Goal: Task Accomplishment & Management: Manage account settings

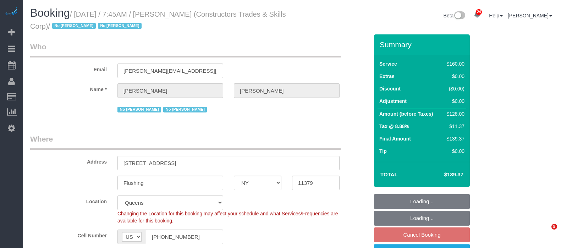
select select "NY"
select select "number:89"
select select "number:90"
select select "number:15"
select select "number:5"
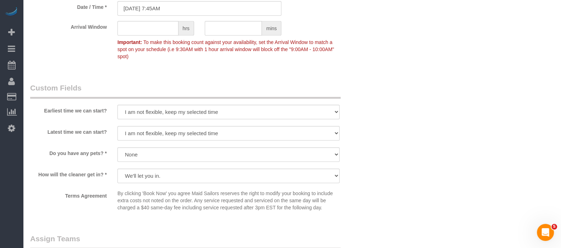
scroll to position [709, 0]
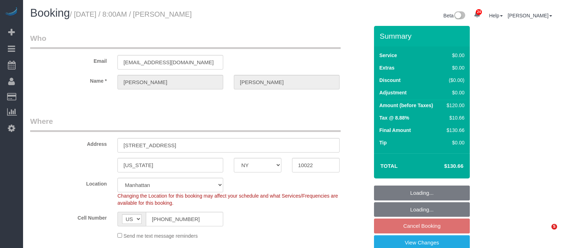
select select "NY"
select select "spot1"
select select "number:56"
select select "number:75"
select select "number:15"
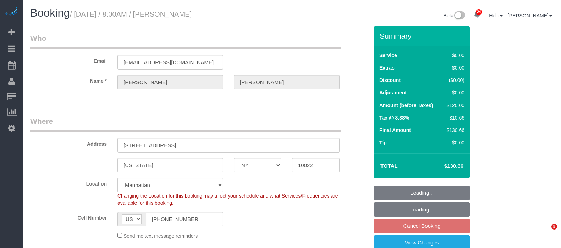
select select "number:5"
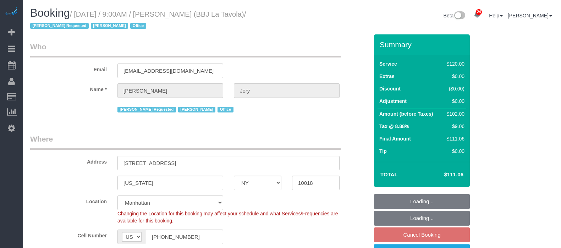
select select "NY"
select select "90"
select select "spot2"
select select "number:89"
select select "number:90"
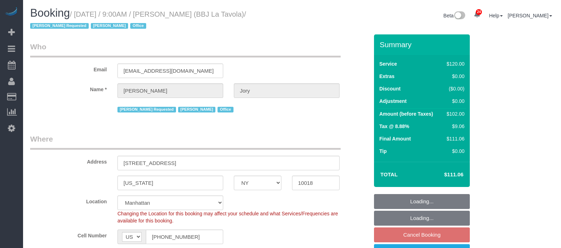
select select "number:15"
select select "number:7"
select select "number:21"
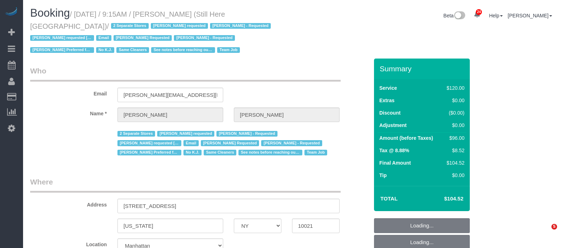
select select "NY"
select select "90"
select select "string:stripe-pm_1Oyz8t4VGloSiKo71skqOF54"
select select "number:89"
select select "number:90"
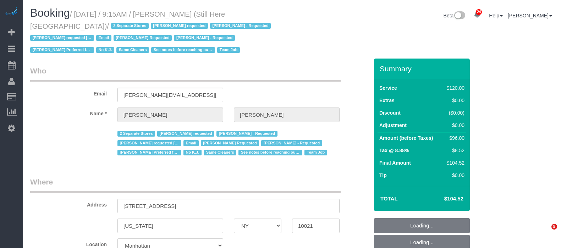
select select "number:15"
select select "number:5"
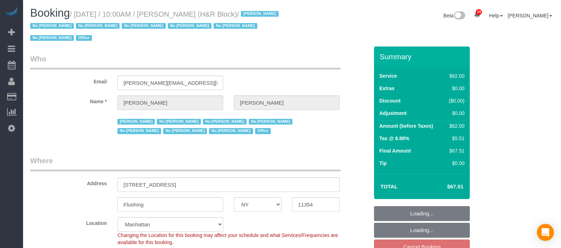
select select "NY"
select select "string:paypal"
select select "number:89"
select select "number:90"
select select "number:15"
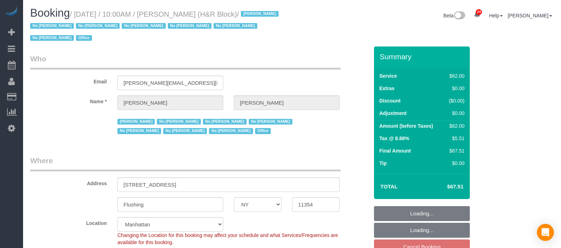
select select "number:7"
select select "spot2"
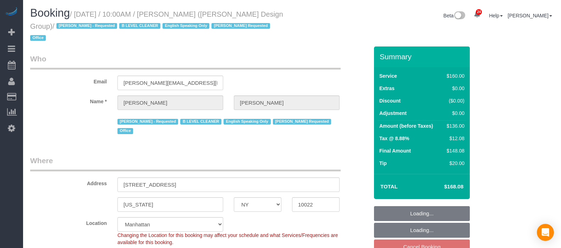
select select "NY"
select select "string:stripe-pm_1J1ChU4VGloSiKo7dD0yRKzP"
select select "number:89"
select select "number:90"
select select "number:15"
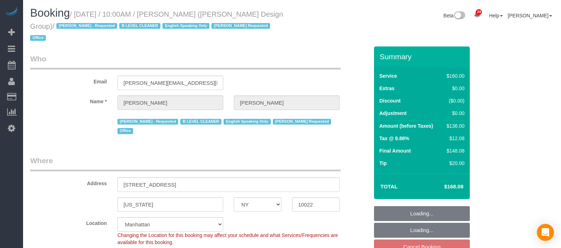
select select "number:5"
select select "spot2"
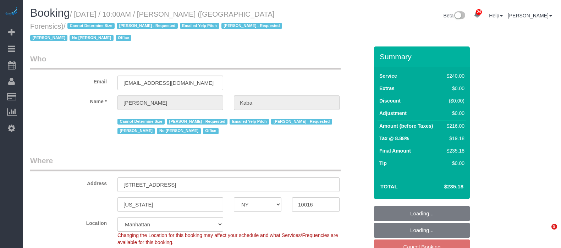
select select "NY"
select select "180"
select select "spot2"
select select "number:89"
select select "number:90"
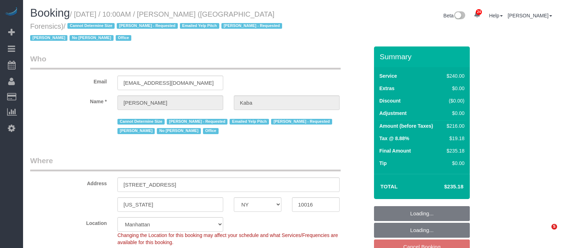
select select "number:15"
select select "number:5"
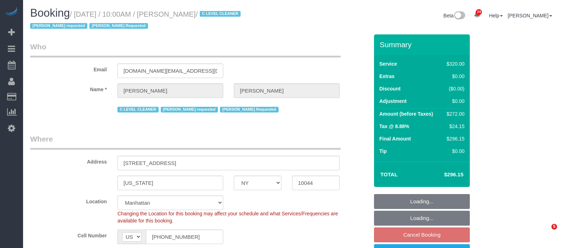
select select "NY"
select select "240"
select select "spot2"
select select "number:89"
select select "number:90"
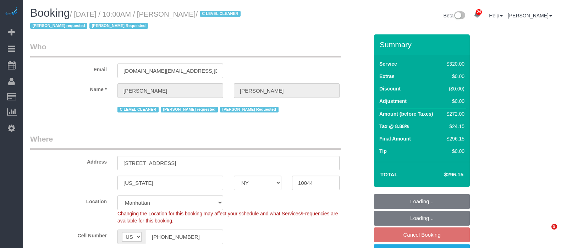
select select "number:15"
select select "number:5"
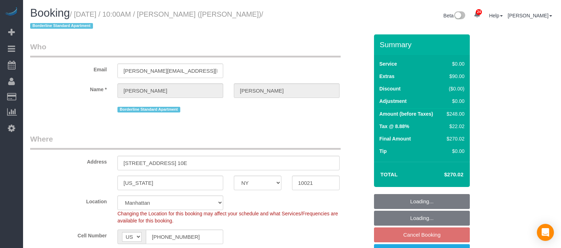
select select "NY"
select select "2"
select select "string:stripe-pm_1R58S94VGloSiKo7oTDM75CS"
select select "spot2"
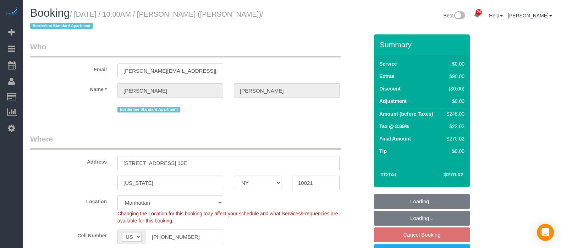
select select "number:57"
select select "number:73"
select select "number:15"
select select "number:6"
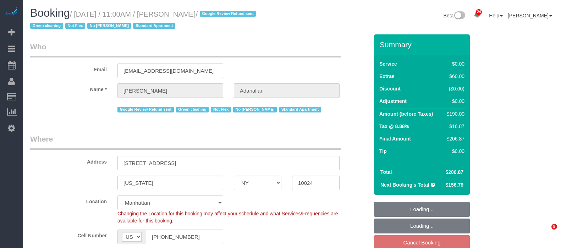
select select "NY"
select select "string:stripe-pm_1QrgCn4VGloSiKo7GXhdb6K1"
select select "spot2"
select select "number:89"
select select "number:90"
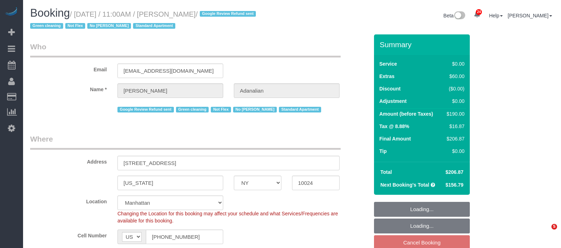
select select "number:15"
select select "number:5"
select select "1"
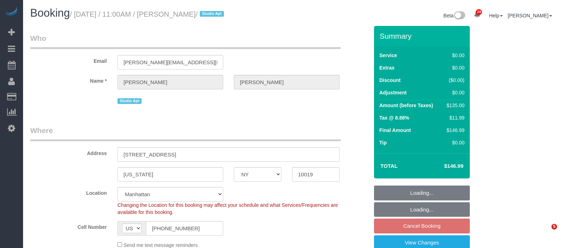
select select "NY"
select select "spot2"
select select "number:89"
select select "number:90"
select select "number:15"
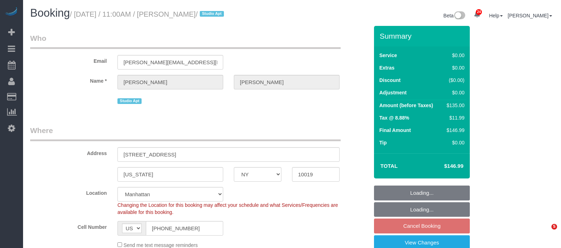
select select "number:6"
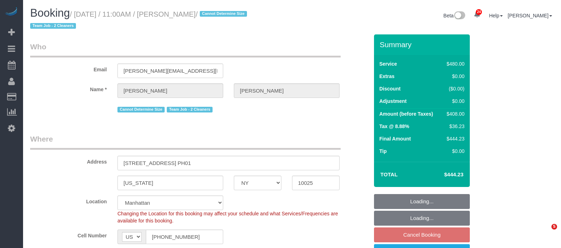
select select "NY"
select select "2"
select select "180"
select select "spot2"
select select "number:89"
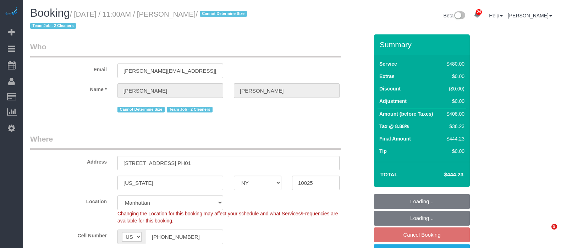
select select "number:90"
select select "number:15"
select select "number:5"
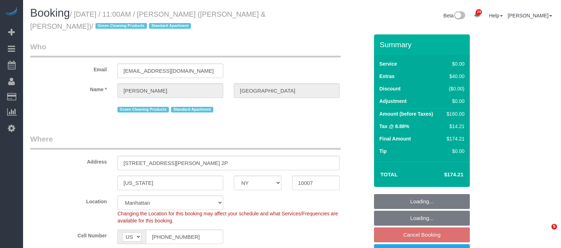
select select "NY"
select select "1"
select select "number:89"
select select "number:90"
select select "number:15"
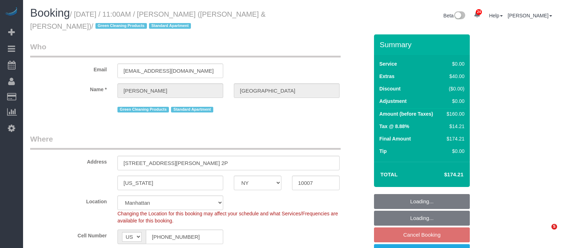
select select "number:6"
select select "spot60"
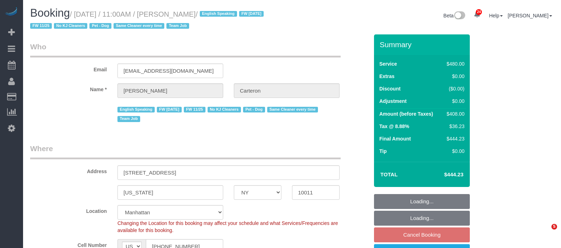
select select "NY"
select select "180"
select select "spot2"
select select "number:89"
select select "number:90"
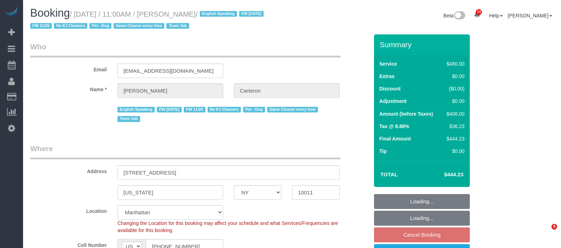
select select "number:13"
select select "number:5"
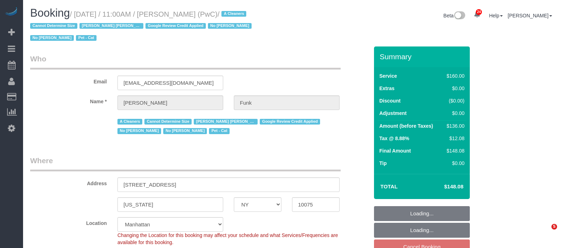
select select "NY"
select select "spot2"
select select "number:57"
select select "number:71"
select select "number:14"
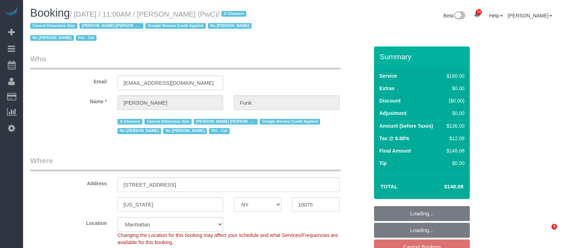
select select "number:5"
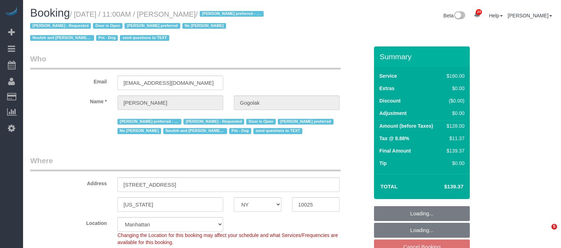
select select "NY"
select select "string:stripe-pm_1RfNyY4VGloSiKo7jWnzrFGY"
select select "number:58"
select select "number:76"
select select "number:13"
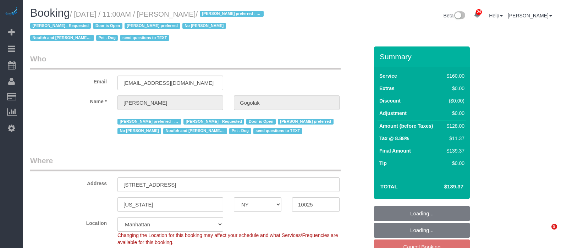
select select "number:5"
select select "spot60"
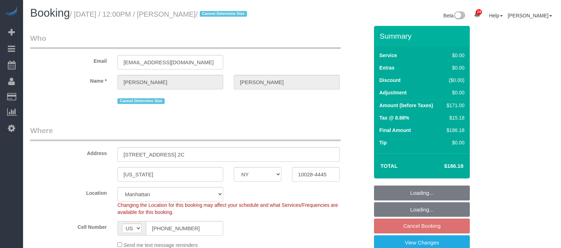
select select "NY"
select select "2"
select select "spot2"
select select "number:89"
select select "number:73"
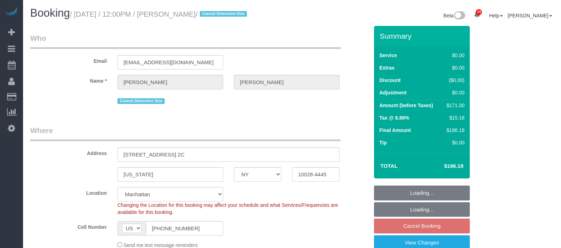
select select "number:15"
select select "number:5"
select select "NY"
select select "spot60"
select select "number:89"
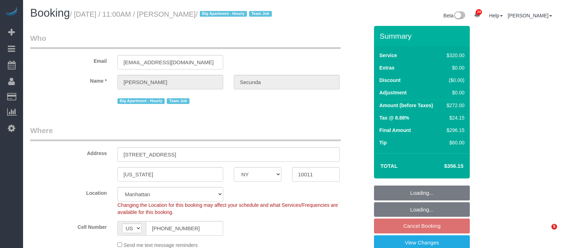
select select "number:90"
select select "number:15"
select select "number:6"
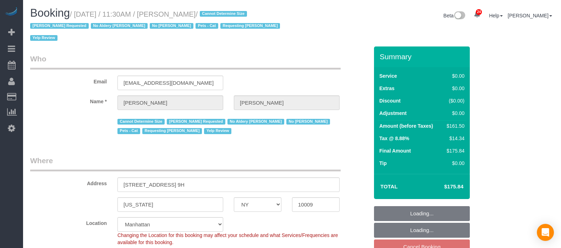
select select "NY"
select select "2"
select select "string:stripe-pm_1REukM4VGloSiKo7eNuG2me4"
select select "number:89"
select select "number:90"
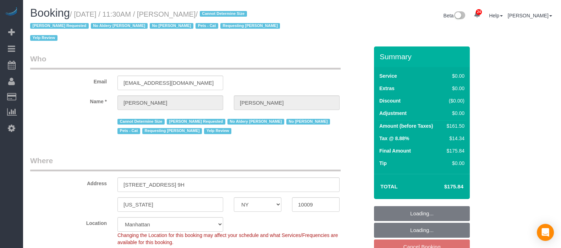
select select "number:14"
select select "number:5"
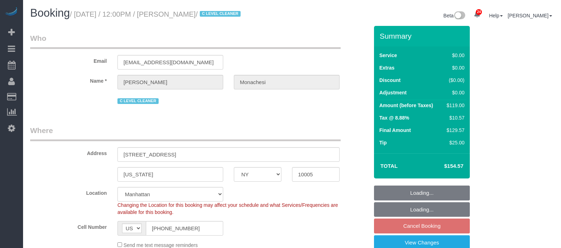
select select "NY"
select select "1"
select select "string:stripe-pm_1QlwZp4VGloSiKo7Aw8ONXaS"
select select "spot2"
select select "number:59"
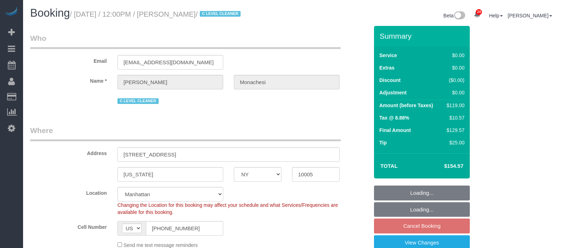
select select "number:76"
select select "number:15"
select select "number:6"
select select "number:21"
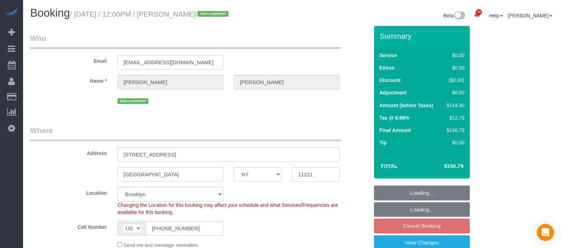
select select "NY"
select select "1"
select select "spot65"
select select "number:58"
select select "number:79"
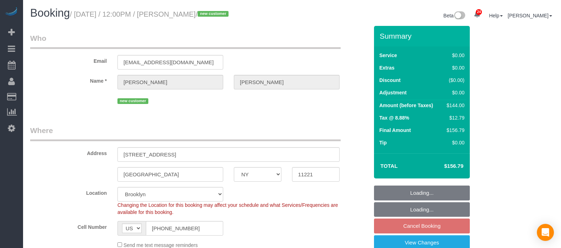
select select "number:15"
select select "number:5"
select select "NY"
select select "1"
select select "spot2"
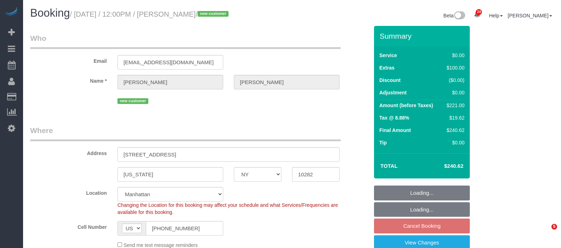
select select "number:57"
select select "number:75"
select select "number:15"
select select "number:6"
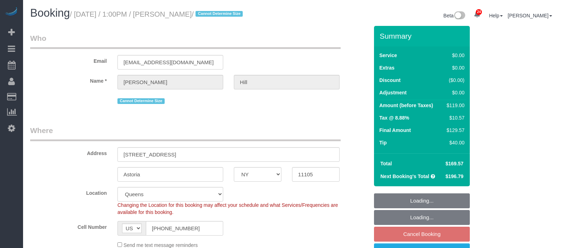
select select "NY"
select select "1"
select select "spot6"
select select "number:61"
select select "number:79"
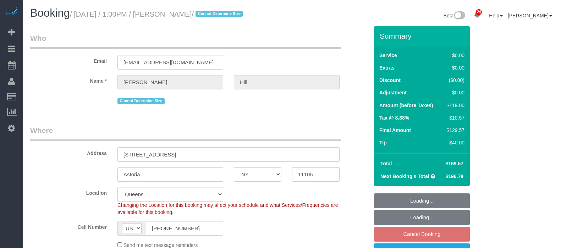
select select "number:15"
select select "number:5"
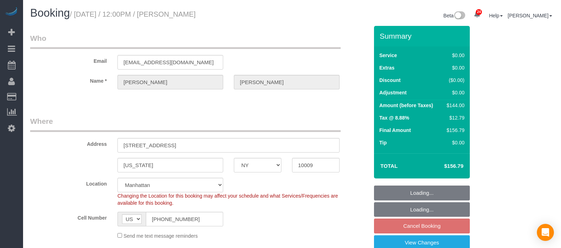
select select "NY"
select select "1"
select select "spot59"
select select "number:60"
select select "number:72"
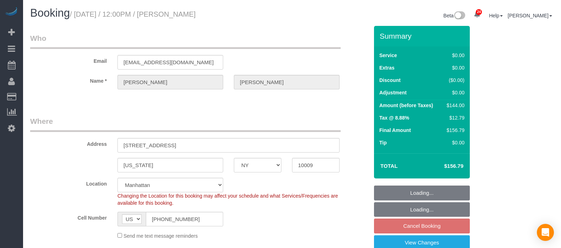
select select "number:15"
select select "number:5"
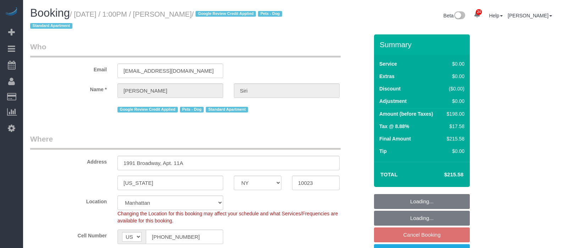
select select "NY"
select select "2"
select select "spot3"
select select "number:59"
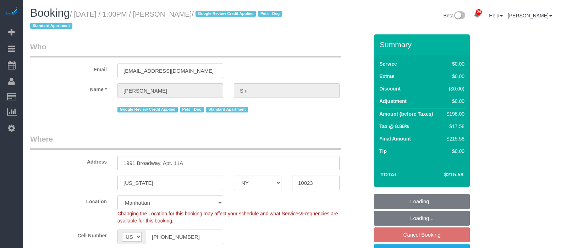
select select "number:73"
select select "number:13"
select select "number:5"
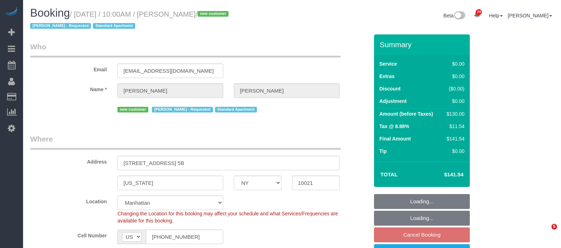
select select "NY"
select select "1"
select select "string:stripe-pm_1S8lVH4VGloSiKo7q3iqme0x"
select select "number:61"
select select "number:90"
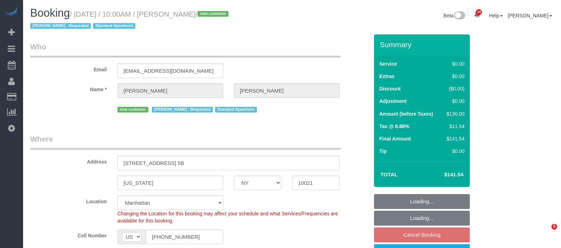
select select "number:15"
select select "number:5"
select select "spot60"
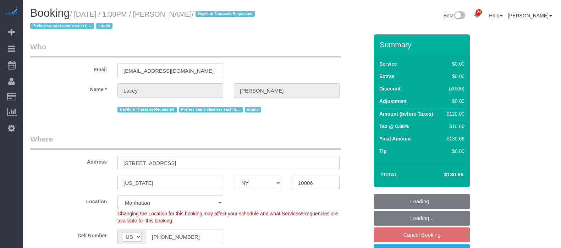
select select "NY"
select select "string:stripe-pm_1QnwjA4VGloSiKo7h3HCAQgS"
select select "spot3"
select select "number:61"
select select "number:77"
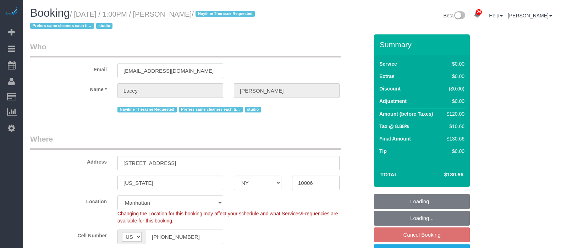
select select "number:15"
select select "number:5"
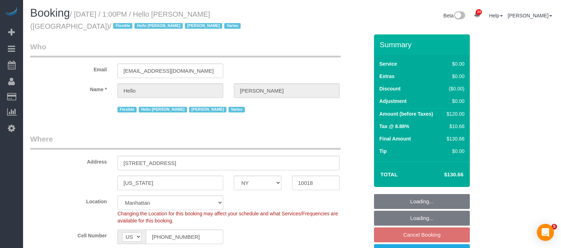
select select "NY"
select select "1"
select select "spot3"
select select "number:89"
select select "number:90"
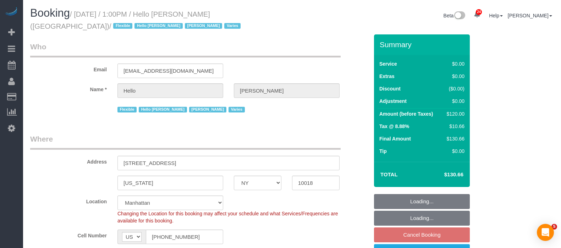
select select "number:15"
select select "number:5"
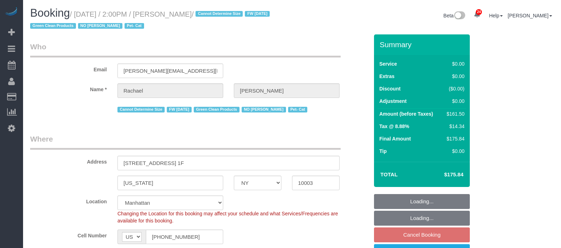
select select "NY"
select select "spot4"
select select "number:89"
select select "number:90"
select select "number:14"
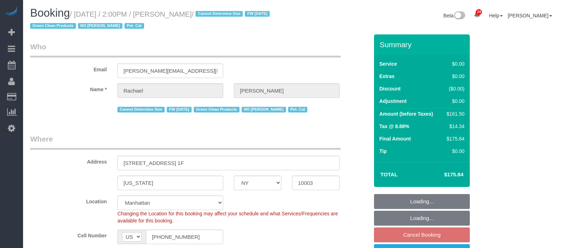
select select "number:5"
select select "object:1579"
select select
select select "string:stripe-pm_1NoShw4VGloSiKo7y0svge8q"
select select "2"
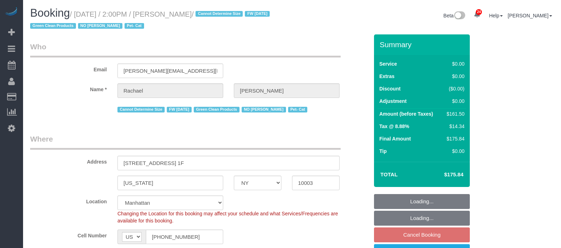
select select "spot61"
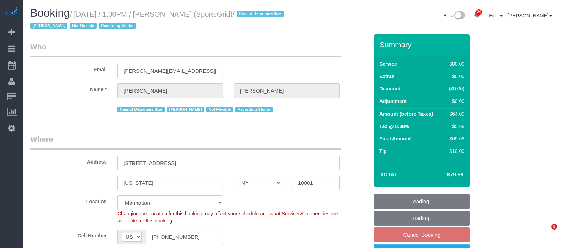
select select "NY"
select select "spot3"
select select "number:89"
select select "number:90"
select select "number:15"
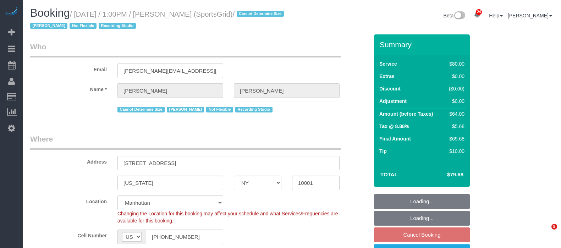
select select "number:7"
select select "number:21"
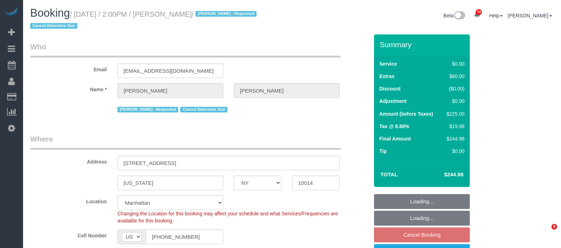
select select "NY"
select select "2"
select select "number:58"
select select "number:72"
select select "number:15"
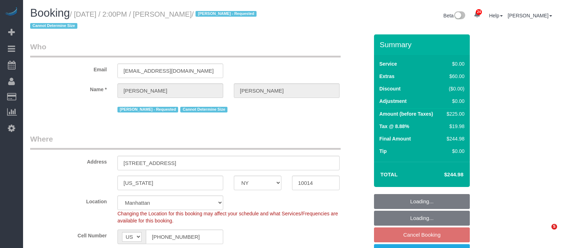
select select "number:6"
select select "spot61"
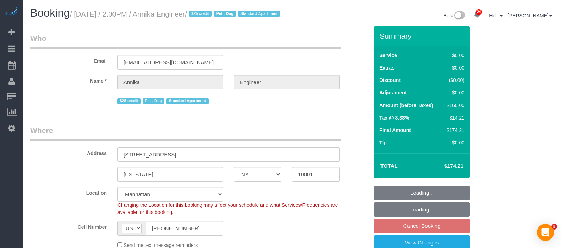
select select "NY"
select select "1"
select select "string:stripe-pm_1S9AVr4VGloSiKo7xhoanRqz"
select select "number:89"
select select "number:90"
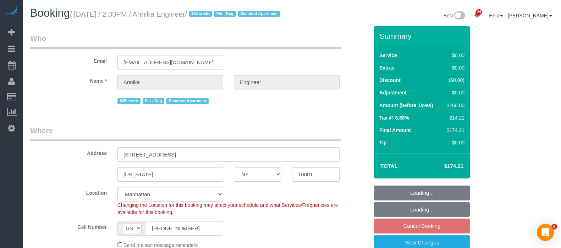
select select "number:13"
select select "number:5"
select select "spot61"
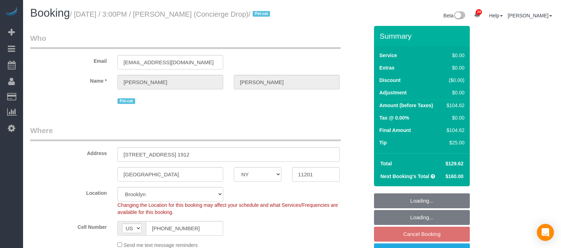
select select "NY"
select select "spot68"
select select "number:89"
select select "number:90"
select select "number:15"
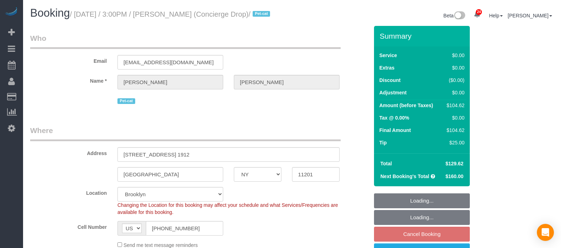
select select "number:5"
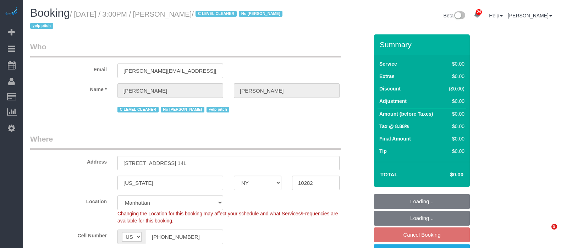
select select "NY"
select select "spot5"
select select "number:89"
select select "number:90"
select select "number:15"
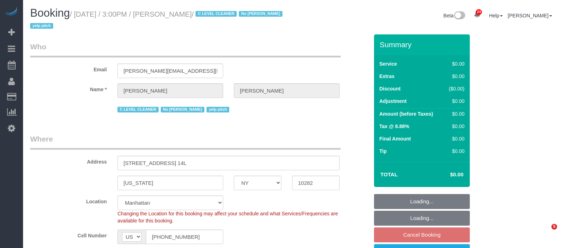
select select "number:6"
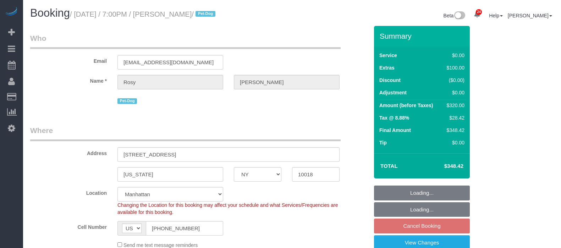
select select "NY"
select select "2"
select select "spot9"
select select "number:89"
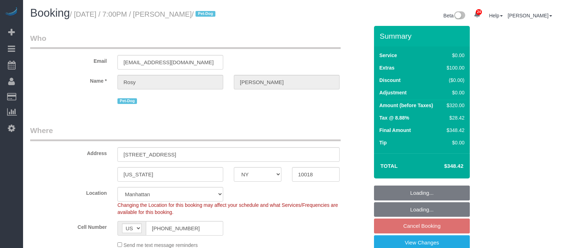
select select "number:90"
select select "number:13"
select select "number:5"
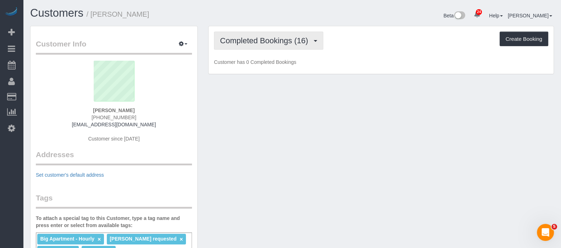
click at [305, 38] on span "Completed Bookings (16)" at bounding box center [266, 40] width 92 height 9
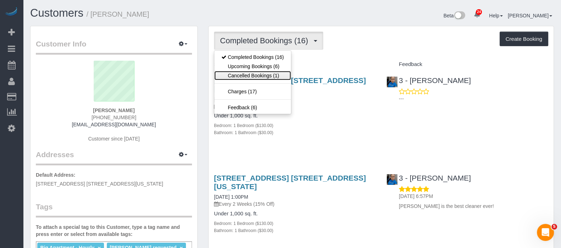
click at [263, 75] on link "Cancelled Bookings (1)" at bounding box center [252, 75] width 77 height 9
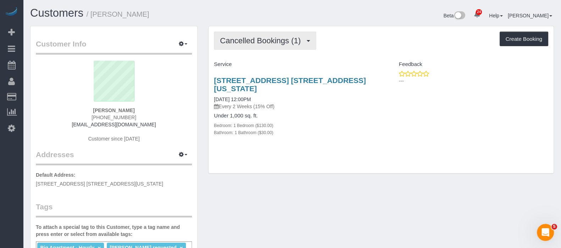
click at [302, 43] on span "Cancelled Bookings (1)" at bounding box center [262, 40] width 84 height 9
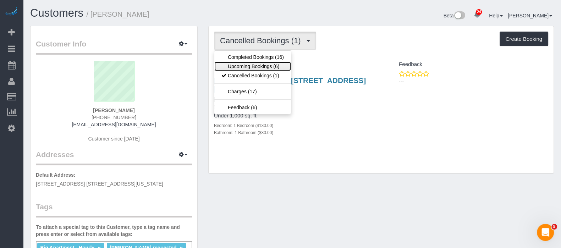
click at [253, 67] on link "Upcoming Bookings (6)" at bounding box center [252, 66] width 77 height 9
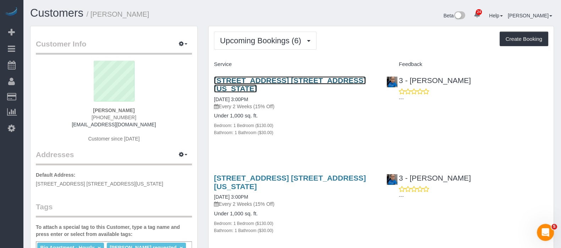
click at [326, 80] on link "200 East 71st Street, Apt. 6k, New York, NY 10021" at bounding box center [290, 84] width 152 height 16
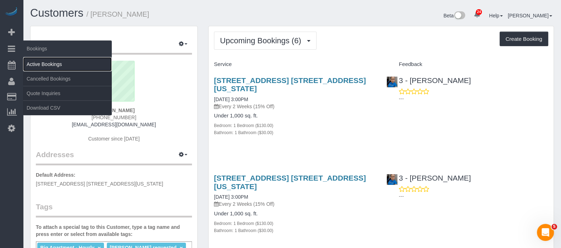
click at [56, 61] on link "Active Bookings" at bounding box center [67, 64] width 89 height 14
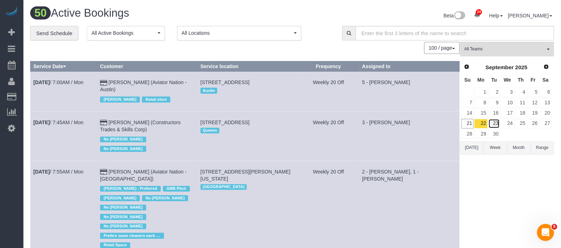
click at [496, 122] on link "23" at bounding box center [494, 124] width 12 height 10
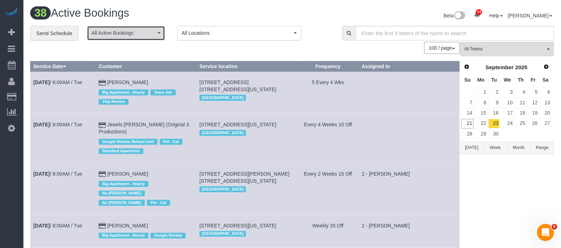
drag, startPoint x: 157, startPoint y: 34, endPoint x: 143, endPoint y: 38, distance: 14.8
click at [158, 34] on button "All Active Bookings" at bounding box center [126, 33] width 78 height 15
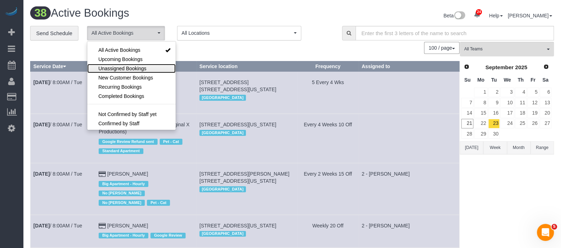
click at [110, 67] on span "Unassigned Bookings" at bounding box center [122, 68] width 48 height 7
select select "**********"
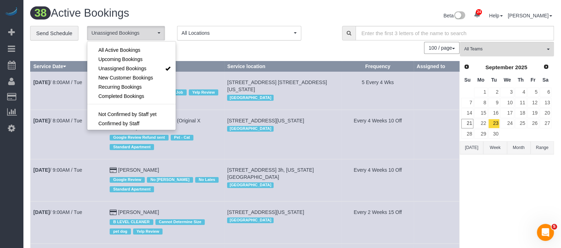
click at [222, 51] on div "100 / page 10 / page 20 / page 30 / page 40 / page 50 / page 100 / page" at bounding box center [244, 48] width 429 height 12
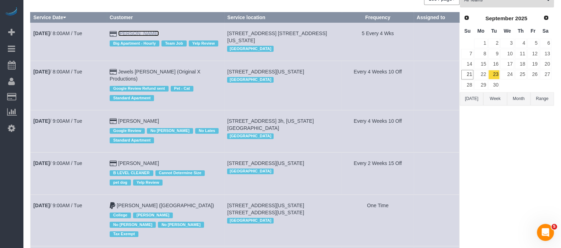
scroll to position [88, 0]
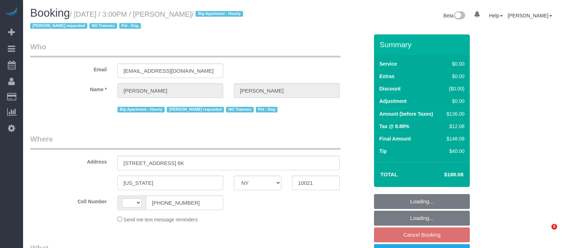
select select "NY"
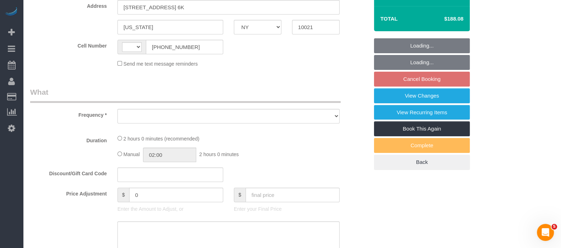
scroll to position [222, 0]
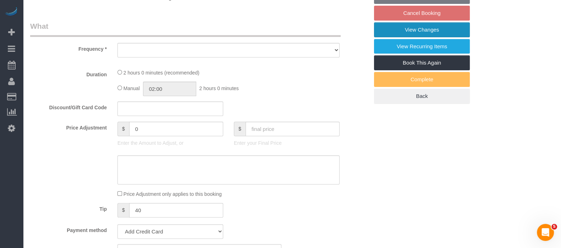
select select "string:US"
select select "object:826"
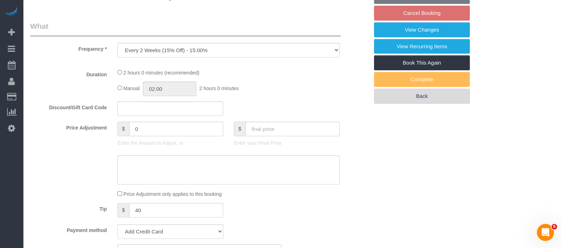
select select "string:stripe-pm_1QROV34VGloSiKo7AmWsE2mn"
select select "number:57"
select select "number:75"
select select "number:13"
select select "number:6"
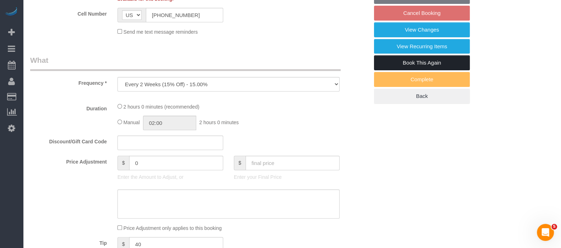
select select "1"
select select "spot6"
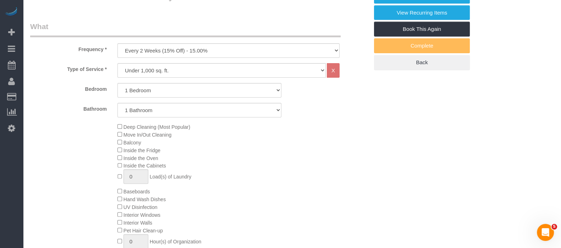
select select "object:1541"
select select "1"
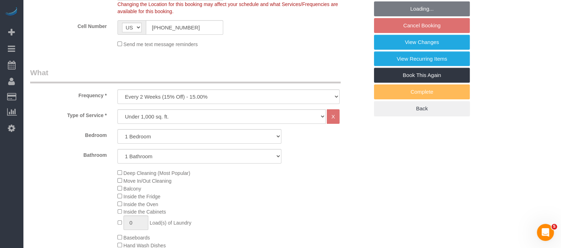
scroll to position [167, 0]
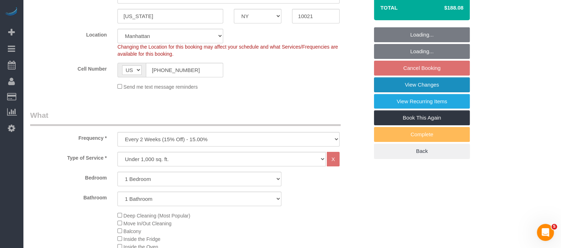
click at [441, 83] on link "View Changes" at bounding box center [422, 84] width 96 height 15
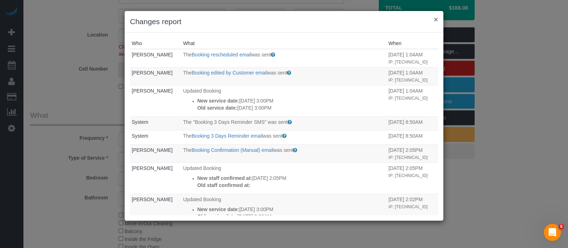
drag, startPoint x: 437, startPoint y: 19, endPoint x: 425, endPoint y: 18, distance: 12.1
click at [437, 18] on button "×" at bounding box center [436, 19] width 4 height 7
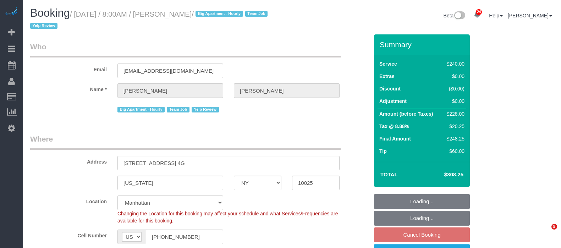
select select "NY"
select select "2"
select select "spot1"
select select "number:56"
select select "number:77"
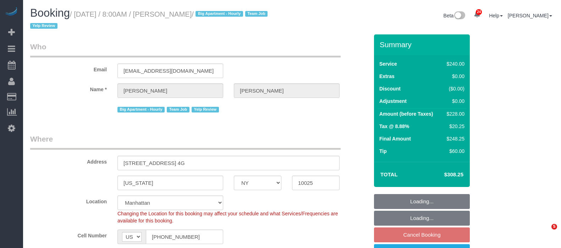
select select "number:15"
select select "number:6"
select select "number:21"
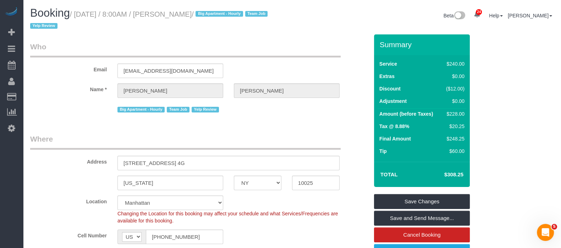
drag, startPoint x: 76, startPoint y: 13, endPoint x: 216, endPoint y: 15, distance: 140.1
click at [216, 15] on small "/ [DATE] / 8:00AM / [PERSON_NAME] / Big Apartment - [DEMOGRAPHIC_DATA] Team Job…" at bounding box center [149, 20] width 239 height 20
copy small "[DATE] / 8:00AM / [PERSON_NAME]"
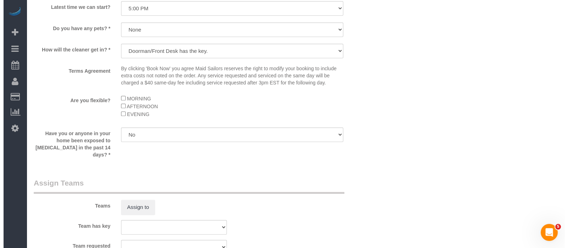
scroll to position [798, 0]
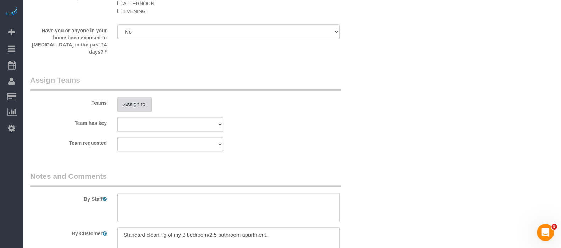
click at [139, 98] on button "Assign to" at bounding box center [134, 104] width 34 height 15
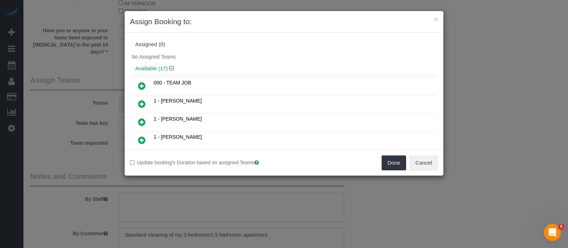
scroll to position [44, 0]
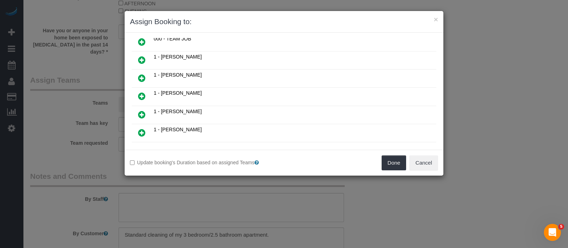
click at [138, 92] on icon at bounding box center [141, 96] width 7 height 9
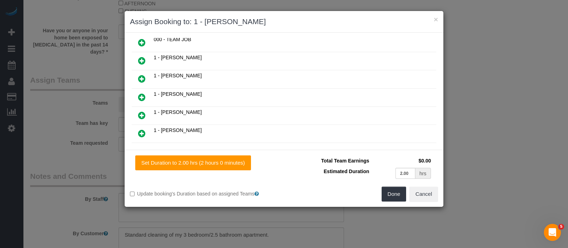
drag, startPoint x: 141, startPoint y: 92, endPoint x: 183, endPoint y: 106, distance: 44.5
click at [141, 93] on icon at bounding box center [141, 97] width 7 height 9
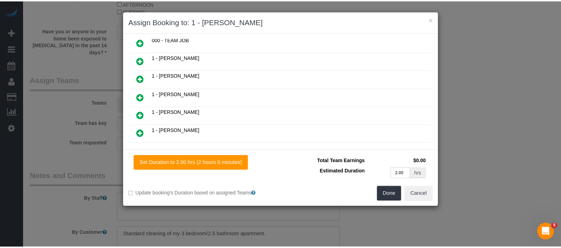
scroll to position [78, 0]
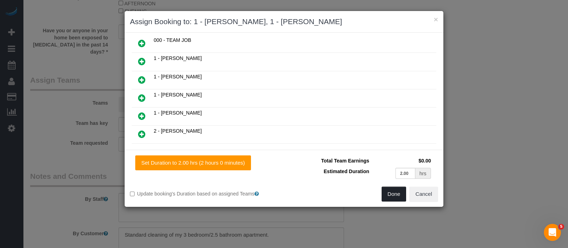
drag, startPoint x: 395, startPoint y: 201, endPoint x: 388, endPoint y: 193, distance: 10.3
click at [395, 200] on button "Done" at bounding box center [393, 194] width 25 height 15
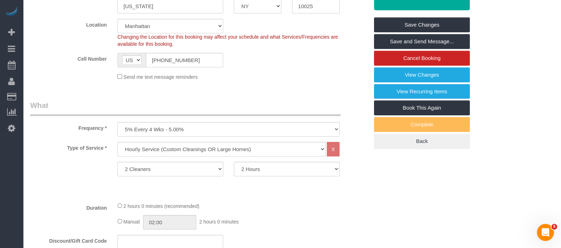
scroll to position [0, 0]
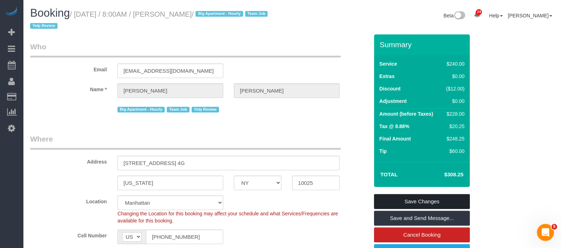
drag, startPoint x: 428, startPoint y: 199, endPoint x: 404, endPoint y: 193, distance: 23.7
click at [427, 198] on link "Save Changes" at bounding box center [422, 201] width 96 height 15
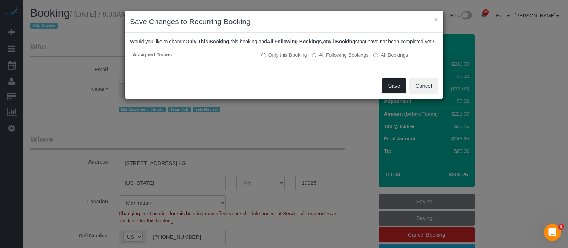
click at [392, 93] on button "Save" at bounding box center [394, 85] width 24 height 15
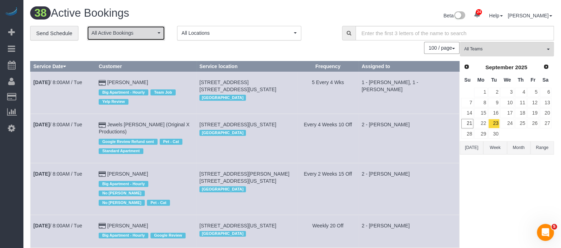
click at [159, 35] on button "All Active Bookings" at bounding box center [126, 33] width 78 height 15
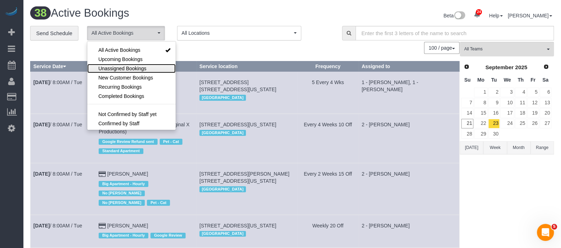
click at [141, 64] on link "Unassigned Bookings" at bounding box center [131, 68] width 88 height 9
click at [225, 53] on div "100 / page 10 / page 20 / page 30 / page 40 / page 50 / page 100 / page" at bounding box center [244, 48] width 429 height 12
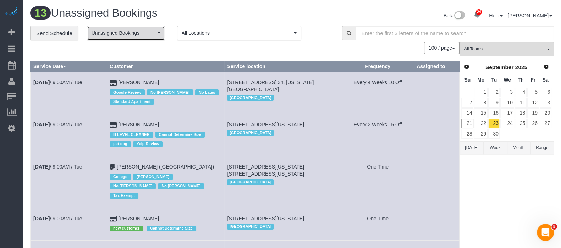
click at [161, 38] on button "Unassigned Bookings" at bounding box center [126, 33] width 78 height 15
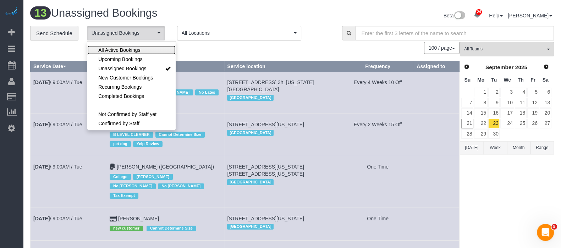
click at [146, 52] on link "All Active Bookings" at bounding box center [131, 49] width 88 height 9
select select "***"
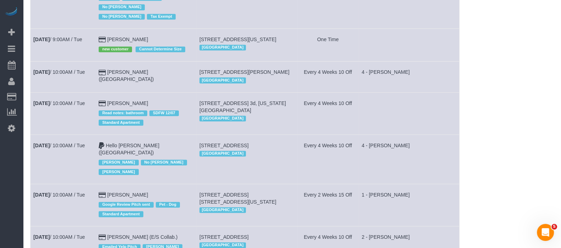
scroll to position [1001, 0]
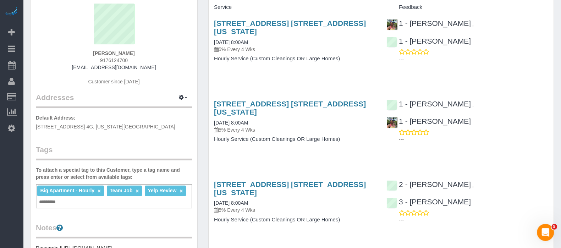
scroll to position [44, 0]
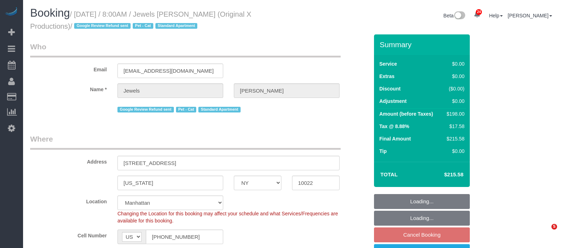
select select "NY"
select select "2"
select select "number:89"
select select "number:76"
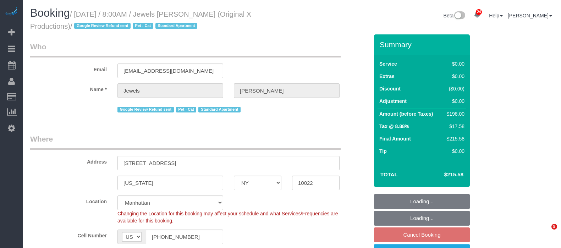
select select "number:14"
select select "number:6"
select select "spot61"
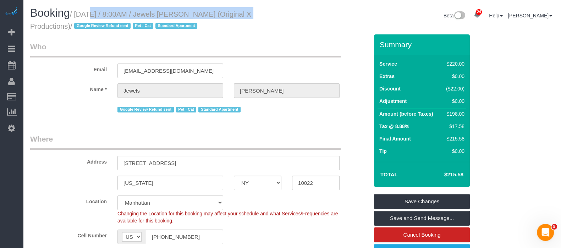
drag, startPoint x: 78, startPoint y: 14, endPoint x: 232, endPoint y: 13, distance: 154.3
click at [232, 13] on small "/ September 23, 2025 / 8:00AM / Jewels Tortorello (Original X Productions) / Go…" at bounding box center [140, 20] width 221 height 20
copy small "September 23, 2025 / 8:00AM / Jewels Tortorello"
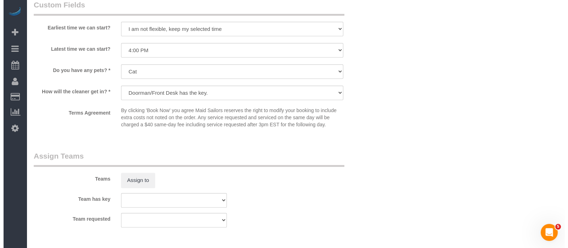
scroll to position [798, 0]
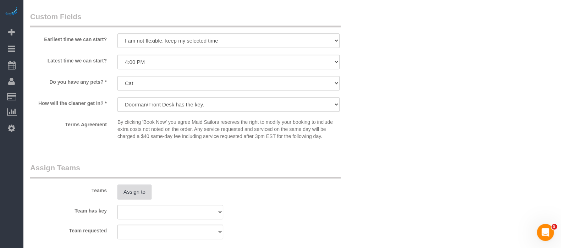
click at [145, 197] on button "Assign to" at bounding box center [134, 191] width 34 height 15
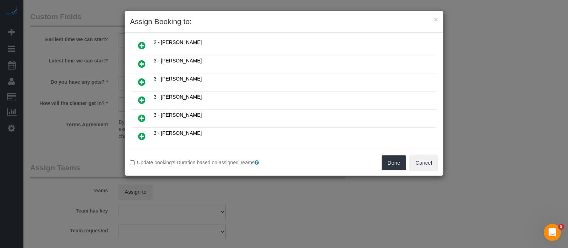
scroll to position [177, 0]
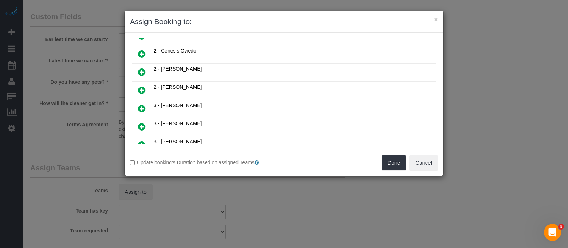
drag, startPoint x: 141, startPoint y: 82, endPoint x: 208, endPoint y: 89, distance: 67.1
click at [140, 86] on icon at bounding box center [141, 90] width 7 height 9
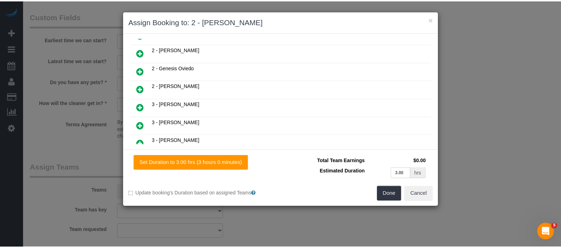
scroll to position [193, 0]
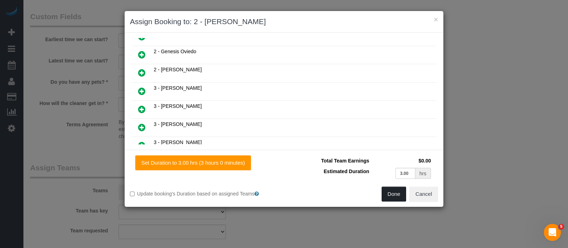
click at [390, 192] on button "Done" at bounding box center [393, 194] width 25 height 15
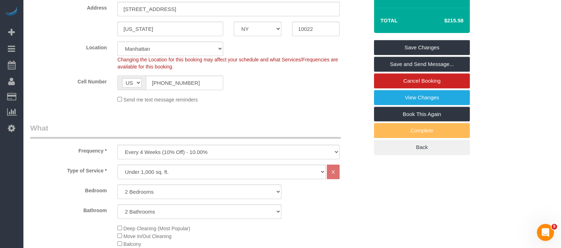
scroll to position [88, 0]
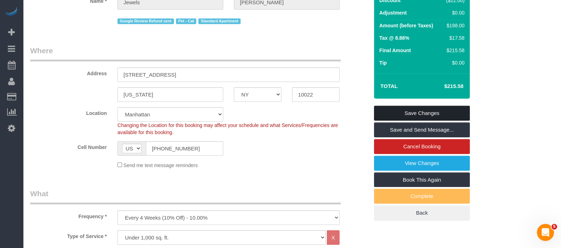
click at [434, 112] on link "Save Changes" at bounding box center [422, 113] width 96 height 15
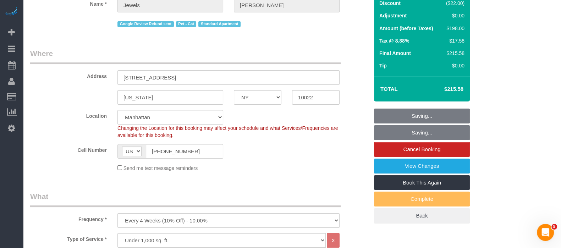
scroll to position [0, 0]
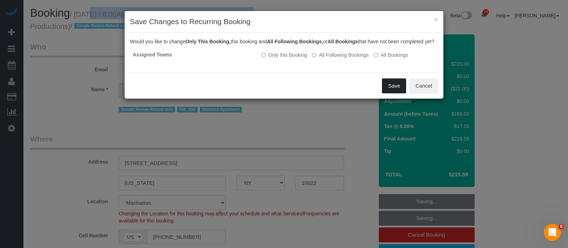
click at [398, 93] on button "Save" at bounding box center [394, 85] width 24 height 15
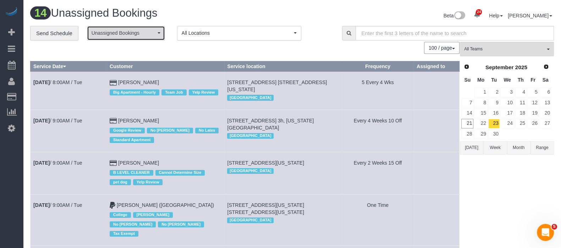
click at [161, 27] on button "Unassigned Bookings" at bounding box center [126, 33] width 78 height 15
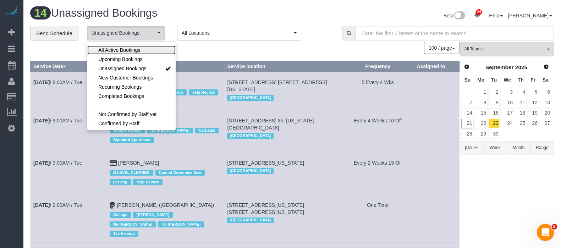
click at [149, 54] on link "All Active Bookings" at bounding box center [131, 49] width 88 height 9
select select "***"
click at [211, 52] on div "100 / page 10 / page 20 / page 30 / page 40 / page 50 / page 100 / page" at bounding box center [244, 48] width 429 height 12
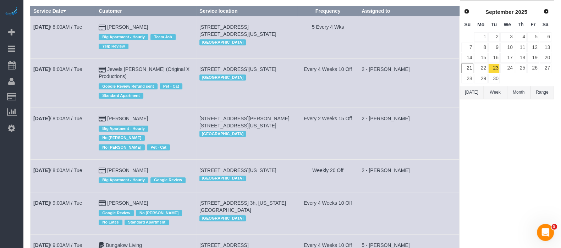
scroll to position [0, 0]
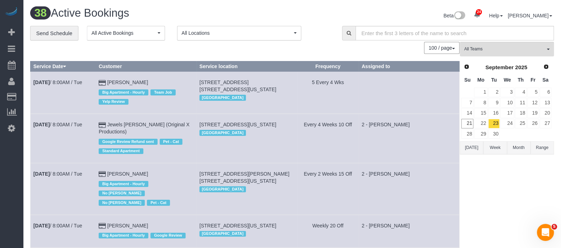
click at [325, 149] on td "Every 4 Weeks 10 Off" at bounding box center [327, 138] width 61 height 49
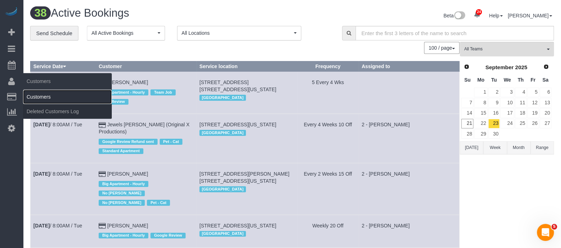
click at [45, 94] on link "Customers" at bounding box center [67, 97] width 89 height 14
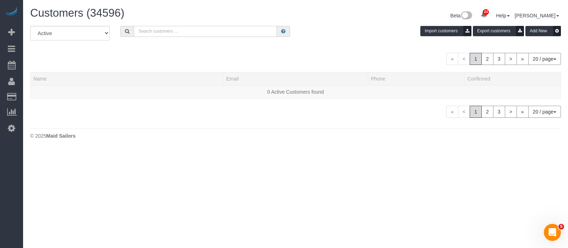
click at [200, 32] on input "text" at bounding box center [205, 31] width 143 height 11
paste input "Reid Horton"
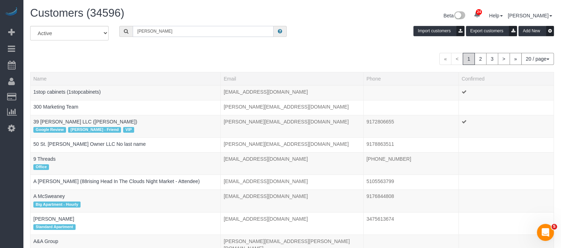
click at [195, 36] on input "Reid Horton" at bounding box center [203, 31] width 141 height 11
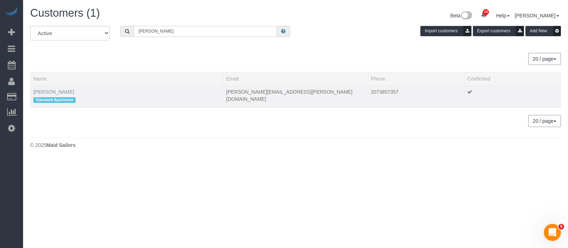
type input "Reid Horton"
click at [49, 93] on link "Reid Horton" at bounding box center [53, 92] width 41 height 6
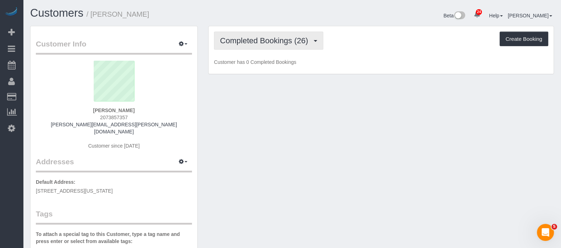
click at [281, 41] on span "Completed Bookings (26)" at bounding box center [266, 40] width 92 height 9
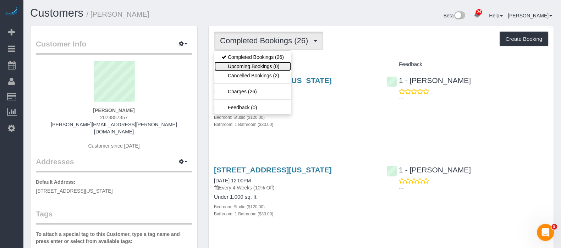
click at [274, 62] on link "Upcoming Bookings (0)" at bounding box center [252, 66] width 77 height 9
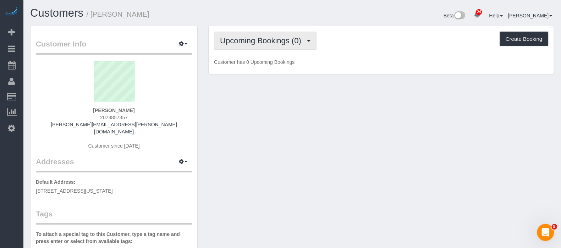
click at [291, 42] on span "Upcoming Bookings (0)" at bounding box center [262, 40] width 85 height 9
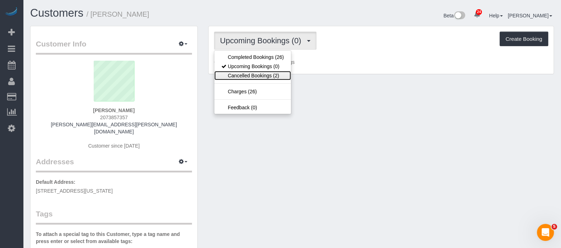
click at [258, 72] on link "Cancelled Bookings (2)" at bounding box center [252, 75] width 77 height 9
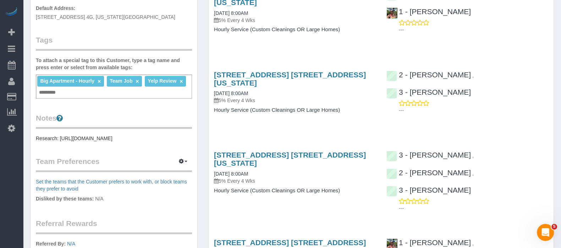
scroll to position [266, 0]
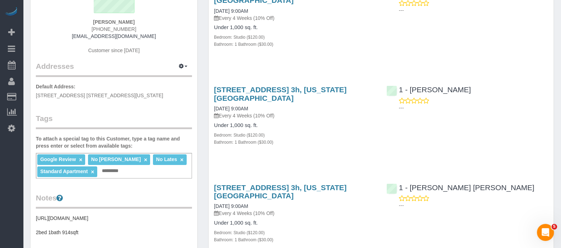
scroll to position [44, 0]
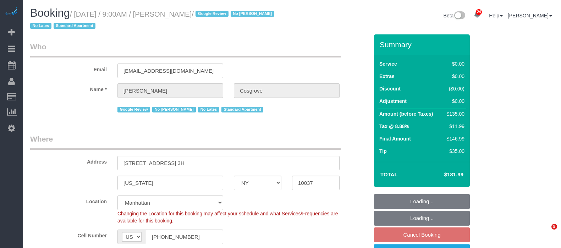
select select "NY"
select select "spot2"
select select "number:57"
select select "number:70"
select select "number:15"
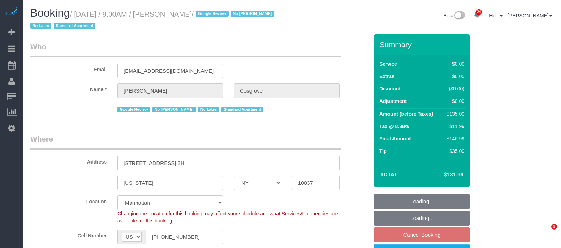
select select "number:5"
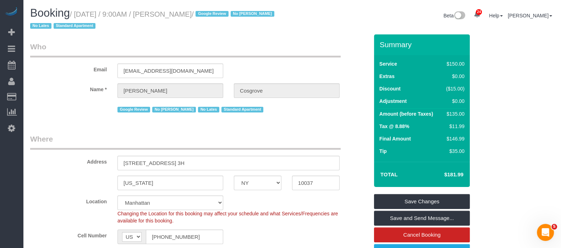
drag, startPoint x: 76, startPoint y: 13, endPoint x: 236, endPoint y: 10, distance: 160.0
click at [236, 11] on small "/ [DATE] / 9:00AM / [PERSON_NAME] / Google Review No [PERSON_NAME] No Lates Sta…" at bounding box center [153, 20] width 246 height 20
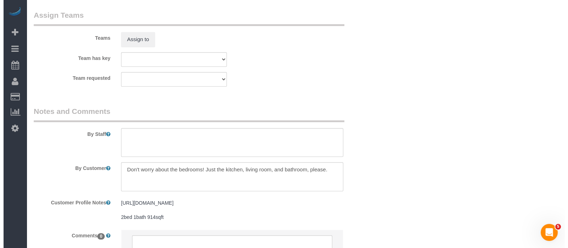
scroll to position [896, 0]
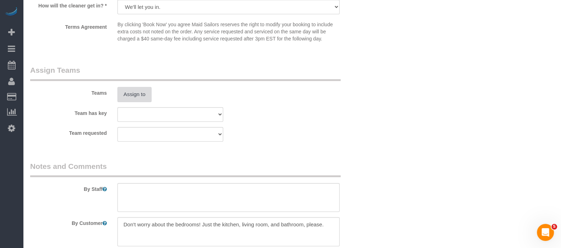
click at [140, 97] on button "Assign to" at bounding box center [134, 94] width 34 height 15
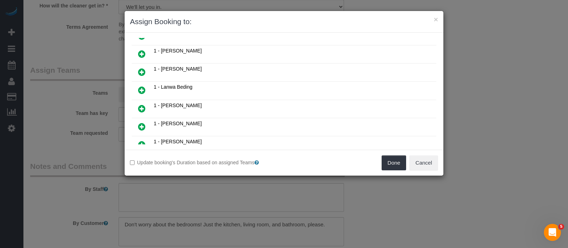
scroll to position [133, 0]
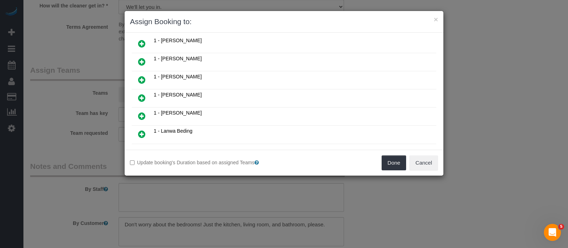
drag, startPoint x: 140, startPoint y: 90, endPoint x: 177, endPoint y: 96, distance: 37.7
click at [140, 94] on icon at bounding box center [141, 98] width 7 height 9
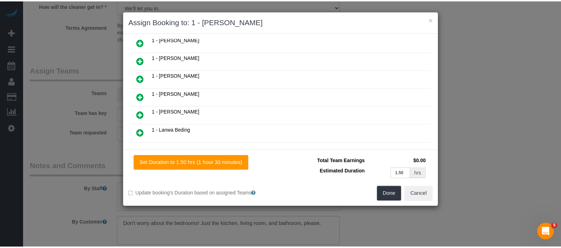
scroll to position [149, 0]
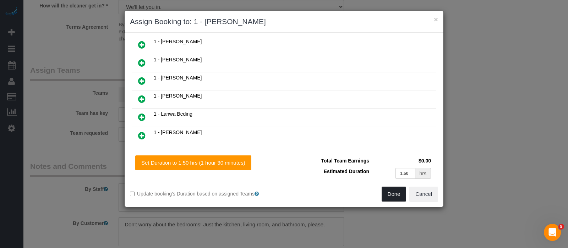
click at [391, 194] on button "Done" at bounding box center [393, 194] width 25 height 15
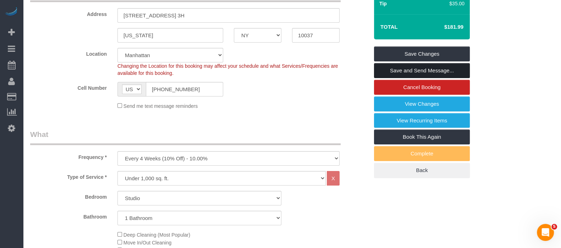
scroll to position [98, 0]
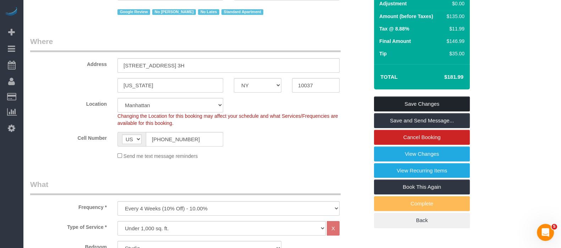
click at [443, 102] on link "Save Changes" at bounding box center [422, 104] width 96 height 15
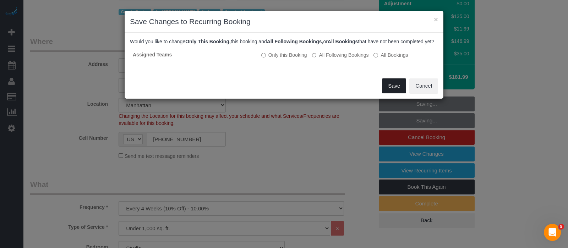
click at [384, 93] on button "Save" at bounding box center [394, 85] width 24 height 15
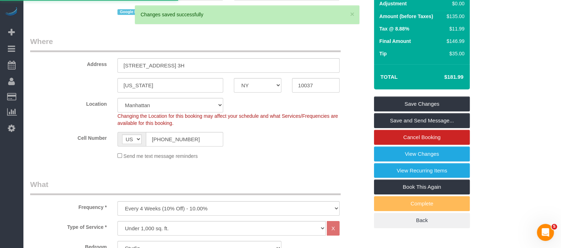
select select "**********"
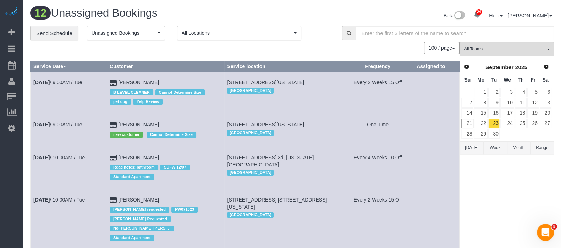
drag, startPoint x: 136, startPoint y: 77, endPoint x: 111, endPoint y: 86, distance: 26.3
click at [88, 89] on td "Sep 23rd / 9:00AM / Tue" at bounding box center [69, 93] width 76 height 42
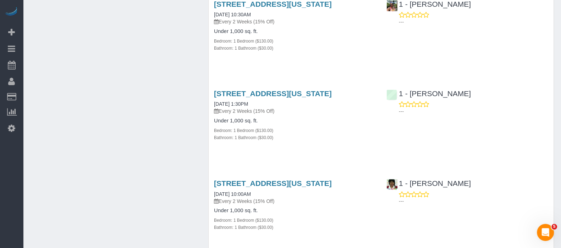
scroll to position [1508, 0]
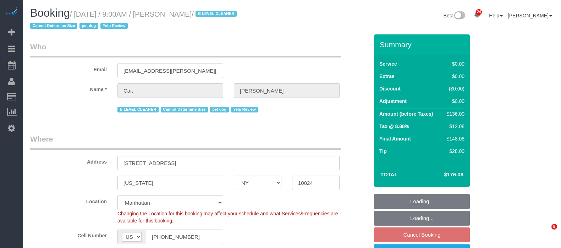
select select "NY"
select select "1"
select select "string:stripe-pm_1PtyBH4VGloSiKo7pgkIsidZ"
select select "spot62"
select select "number:89"
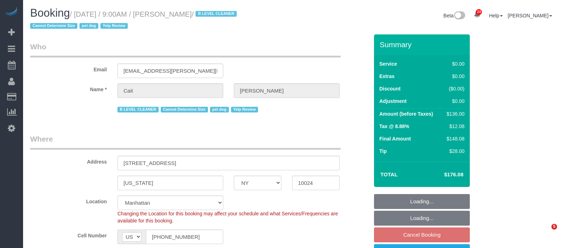
select select "number:90"
select select "number:13"
select select "number:6"
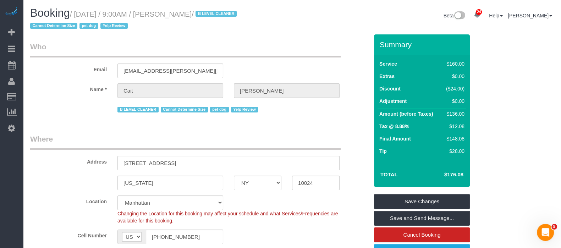
drag, startPoint x: 76, startPoint y: 14, endPoint x: 227, endPoint y: 13, distance: 151.1
click at [227, 13] on small "/ [DATE] / 9:00AM / [PERSON_NAME] / B LEVEL CLEANER Cannot Determine Size pet d…" at bounding box center [134, 20] width 209 height 20
copy small "[DATE] / 9:00AM / [PERSON_NAME]"
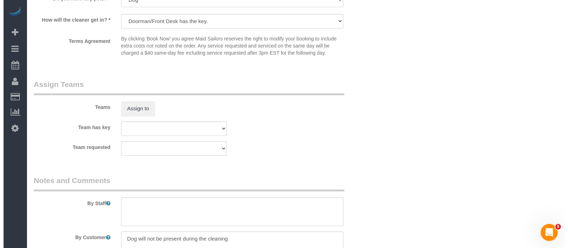
scroll to position [976, 0]
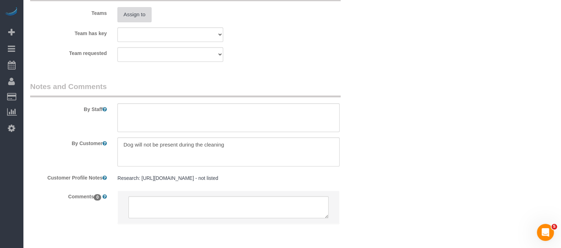
click at [137, 22] on button "Assign to" at bounding box center [134, 14] width 34 height 15
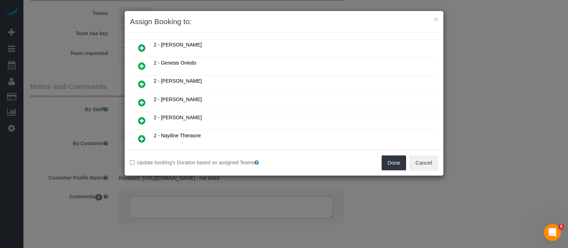
scroll to position [266, 0]
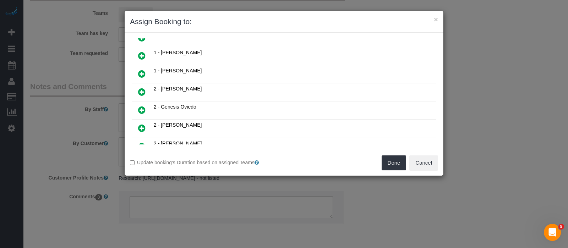
click at [145, 70] on icon at bounding box center [141, 74] width 7 height 9
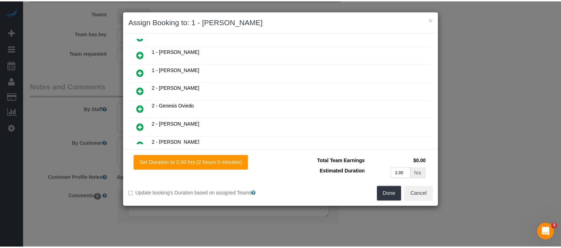
scroll to position [282, 0]
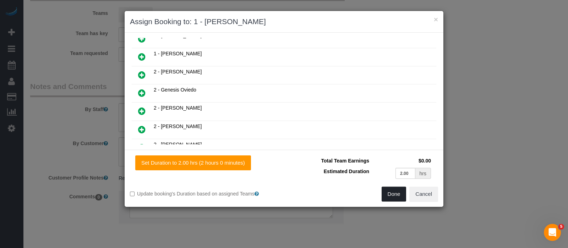
drag, startPoint x: 389, startPoint y: 192, endPoint x: 387, endPoint y: 178, distance: 14.0
click at [388, 192] on button "Done" at bounding box center [393, 194] width 25 height 15
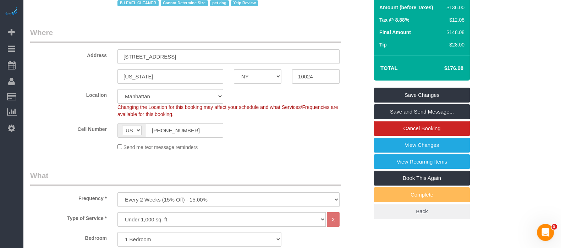
scroll to position [88, 0]
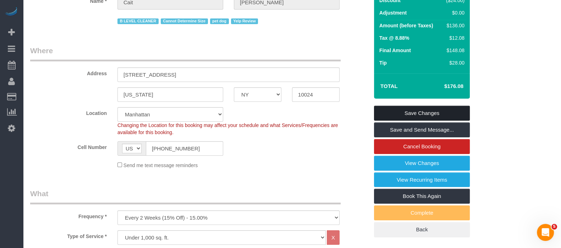
click at [435, 107] on link "Save Changes" at bounding box center [422, 113] width 96 height 15
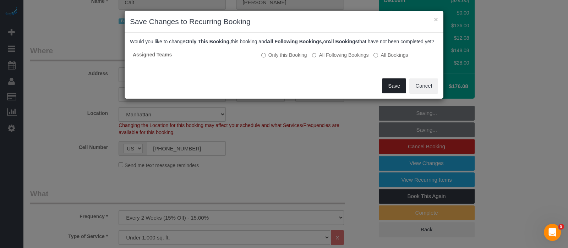
click at [394, 93] on button "Save" at bounding box center [394, 85] width 24 height 15
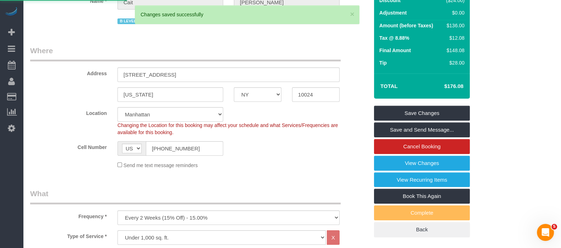
select select "**********"
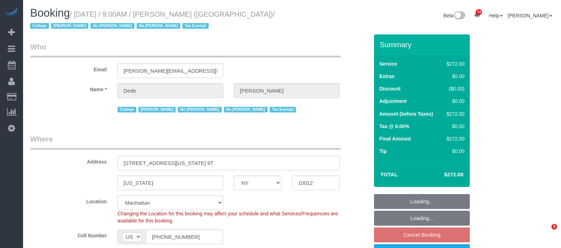
select select "NY"
select select "240"
select select "spot2"
select select "number:56"
select select "number:79"
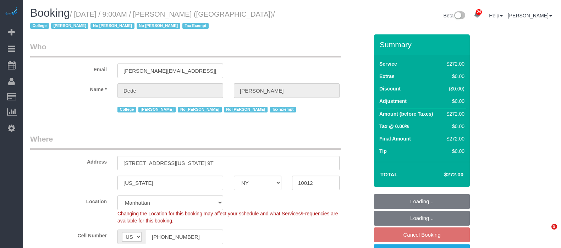
select select "number:15"
select select "number:6"
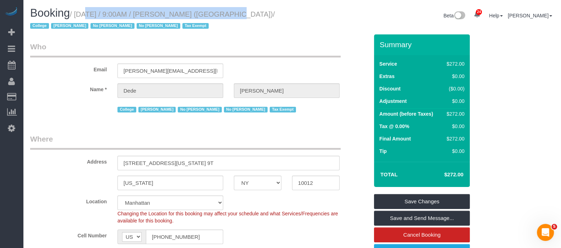
drag, startPoint x: 75, startPoint y: 14, endPoint x: 216, endPoint y: 10, distance: 140.6
click at [216, 10] on small "/ [DATE] / 9:00AM / [PERSON_NAME] ([GEOGRAPHIC_DATA]) / College [PERSON_NAME] N…" at bounding box center [152, 20] width 245 height 20
copy small "[DATE] / 9:00AM / [PERSON_NAME]"
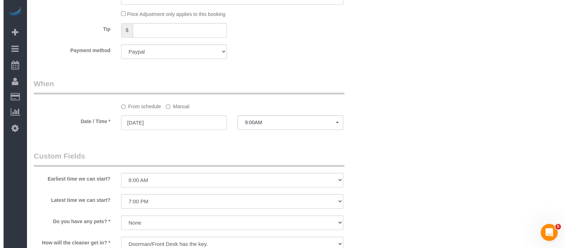
scroll to position [754, 0]
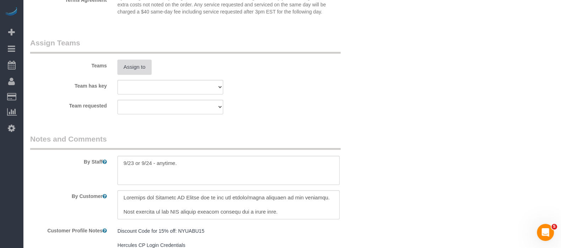
click at [137, 69] on button "Assign to" at bounding box center [134, 67] width 34 height 15
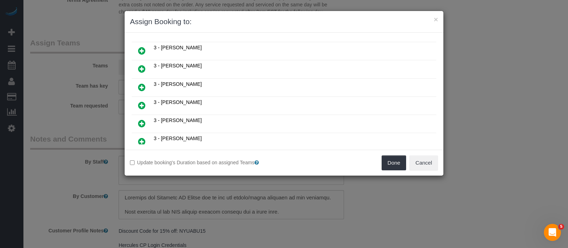
scroll to position [433, 0]
click at [140, 84] on icon at bounding box center [141, 88] width 7 height 9
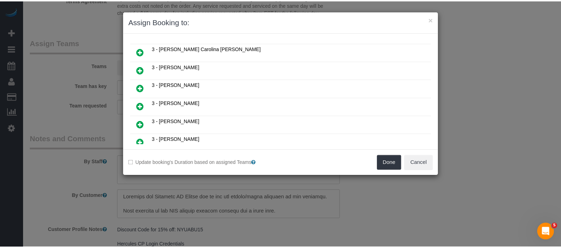
scroll to position [450, 0]
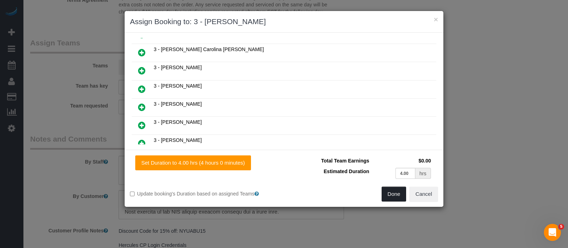
click at [392, 194] on button "Done" at bounding box center [393, 194] width 25 height 15
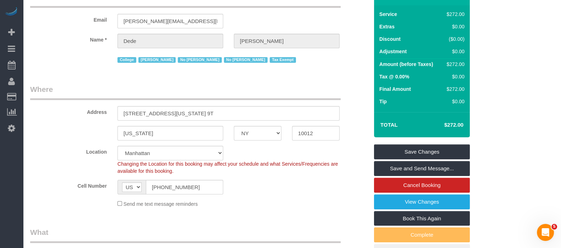
scroll to position [0, 0]
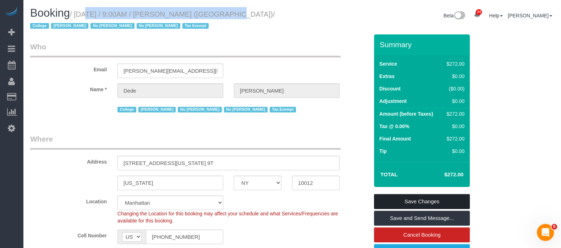
click at [447, 199] on link "Save Changes" at bounding box center [422, 201] width 96 height 15
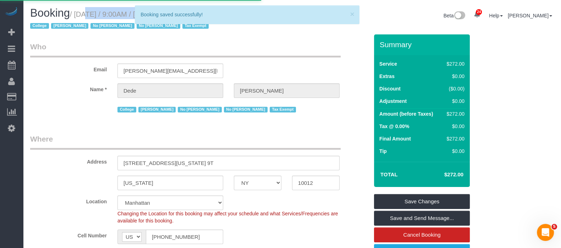
select select "**********"
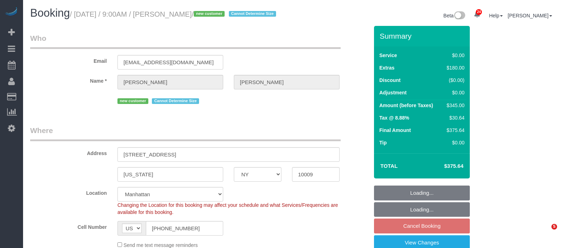
select select "NY"
select select "2"
select select "spot2"
select select "number:57"
select select "number:72"
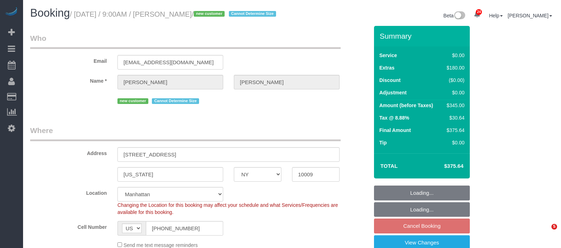
select select "number:15"
select select "number:5"
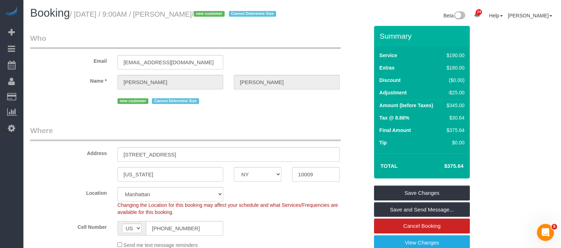
drag, startPoint x: 78, startPoint y: 14, endPoint x: 226, endPoint y: 15, distance: 148.7
click at [226, 15] on small "/ September 23, 2025 / 9:00AM / Milagros Frank / new customer Cannot Determine …" at bounding box center [174, 14] width 208 height 8
copy small "September 23, 2025 / 9:00AM / Milagros Frank"
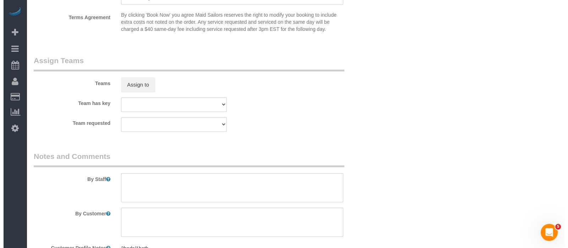
scroll to position [887, 0]
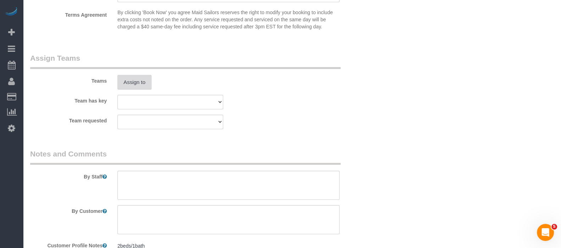
click at [143, 90] on button "Assign to" at bounding box center [134, 82] width 34 height 15
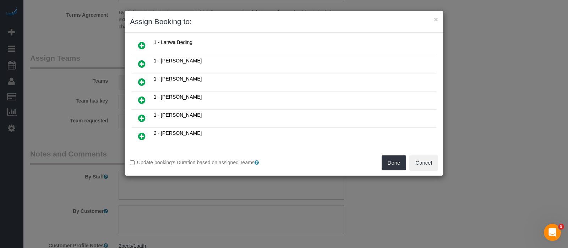
scroll to position [310, 0]
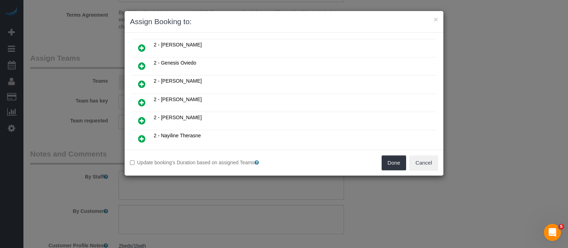
click at [141, 62] on icon at bounding box center [141, 66] width 7 height 9
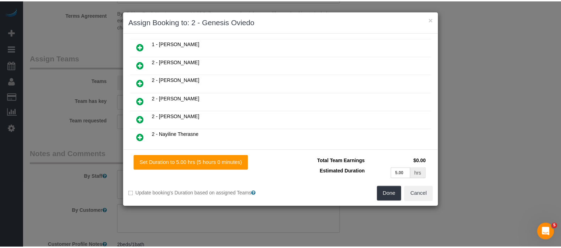
scroll to position [326, 0]
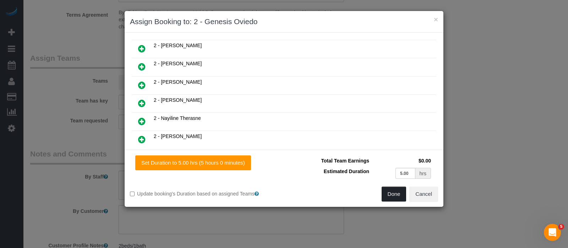
click at [385, 193] on button "Done" at bounding box center [393, 194] width 25 height 15
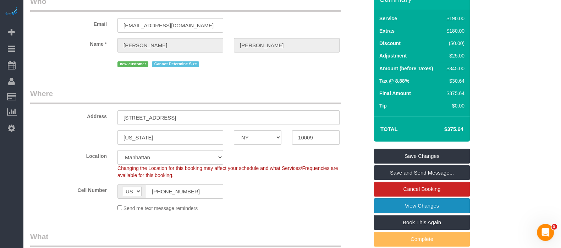
scroll to position [0, 0]
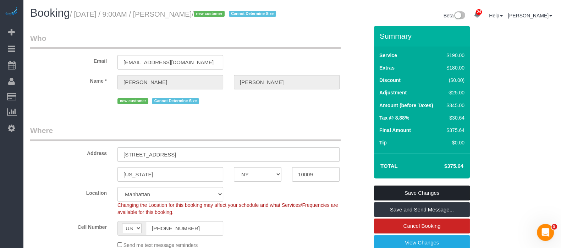
drag, startPoint x: 412, startPoint y: 196, endPoint x: 405, endPoint y: 188, distance: 11.1
click at [412, 197] on link "Save Changes" at bounding box center [422, 193] width 96 height 15
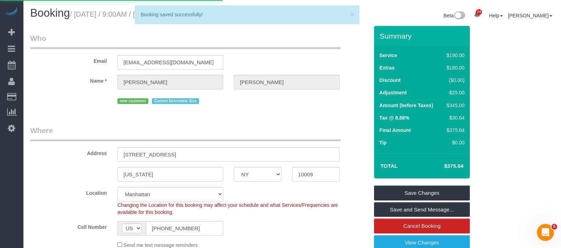
select select "**********"
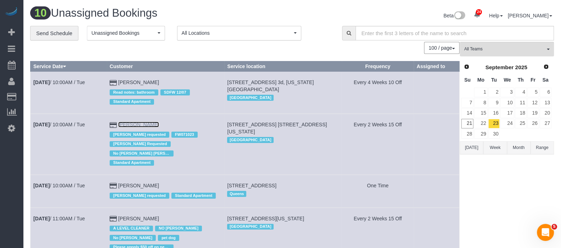
scroll to position [44, 0]
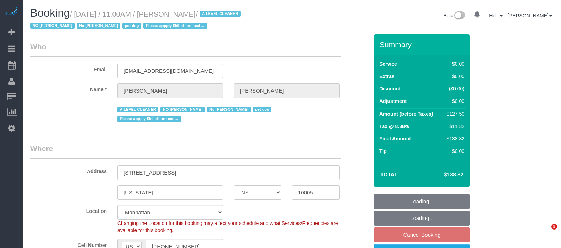
select select "NY"
select select "spot4"
select select "number:59"
select select "number:72"
select select "number:13"
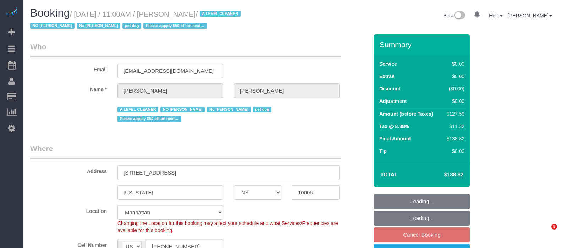
select select "number:6"
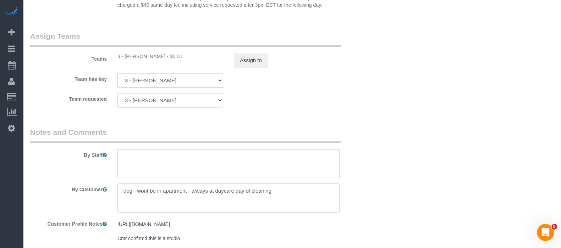
scroll to position [931, 0]
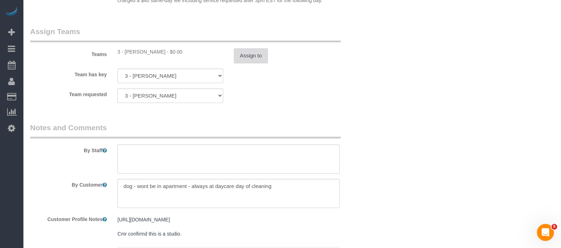
click at [254, 51] on button "Assign to" at bounding box center [251, 55] width 34 height 15
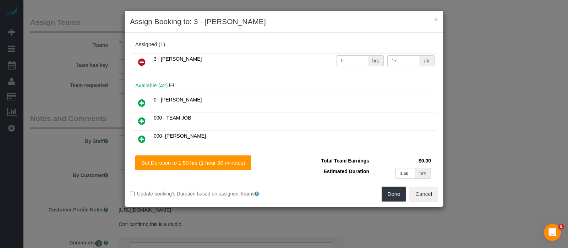
drag, startPoint x: 141, startPoint y: 60, endPoint x: 171, endPoint y: 65, distance: 30.2
click at [142, 60] on icon at bounding box center [141, 62] width 7 height 9
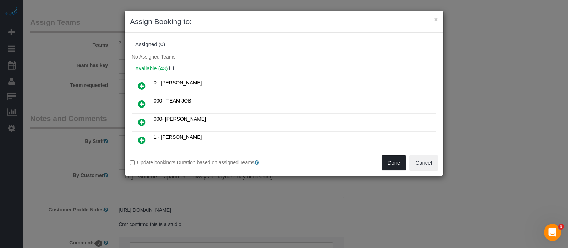
click at [396, 160] on button "Done" at bounding box center [393, 162] width 25 height 15
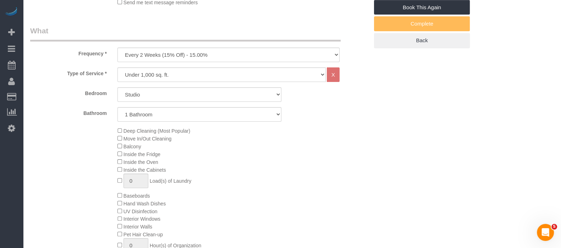
scroll to position [88, 0]
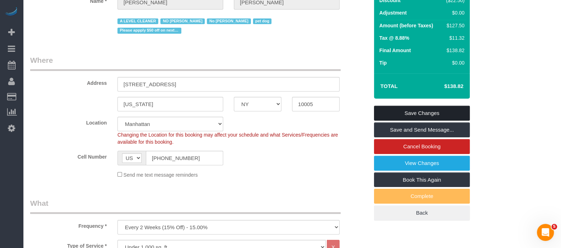
drag, startPoint x: 429, startPoint y: 108, endPoint x: 420, endPoint y: 108, distance: 9.2
click at [430, 109] on link "Save Changes" at bounding box center [422, 113] width 96 height 15
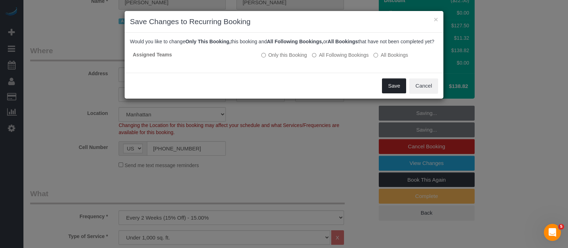
click at [399, 92] on button "Save" at bounding box center [394, 85] width 24 height 15
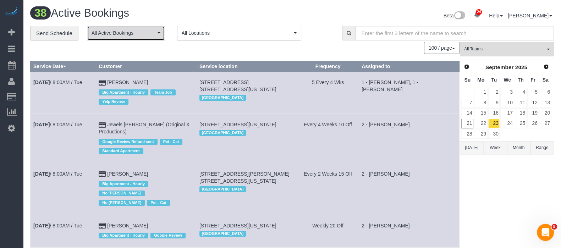
click at [149, 37] on button "All Active Bookings" at bounding box center [126, 33] width 78 height 15
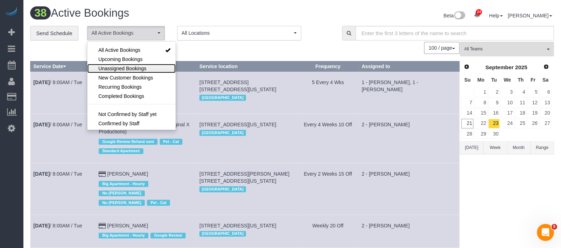
click at [125, 67] on span "Unassigned Bookings" at bounding box center [122, 68] width 48 height 7
select select "**********"
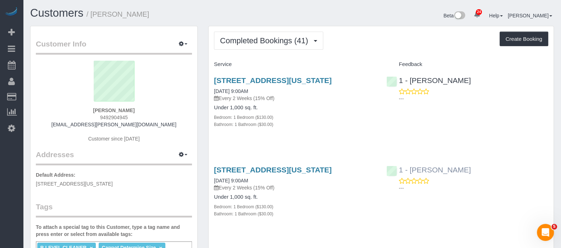
scroll to position [1744, 0]
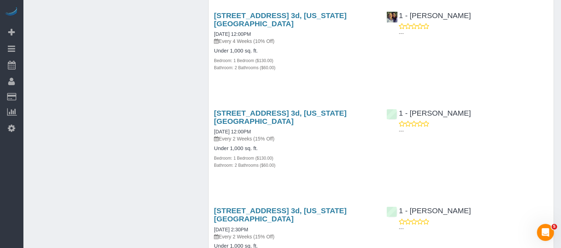
scroll to position [843, 0]
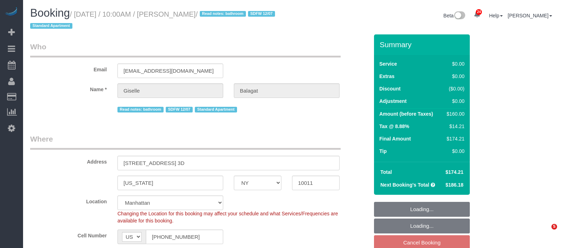
select select "NY"
select select "number:58"
select select "number:90"
select select "number:15"
select select "number:6"
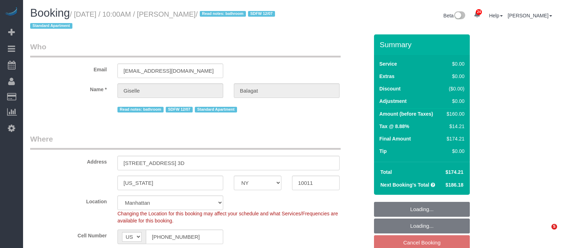
select select "object:1566"
select select "spot3"
select select "1"
select select "2"
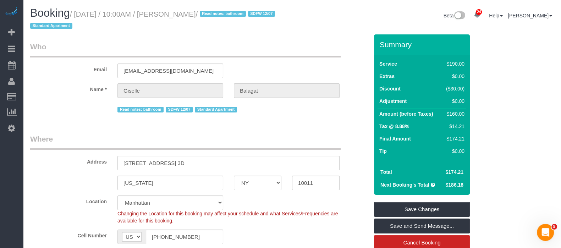
drag, startPoint x: 76, startPoint y: 13, endPoint x: 250, endPoint y: 38, distance: 176.0
click at [231, 12] on small "/ September 23, 2025 / 10:00AM / Giselle Balagat / Read notes: bathroom SDFW 12…" at bounding box center [153, 20] width 247 height 20
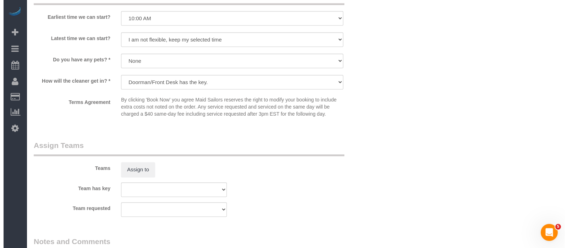
scroll to position [887, 0]
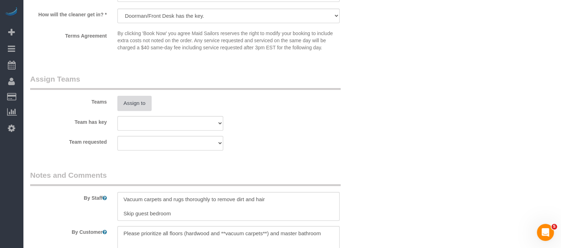
click at [128, 109] on button "Assign to" at bounding box center [134, 103] width 34 height 15
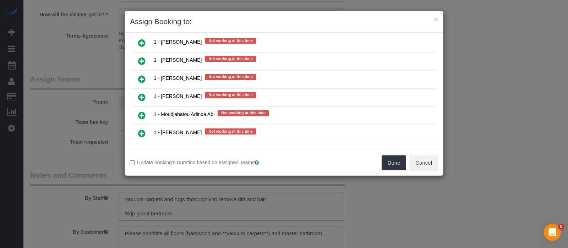
scroll to position [1064, 0]
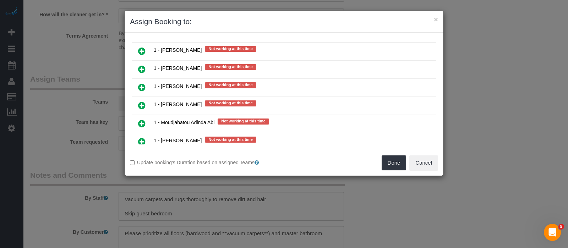
click at [139, 137] on icon at bounding box center [141, 141] width 7 height 9
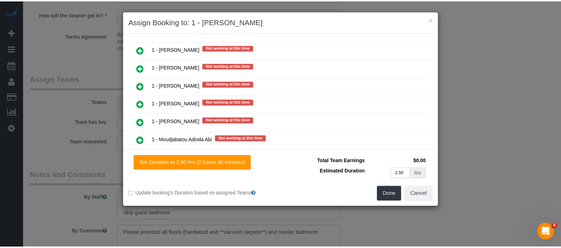
scroll to position [1080, 0]
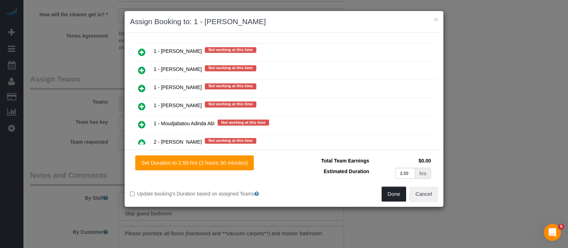
click at [393, 193] on button "Done" at bounding box center [393, 194] width 25 height 15
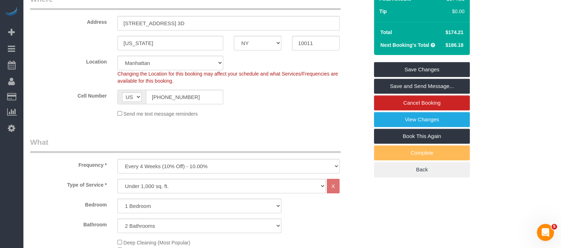
scroll to position [88, 0]
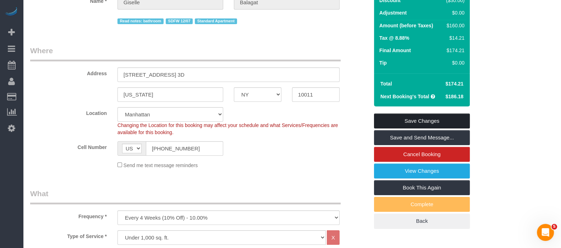
click at [425, 117] on link "Save Changes" at bounding box center [422, 121] width 96 height 15
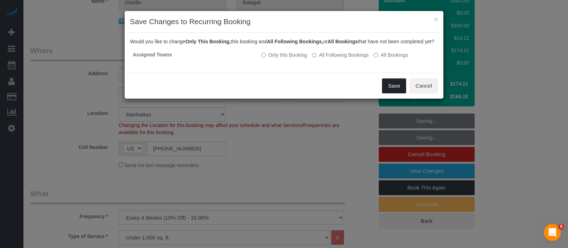
click at [398, 93] on button "Save" at bounding box center [394, 85] width 24 height 15
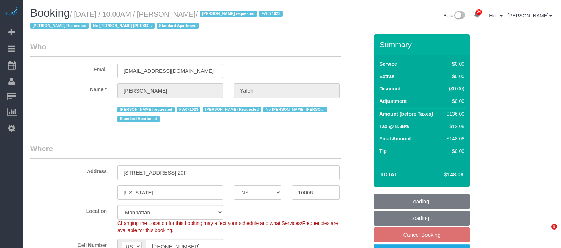
select select "NY"
select select "1"
select select "spot3"
select select "number:58"
select select "number:72"
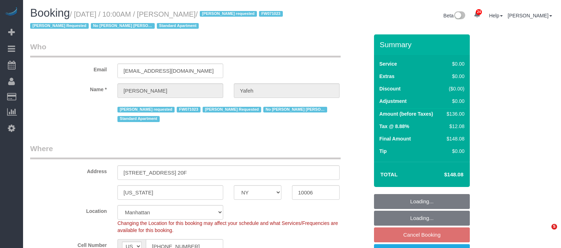
select select "number:15"
select select "number:6"
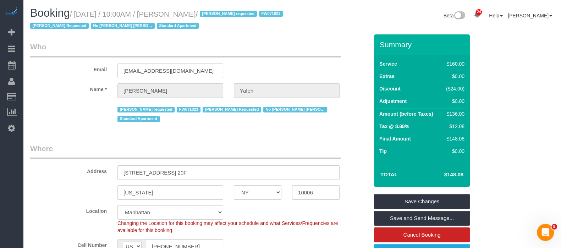
drag, startPoint x: 75, startPoint y: 13, endPoint x: 234, endPoint y: 12, distance: 159.3
click at [234, 12] on small "/ September 23, 2025 / 10:00AM / Stephanie Yafeh / Darrian Thompson requested F…" at bounding box center [157, 20] width 255 height 20
copy small "September 23, 2025 / 10:00AM / Stephanie Yafeh"
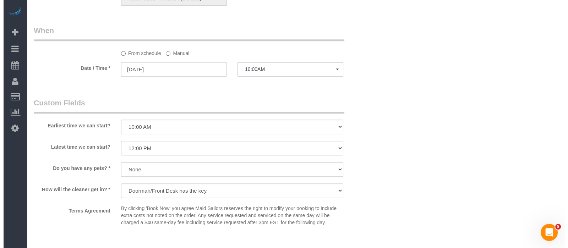
scroll to position [931, 0]
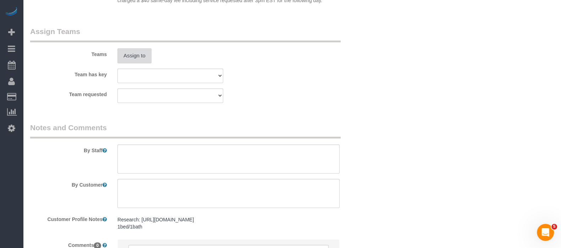
click at [127, 58] on button "Assign to" at bounding box center [134, 55] width 34 height 15
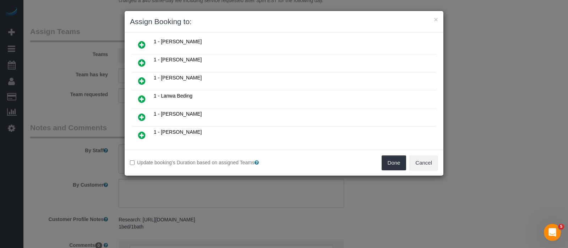
scroll to position [266, 0]
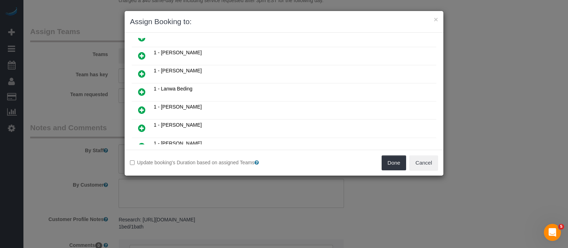
drag, startPoint x: 141, startPoint y: 63, endPoint x: 267, endPoint y: 80, distance: 127.1
click at [141, 70] on icon at bounding box center [141, 74] width 7 height 9
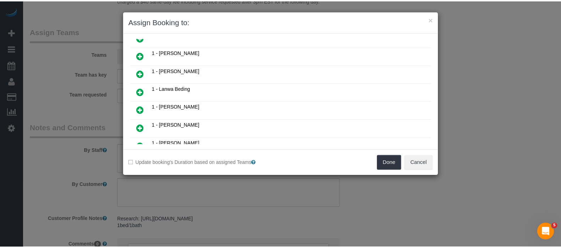
scroll to position [282, 0]
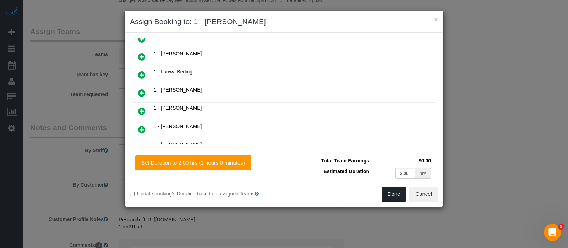
click at [392, 195] on button "Done" at bounding box center [393, 194] width 25 height 15
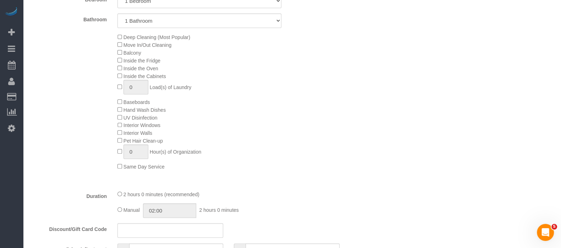
scroll to position [133, 0]
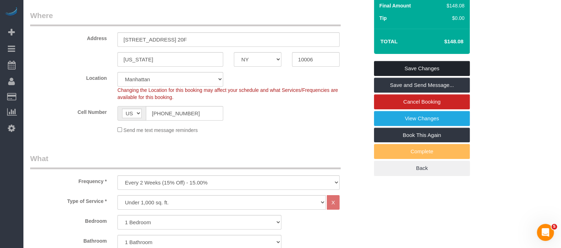
drag, startPoint x: 429, startPoint y: 63, endPoint x: 421, endPoint y: 63, distance: 7.8
click at [429, 63] on link "Save Changes" at bounding box center [422, 68] width 96 height 15
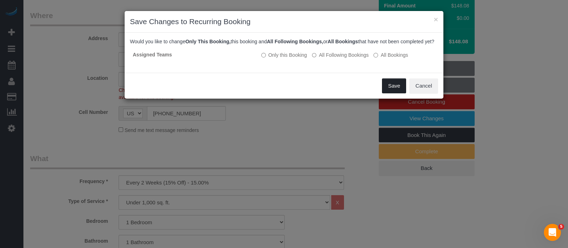
click at [397, 86] on button "Save" at bounding box center [394, 85] width 24 height 15
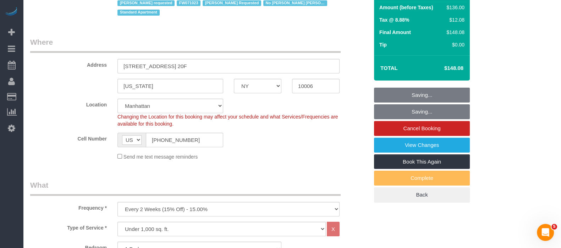
scroll to position [88, 0]
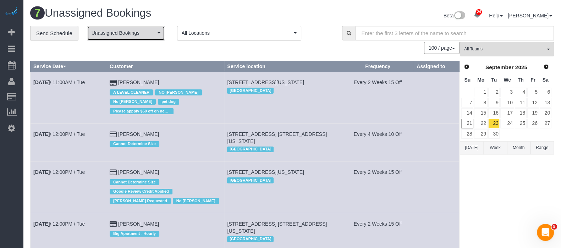
click at [155, 29] on button "Unassigned Bookings" at bounding box center [126, 33] width 78 height 15
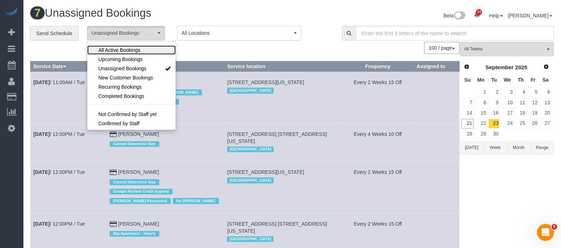
click at [137, 50] on span "All Active Bookings" at bounding box center [119, 49] width 42 height 7
drag, startPoint x: 194, startPoint y: 50, endPoint x: 204, endPoint y: 61, distance: 15.1
click at [195, 50] on div "100 / page 10 / page 20 / page 30 / page 40 / page 50 / page 100 / page" at bounding box center [244, 48] width 429 height 12
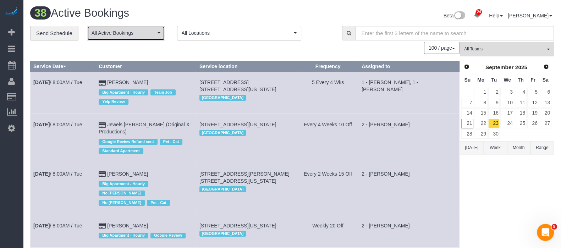
click at [156, 35] on button "All Active Bookings" at bounding box center [126, 33] width 78 height 15
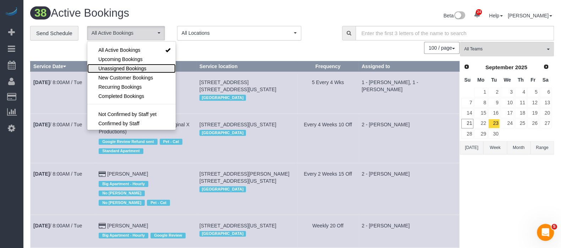
drag, startPoint x: 129, startPoint y: 68, endPoint x: 147, endPoint y: 3, distance: 67.8
click at [129, 67] on span "Unassigned Bookings" at bounding box center [122, 68] width 48 height 7
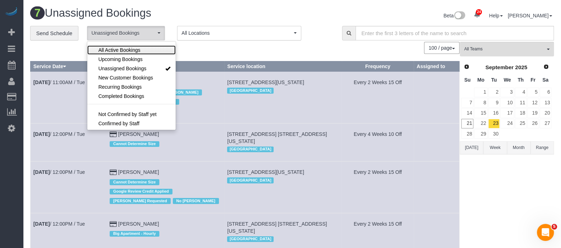
click at [140, 47] on link "All Active Bookings" at bounding box center [131, 49] width 88 height 9
select select "***"
click at [205, 2] on div "7 Unassigned Bookings Beta 24 Your Notifications You have 0 alerts × You have 3…" at bounding box center [292, 209] width 538 height 418
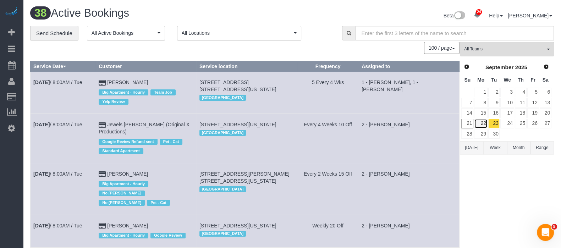
click at [485, 120] on link "22" at bounding box center [480, 124] width 13 height 10
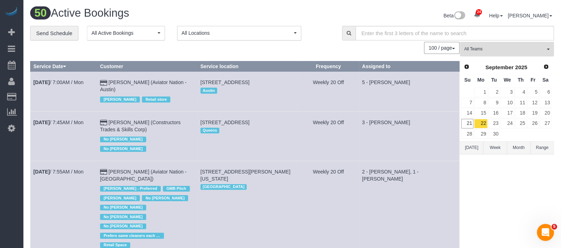
click at [542, 50] on span "All Teams" at bounding box center [504, 49] width 81 height 6
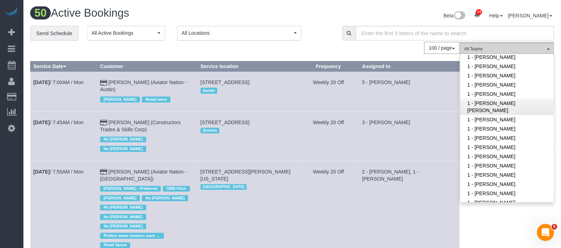
scroll to position [266, 0]
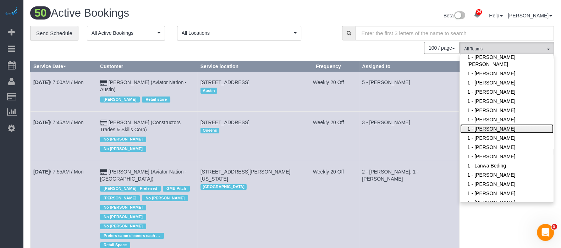
click at [503, 124] on link "1 - [PERSON_NAME]" at bounding box center [506, 128] width 93 height 9
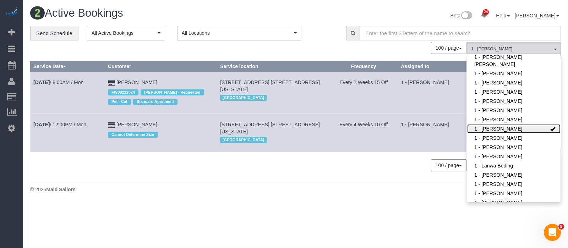
drag, startPoint x: 509, startPoint y: 121, endPoint x: 408, endPoint y: 92, distance: 105.4
click at [509, 124] on link "1 - [PERSON_NAME]" at bounding box center [513, 128] width 93 height 9
click at [233, 17] on h1 "2 Active Bookings" at bounding box center [160, 13] width 260 height 12
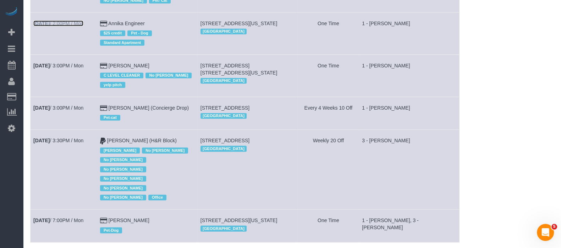
scroll to position [2387, 0]
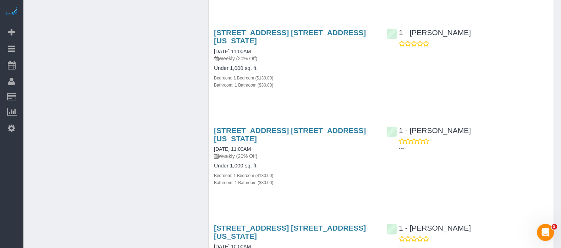
scroll to position [665, 0]
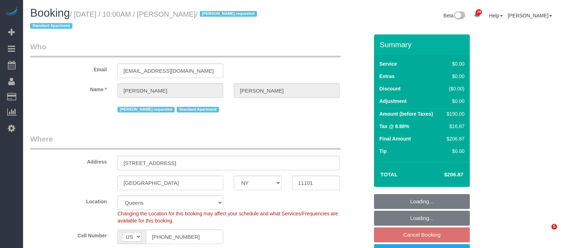
select select "NY"
select select "1"
select select "2"
select select "spot3"
select select "number:89"
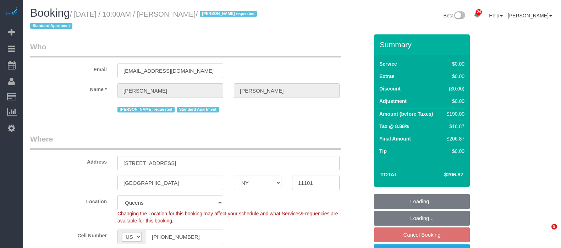
select select "number:90"
select select "number:15"
select select "number:6"
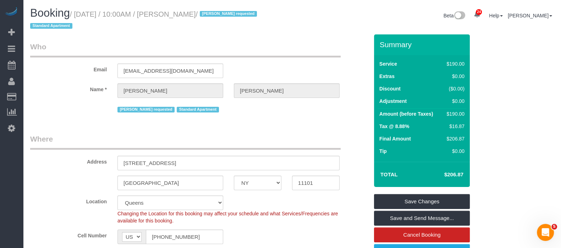
drag, startPoint x: 78, startPoint y: 11, endPoint x: 219, endPoint y: 8, distance: 140.9
click at [219, 8] on h1 "Booking / September 23, 2025 / 10:00AM / Luke Bailey / Hecleny Gonzalez request…" at bounding box center [158, 19] width 257 height 24
copy small "September 23, 2025 / 10:00AM / Luke Bailey"
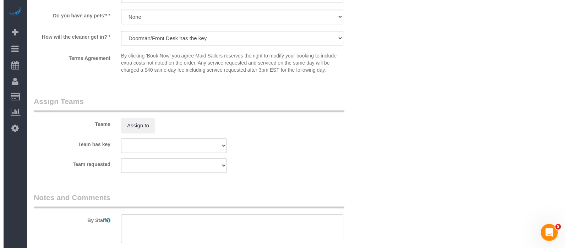
scroll to position [931, 0]
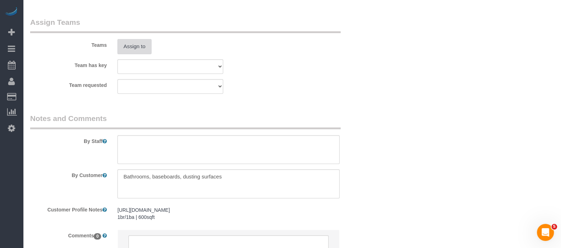
click at [128, 49] on button "Assign to" at bounding box center [134, 46] width 34 height 15
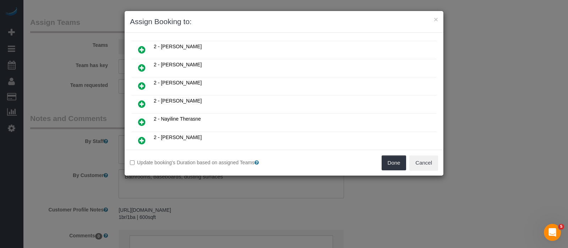
scroll to position [443, 0]
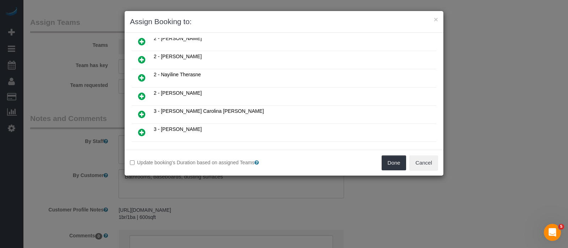
click at [140, 146] on icon at bounding box center [141, 150] width 7 height 9
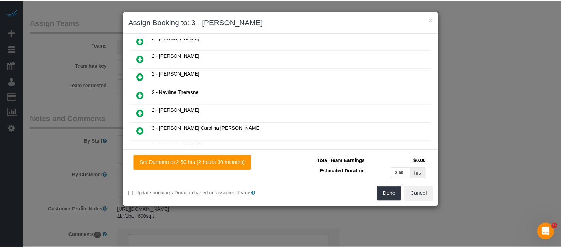
scroll to position [459, 0]
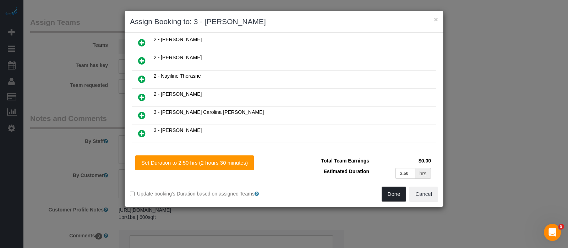
click at [392, 195] on button "Done" at bounding box center [393, 194] width 25 height 15
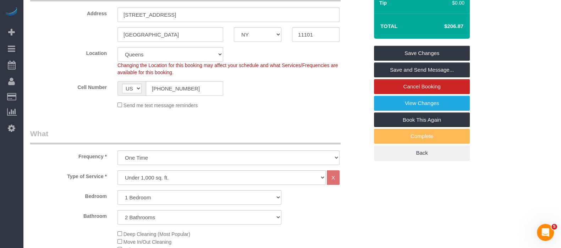
scroll to position [88, 0]
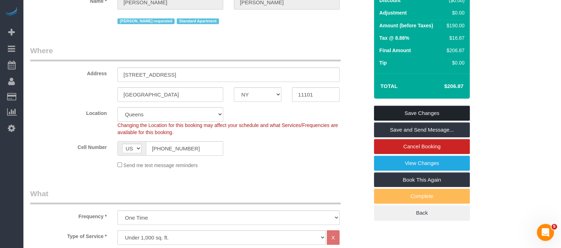
click at [419, 114] on link "Save Changes" at bounding box center [422, 113] width 96 height 15
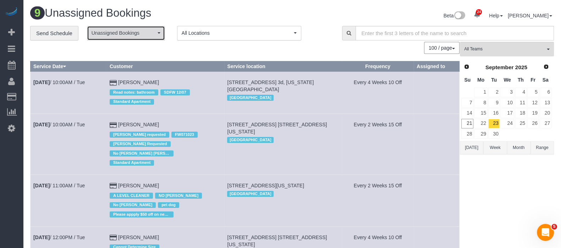
click at [148, 33] on span "Unassigned Bookings" at bounding box center [124, 32] width 64 height 7
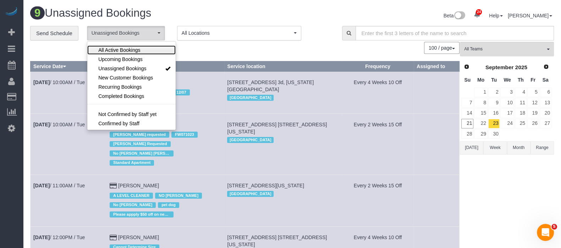
click at [142, 46] on link "All Active Bookings" at bounding box center [131, 49] width 88 height 9
drag, startPoint x: 198, startPoint y: 49, endPoint x: 193, endPoint y: 43, distance: 7.5
click at [199, 48] on div "100 / page 10 / page 20 / page 30 / page 40 / page 50 / page 100 / page" at bounding box center [244, 48] width 429 height 12
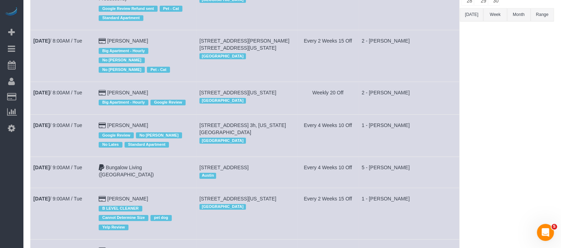
scroll to position [0, 0]
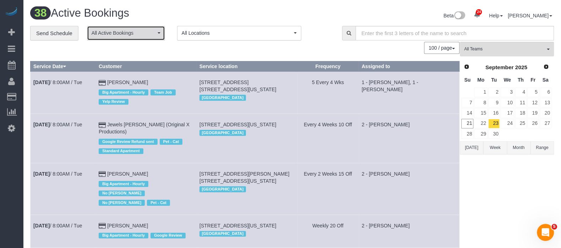
click at [143, 37] on button "All Active Bookings" at bounding box center [126, 33] width 78 height 15
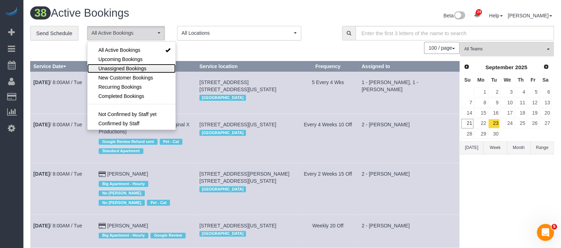
click at [128, 69] on span "Unassigned Bookings" at bounding box center [122, 68] width 48 height 7
select select "**********"
click at [204, 50] on div "100 / page 10 / page 20 / page 30 / page 40 / page 50 / page 100 / page" at bounding box center [244, 48] width 429 height 12
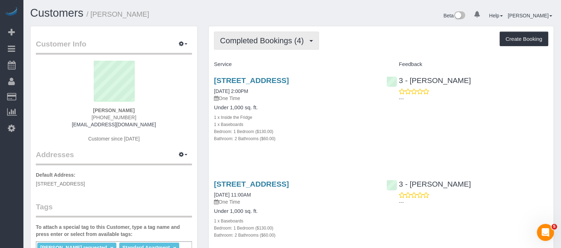
click at [293, 44] on span "Completed Bookings (4)" at bounding box center [263, 40] width 87 height 9
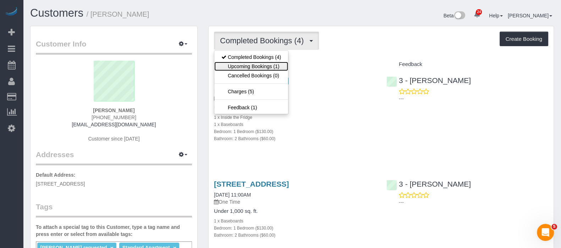
click at [276, 68] on link "Upcoming Bookings (1)" at bounding box center [251, 66] width 74 height 9
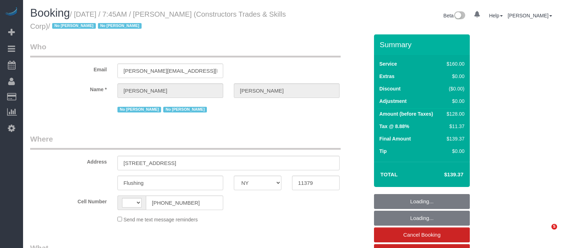
select select "NY"
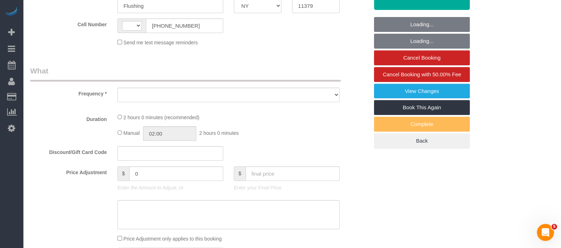
select select "string:[GEOGRAPHIC_DATA]"
select select "object:573"
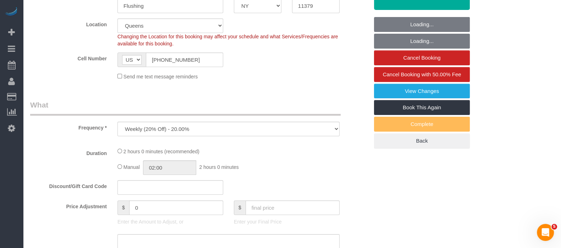
scroll to position [266, 0]
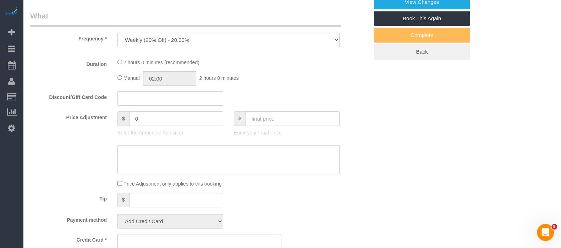
select select "string:stripe-pm_1Q5DQq4VGloSiKo7Az6kRgWV"
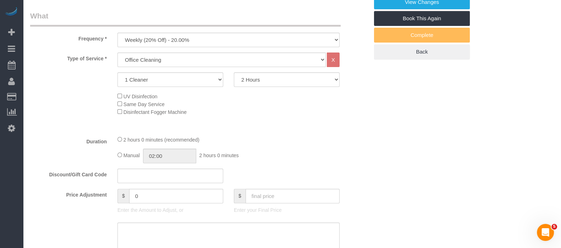
select select "number:89"
select select "number:90"
select select "number:15"
select select "number:5"
select select "object:1490"
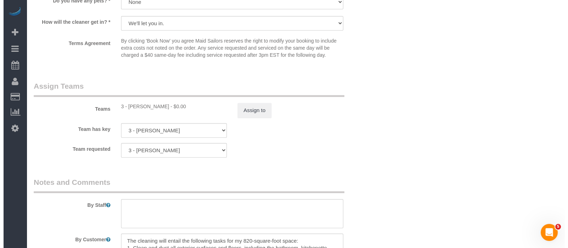
scroll to position [798, 0]
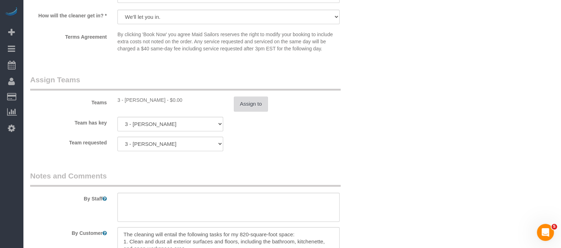
click at [244, 107] on button "Assign to" at bounding box center [251, 104] width 34 height 15
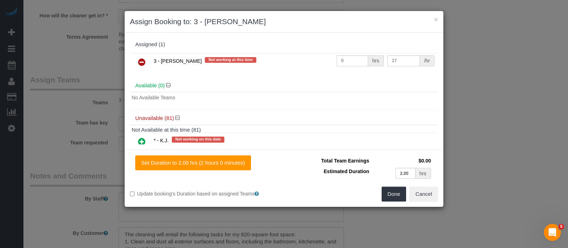
click at [144, 61] on icon at bounding box center [141, 62] width 7 height 9
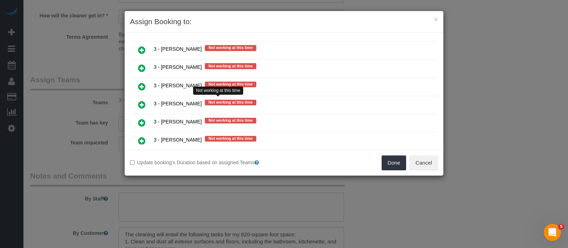
scroll to position [1286, 0]
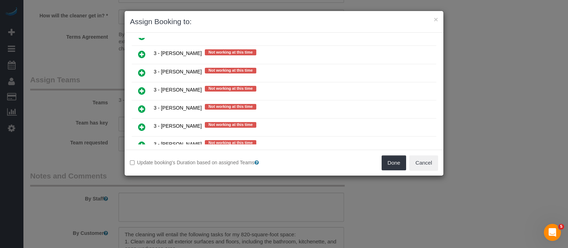
click at [138, 141] on icon at bounding box center [141, 145] width 7 height 9
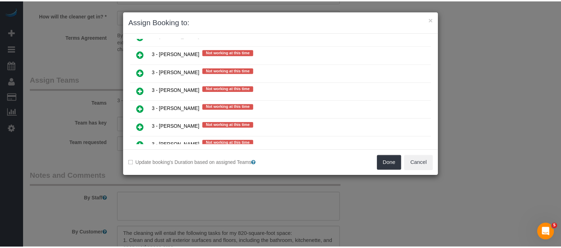
scroll to position [1302, 0]
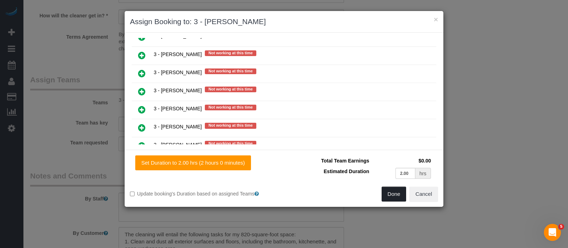
click at [392, 192] on button "Done" at bounding box center [393, 194] width 25 height 15
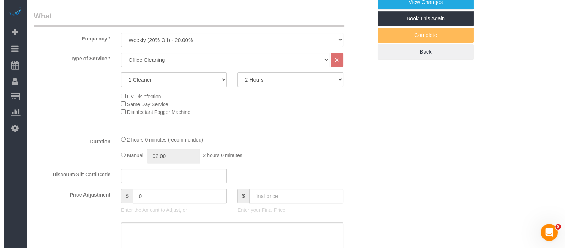
scroll to position [0, 0]
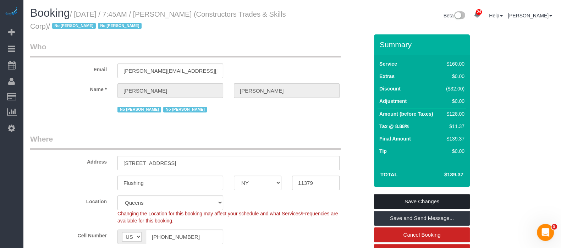
drag, startPoint x: 440, startPoint y: 203, endPoint x: 431, endPoint y: 192, distance: 13.8
click at [440, 203] on link "Save Changes" at bounding box center [422, 201] width 96 height 15
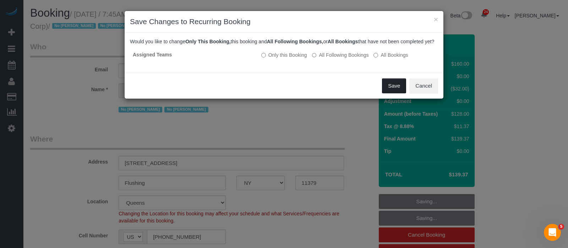
drag, startPoint x: 391, startPoint y: 93, endPoint x: 385, endPoint y: 89, distance: 7.3
click at [391, 93] on button "Save" at bounding box center [394, 85] width 24 height 15
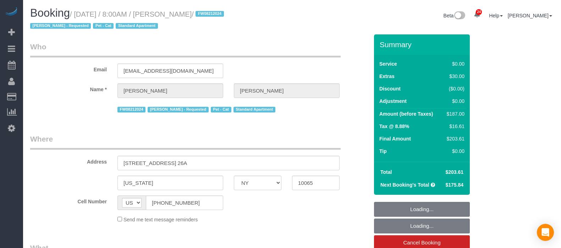
select select "NY"
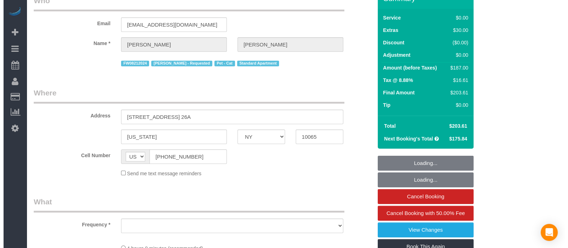
scroll to position [88, 0]
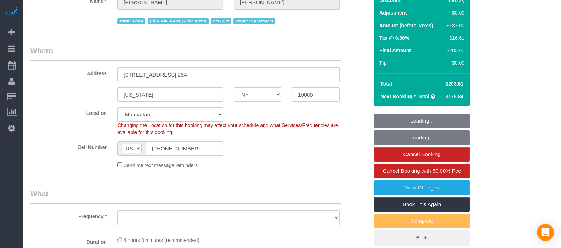
select select "number:89"
select select "number:90"
select select "number:14"
select select "number:7"
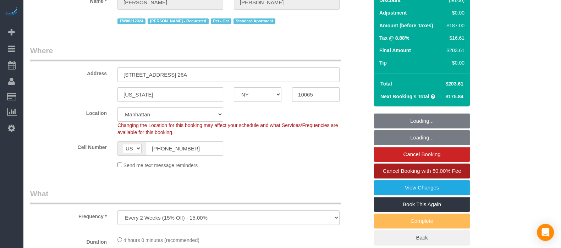
select select "object:982"
select select "string:stripe-pm_1O8DDd4VGloSiKo7NGP2DvIM"
select select "spot1"
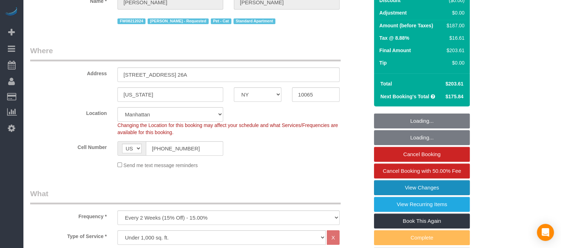
select select "1"
select select "2"
select select "object:1584"
click at [434, 188] on link "View Changes" at bounding box center [422, 187] width 96 height 15
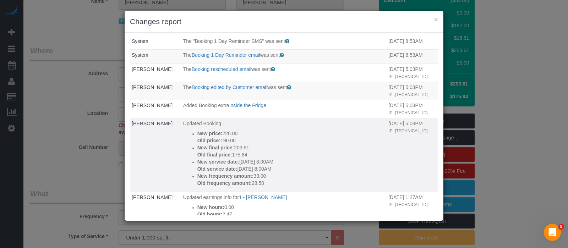
scroll to position [0, 0]
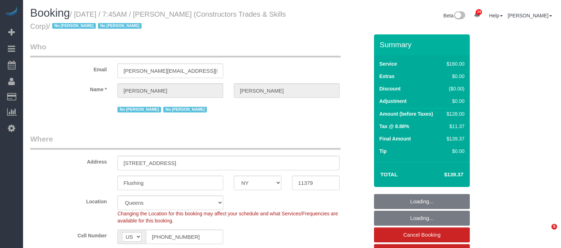
select select "NY"
select select "number:89"
select select "number:90"
select select "number:15"
select select "number:5"
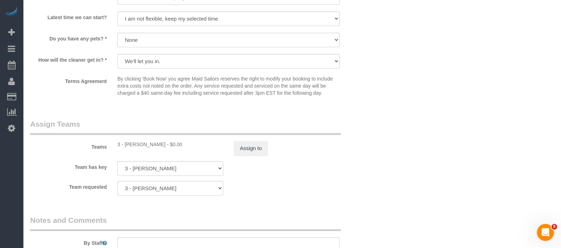
scroll to position [843, 0]
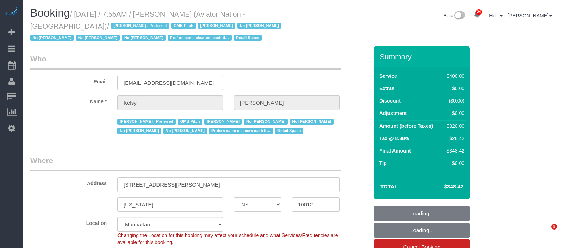
select select "NY"
select select "2"
select select "150"
select select "number:89"
select select "number:90"
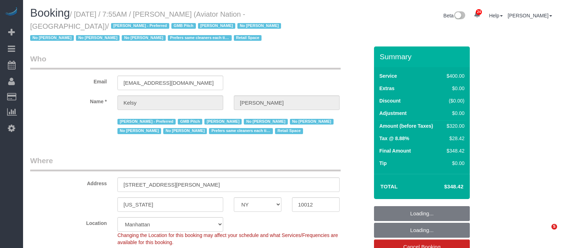
select select "number:15"
select select "number:5"
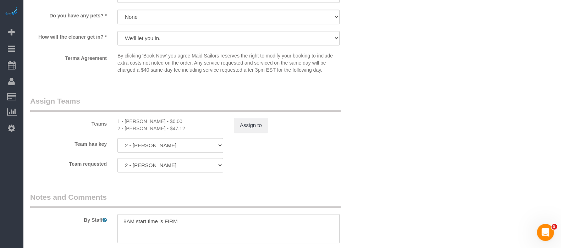
scroll to position [798, 0]
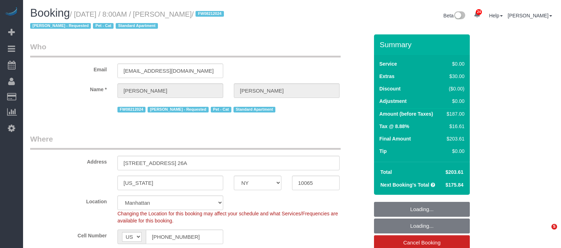
select select "NY"
select select "1"
select select "2"
select select "spot1"
select select "number:89"
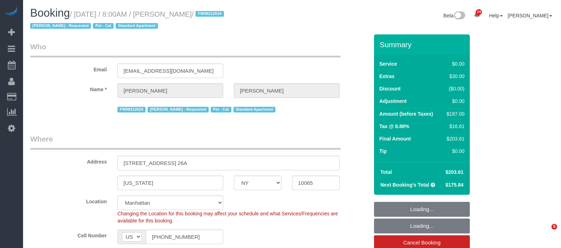
select select "number:90"
select select "number:14"
select select "number:7"
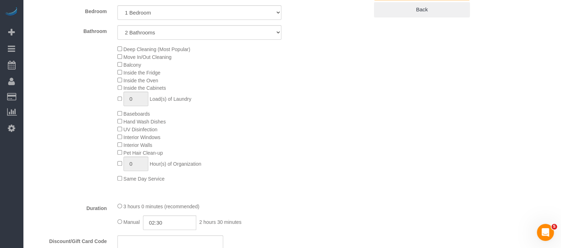
scroll to position [399, 0]
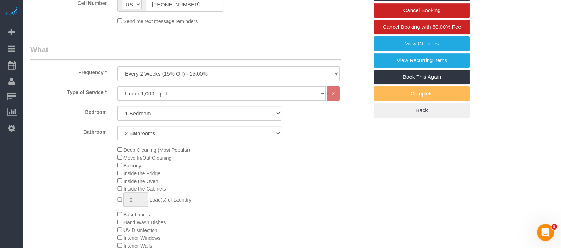
select select "spot58"
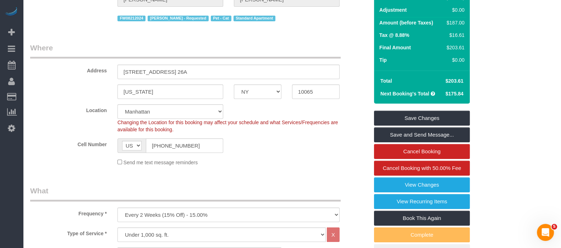
scroll to position [88, 0]
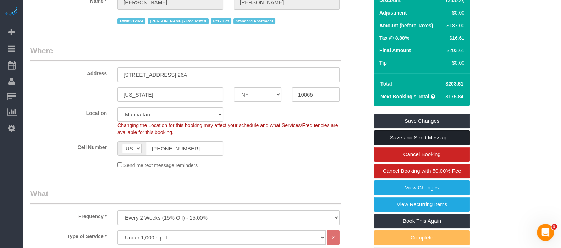
drag, startPoint x: 400, startPoint y: 139, endPoint x: 387, endPoint y: 141, distance: 12.9
click at [401, 139] on link "Save and Send Message..." at bounding box center [422, 137] width 96 height 15
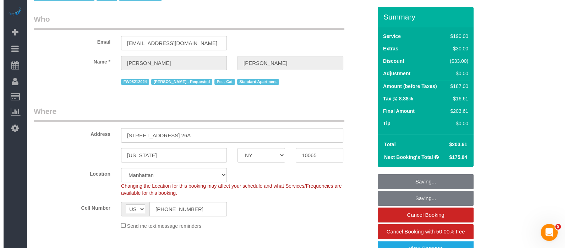
scroll to position [0, 0]
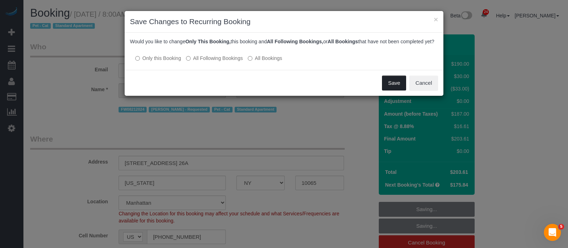
click at [390, 84] on button "Save" at bounding box center [394, 83] width 24 height 15
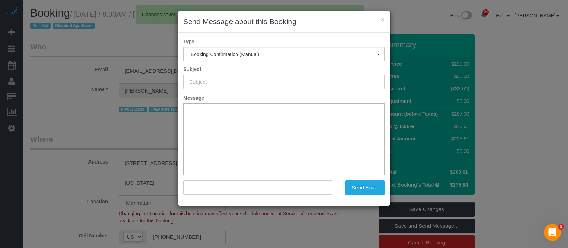
type input "Cleaning Confirmed for 09/22/2025 at 8:00am"
type input ""Arianna Dinelli" <ariannadinelli@gmail.com>"
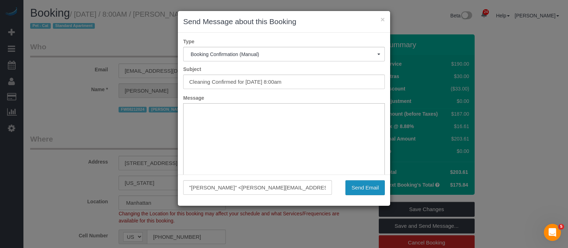
click at [367, 186] on button "Send Email" at bounding box center [364, 187] width 39 height 15
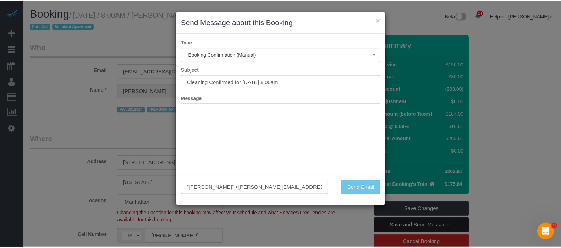
scroll to position [10, 0]
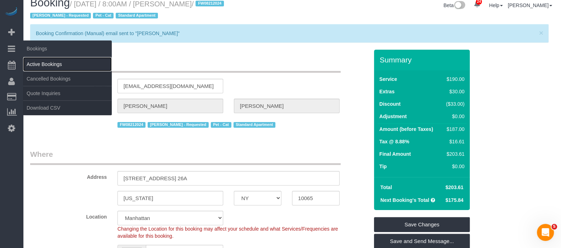
click at [62, 61] on link "Active Bookings" at bounding box center [67, 64] width 89 height 14
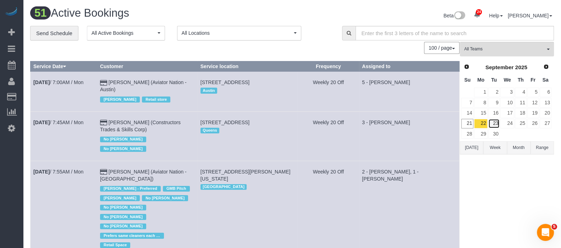
click at [495, 122] on link "23" at bounding box center [494, 124] width 12 height 10
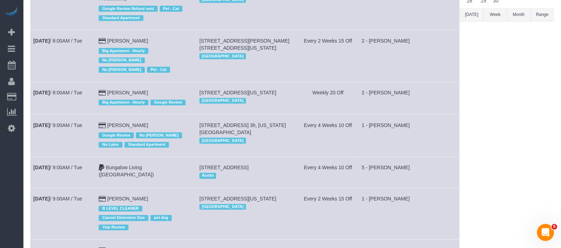
scroll to position [545, 0]
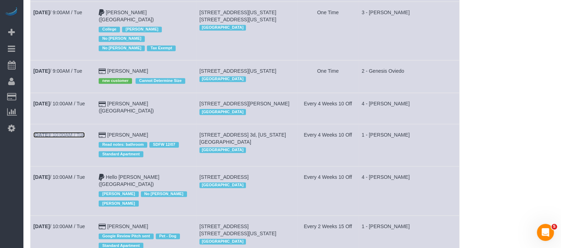
click at [76, 132] on link "Sep 23rd / 10:00AM / Tue" at bounding box center [58, 135] width 51 height 6
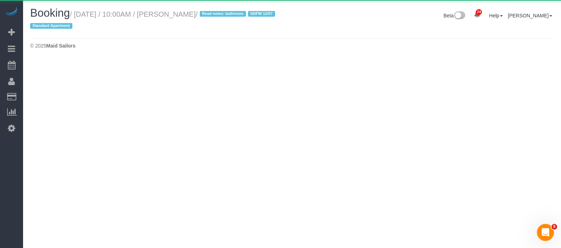
select select "NY"
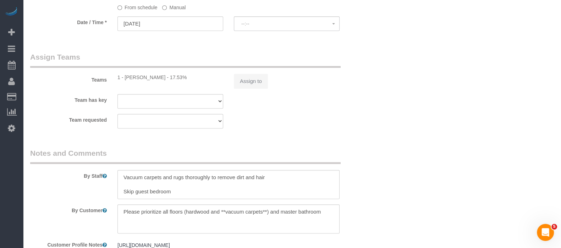
select select "object:6023"
select select "string:stripe-pm_1QTFDb4VGloSiKo7CCm6MjgG"
select select "number:58"
select select "number:90"
select select "number:15"
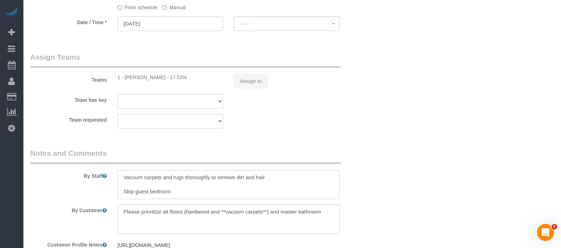
select select "number:6"
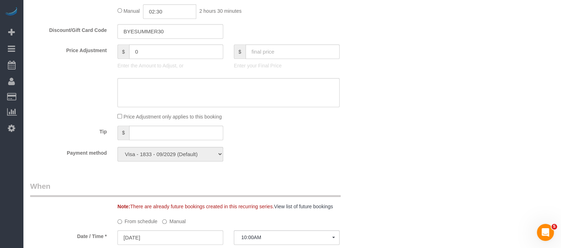
select select
select select "object:6730"
select select "spot177"
select select "1"
select select "2"
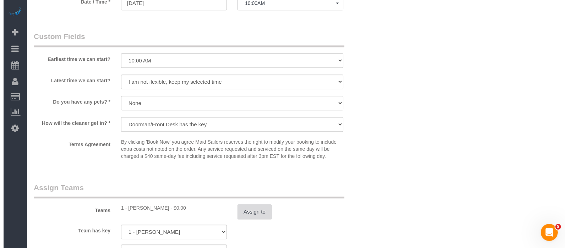
scroll to position [798, 0]
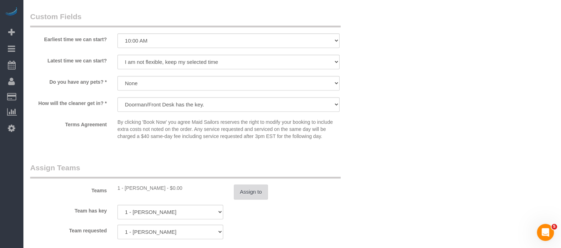
click at [257, 199] on button "Assign to" at bounding box center [251, 191] width 34 height 15
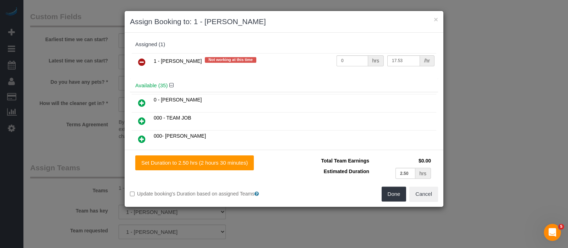
drag, startPoint x: 139, startPoint y: 65, endPoint x: 142, endPoint y: 64, distance: 3.7
click at [139, 64] on icon at bounding box center [141, 62] width 7 height 9
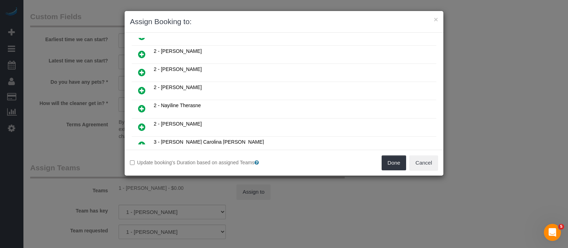
scroll to position [399, 0]
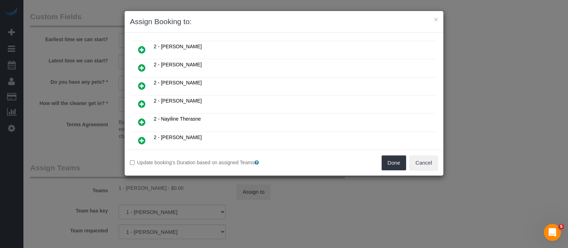
drag, startPoint x: 141, startPoint y: 90, endPoint x: 159, endPoint y: 93, distance: 18.3
click at [142, 100] on icon at bounding box center [141, 104] width 7 height 9
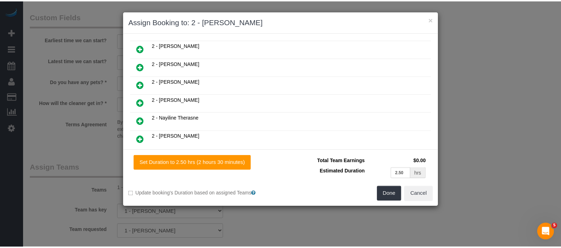
scroll to position [415, 0]
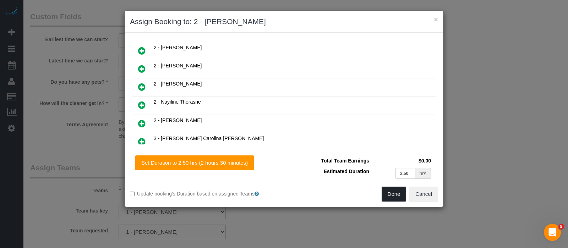
click at [390, 192] on button "Done" at bounding box center [393, 194] width 25 height 15
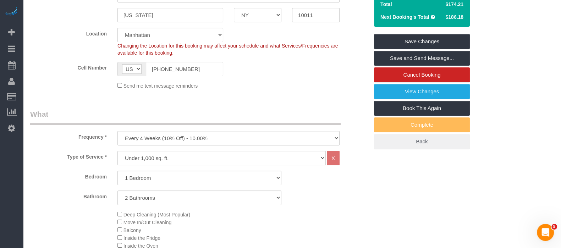
scroll to position [44, 0]
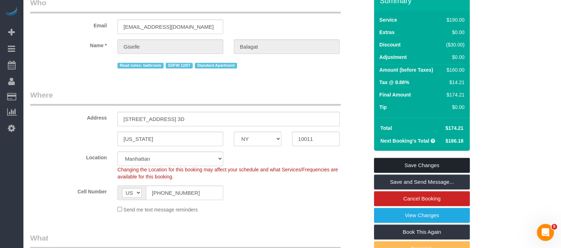
click at [442, 159] on link "Save Changes" at bounding box center [422, 165] width 96 height 15
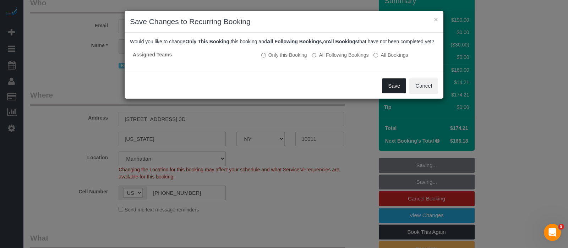
click at [387, 89] on button "Save" at bounding box center [394, 85] width 24 height 15
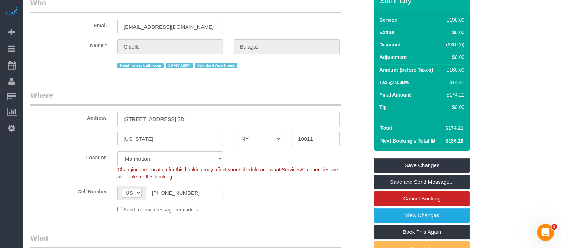
select select "**********"
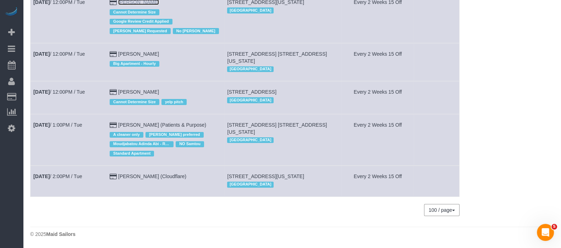
scroll to position [177, 0]
drag, startPoint x: 76, startPoint y: 122, endPoint x: 93, endPoint y: 133, distance: 20.2
click at [94, 138] on td "Sep 23rd / 1:00PM / Tue" at bounding box center [69, 139] width 76 height 51
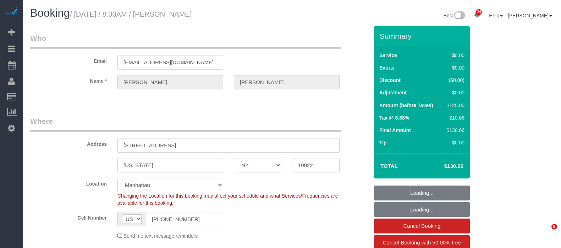
select select "NY"
select select "number:56"
select select "number:75"
select select "number:15"
select select "number:5"
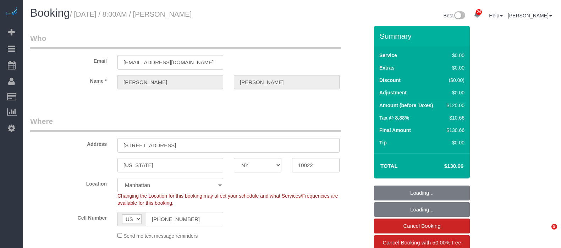
select select "spot1"
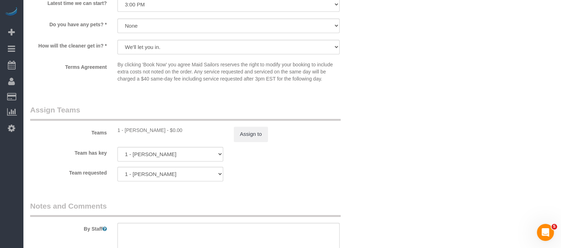
scroll to position [931, 0]
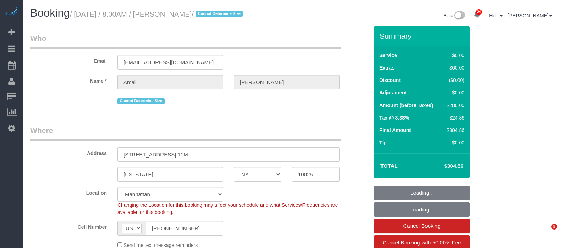
select select "NY"
select select "2"
select select "spot1"
select select "number:56"
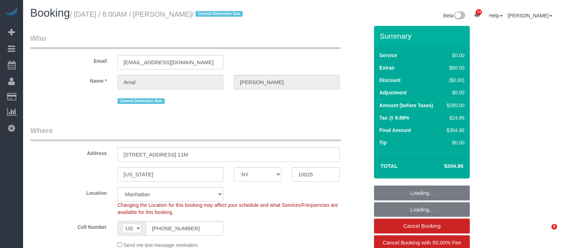
select select "number:72"
select select "number:15"
select select "number:5"
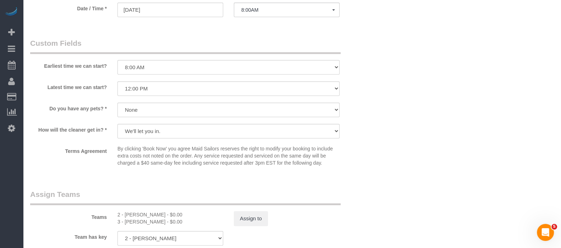
scroll to position [887, 0]
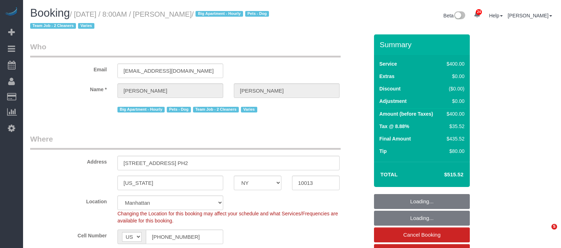
select select "NY"
select select "150"
select select "spot1"
select select "number:56"
select select "number:75"
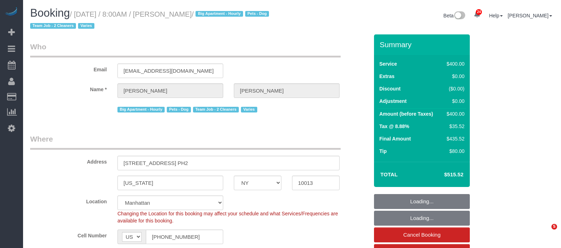
select select "number:15"
select select "number:6"
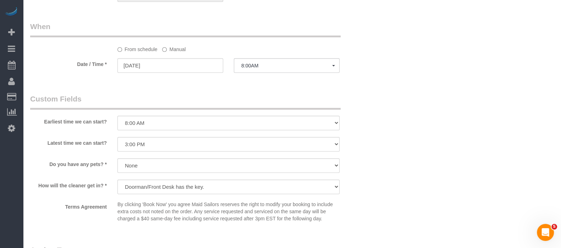
scroll to position [665, 0]
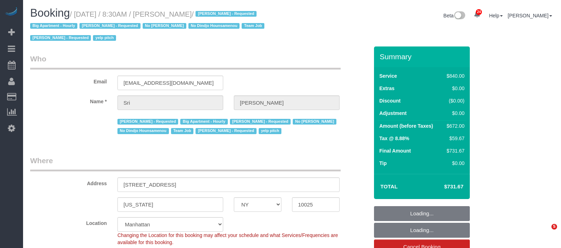
select select "NY"
select select "3"
select select "210"
select select "number:89"
select select "number:90"
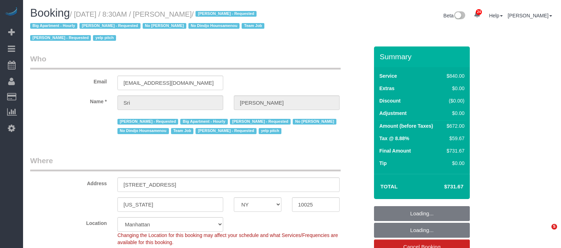
select select "number:15"
select select "number:5"
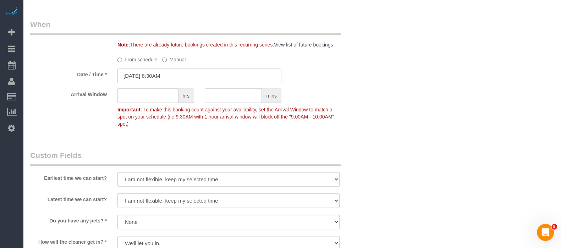
scroll to position [709, 0]
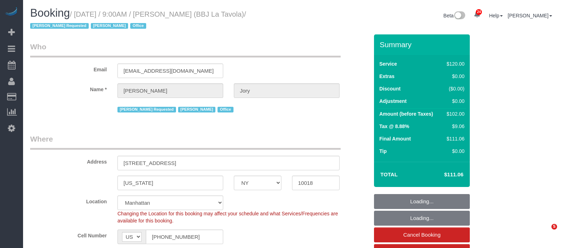
select select "NY"
select select "90"
select select "spot1"
select select "number:89"
select select "number:90"
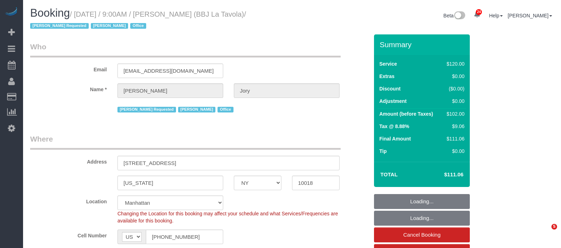
select select "number:15"
select select "number:7"
select select "number:21"
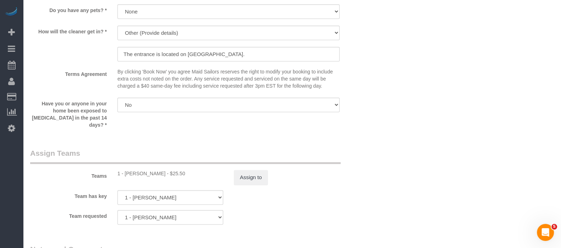
scroll to position [754, 0]
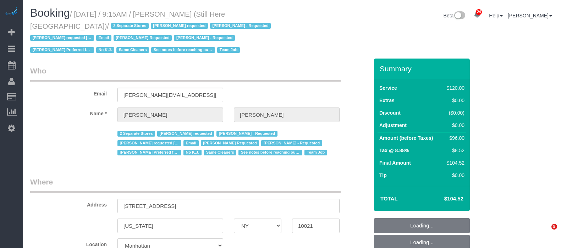
select select "NY"
select select "90"
select select "string:stripe-pm_1Oyz8t4VGloSiKo71skqOF54"
select select "number:89"
select select "number:90"
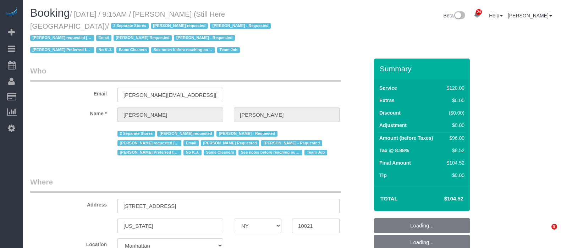
select select "number:15"
select select "number:5"
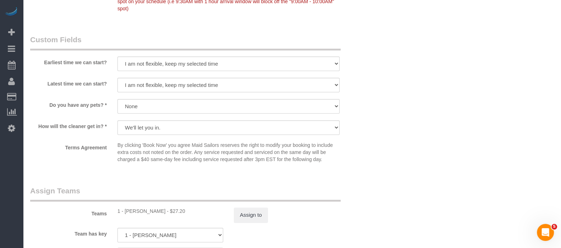
scroll to position [754, 0]
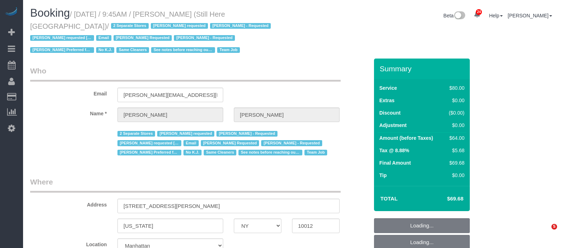
select select "NY"
select select "string:stripe-pm_1Oyz8t4VGloSiKo71skqOF54"
select select "number:89"
select select "number:90"
select select "number:15"
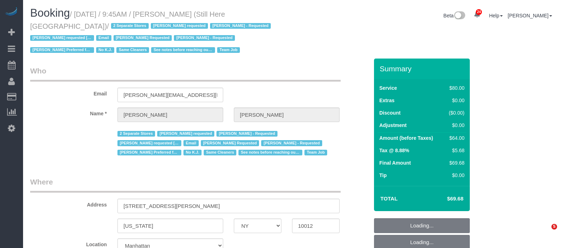
select select "number:5"
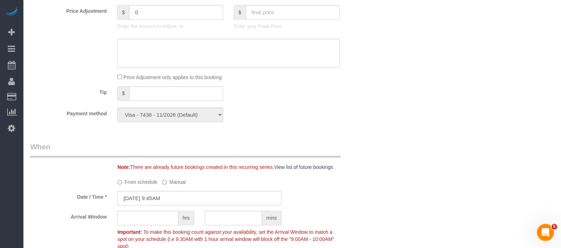
scroll to position [576, 0]
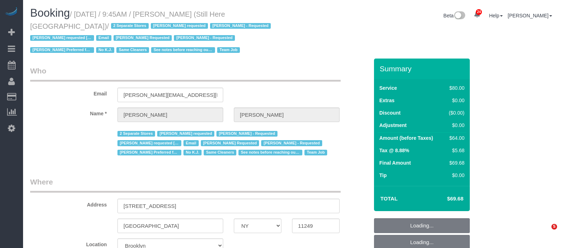
select select "NY"
select select "string:stripe-pm_1Oyz8t4VGloSiKo71skqOF54"
select select "number:89"
select select "number:90"
select select "number:15"
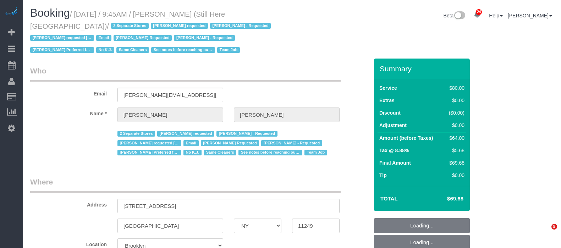
select select "number:5"
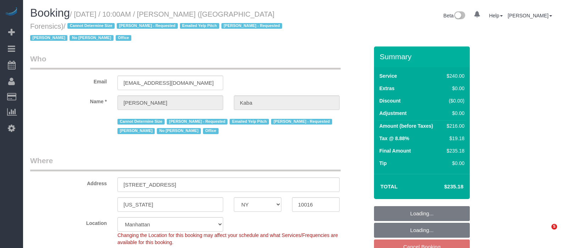
select select "NY"
select select "180"
select select "number:89"
select select "number:90"
select select "number:15"
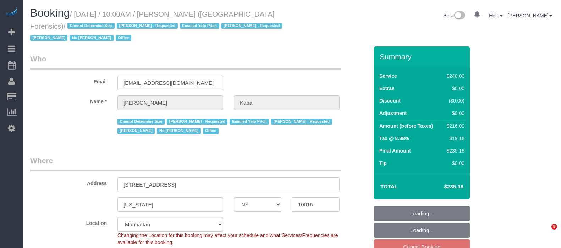
select select "number:5"
select select "object:1529"
select select "spot1"
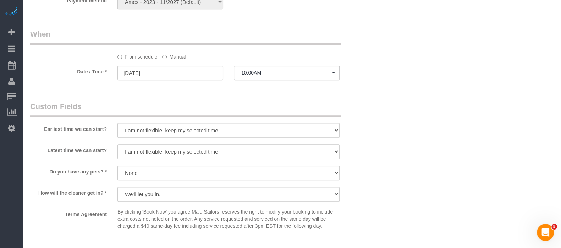
scroll to position [798, 0]
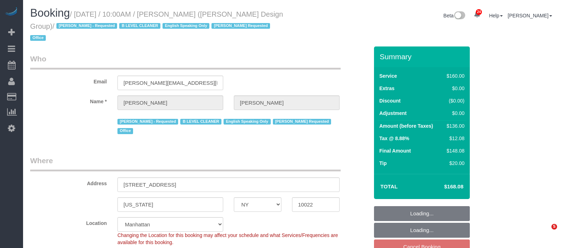
select select "NY"
select select "string:stripe-pm_1J1ChU4VGloSiKo7dD0yRKzP"
select select "number:89"
select select "number:90"
select select "number:15"
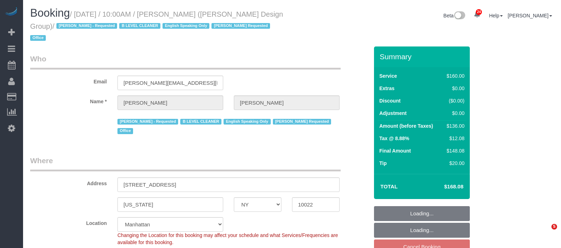
select select "number:5"
select select "spot1"
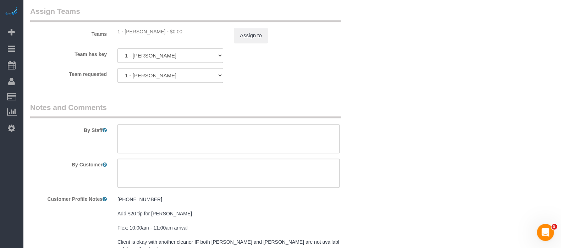
scroll to position [843, 0]
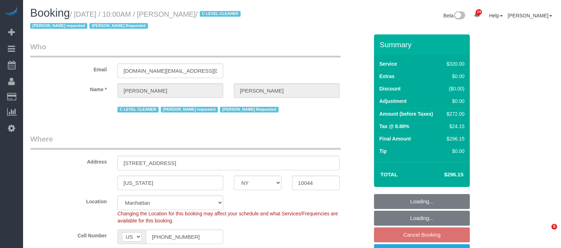
select select "NY"
select select "2"
select select "spot1"
select select "number:89"
select select "number:90"
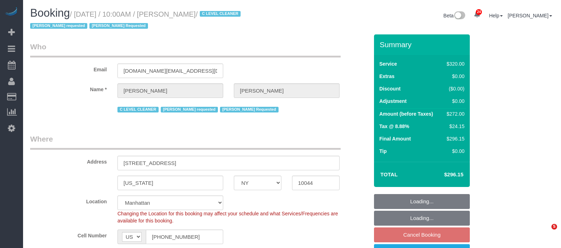
select select "number:15"
select select "number:5"
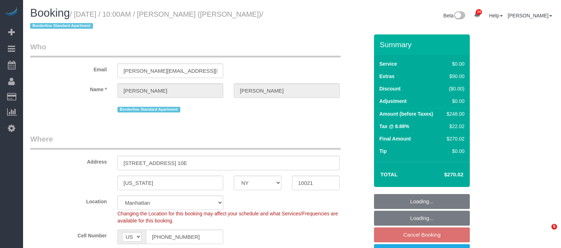
select select "NY"
select select "2"
select select "string:stripe-pm_1R58S94VGloSiKo7oTDM75CS"
select select "number:57"
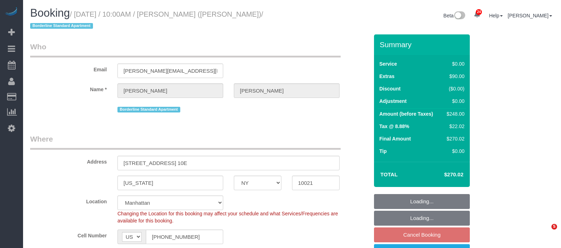
select select "number:73"
select select "number:15"
select select "number:6"
select select "spot58"
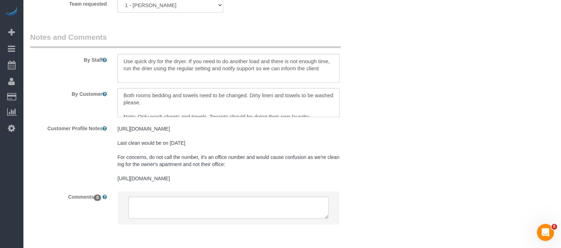
scroll to position [969, 0]
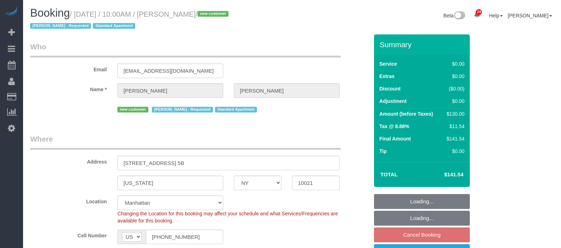
select select "NY"
select select "string:stripe-pm_1S8lVH4VGloSiKo7q3iqme0x"
select select "number:61"
select select "number:90"
select select "number:15"
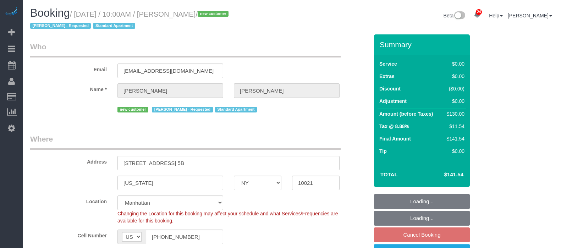
select select "number:5"
select select "object:1532"
select select "spot58"
select select "1"
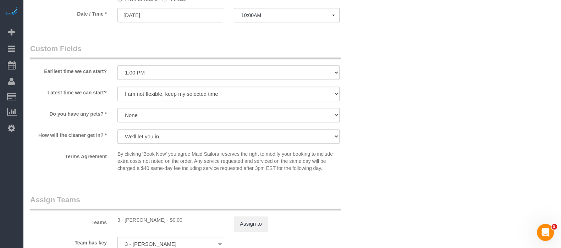
scroll to position [1002, 0]
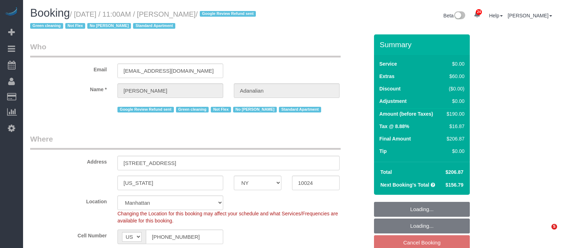
select select "NY"
select select "string:stripe-pm_1QrgCn4VGloSiKo7GXhdb6K1"
select select "number:89"
select select "number:90"
select select "number:15"
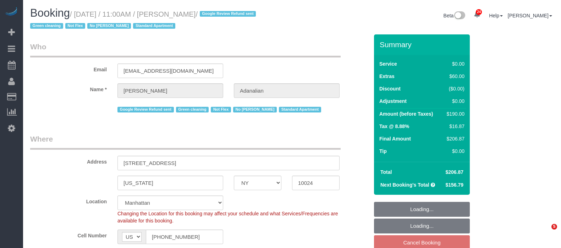
select select "number:5"
select select "object:1607"
select select "spot58"
select select "1"
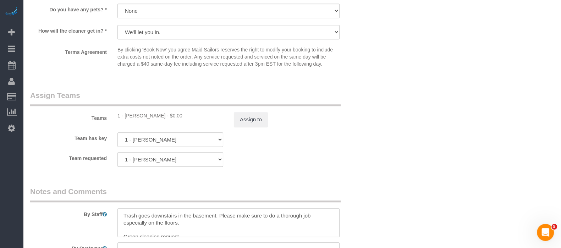
scroll to position [1020, 0]
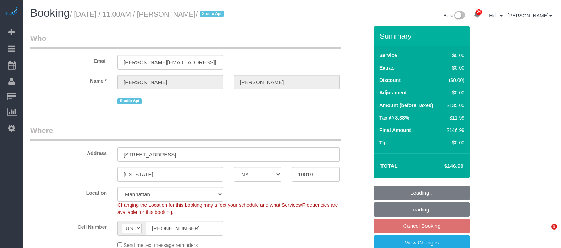
select select "NY"
select select "number:89"
select select "number:90"
select select "number:15"
select select "number:6"
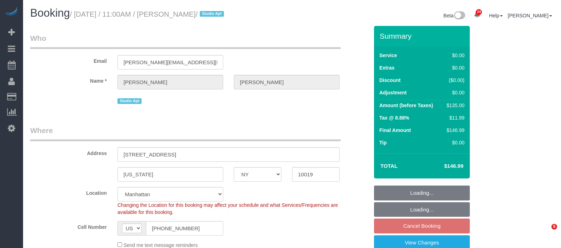
select select "spot58"
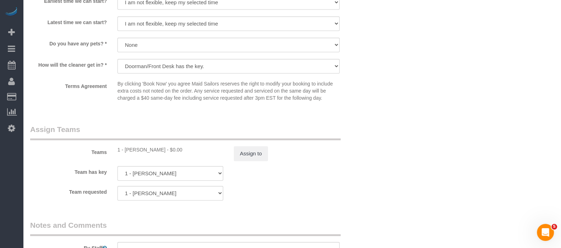
scroll to position [931, 0]
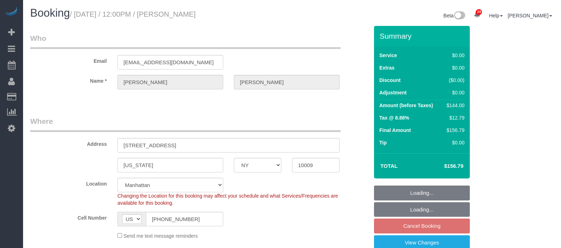
select select "NY"
select select "1"
select select "spot1"
select select "number:60"
select select "number:72"
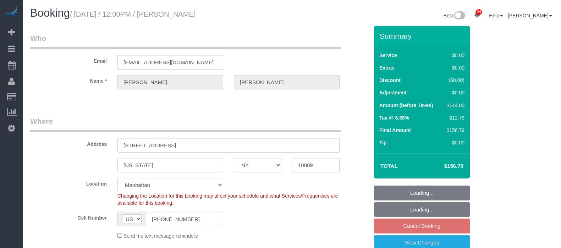
select select "number:15"
select select "number:5"
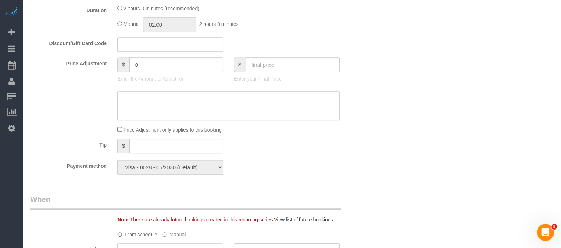
scroll to position [665, 0]
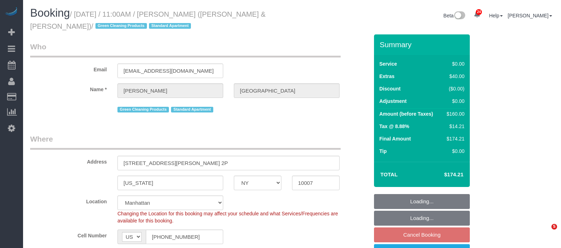
select select "NY"
select select "1"
select select "number:89"
select select "number:90"
select select "number:15"
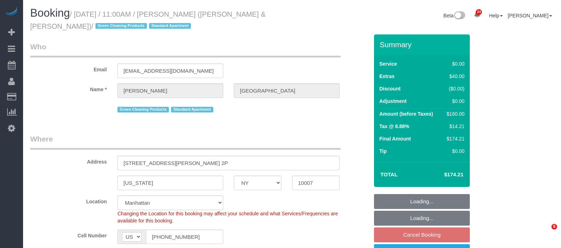
select select "number:6"
select select "spot58"
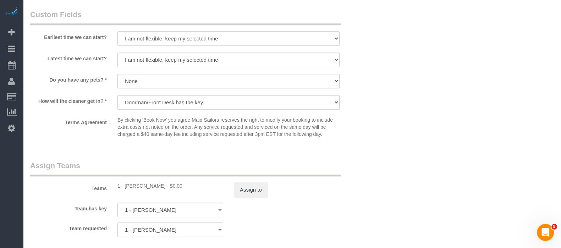
scroll to position [931, 0]
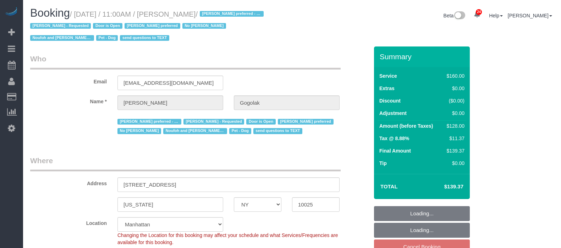
select select "NY"
select select "string:stripe-pm_1RfNyY4VGloSiKo7jWnzrFGY"
select select "spot1"
select select "number:58"
select select "number:76"
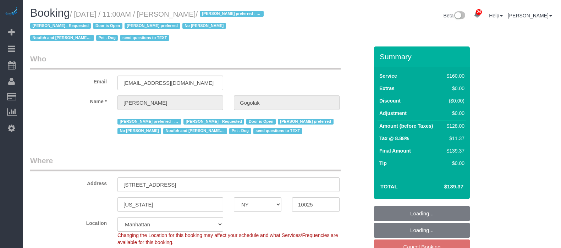
select select "number:13"
select select "number:5"
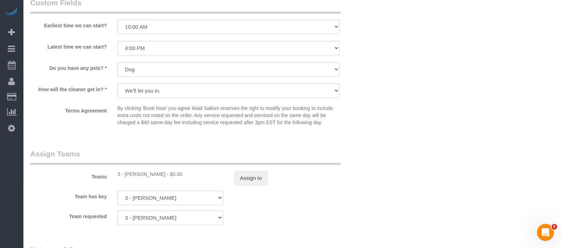
scroll to position [798, 0]
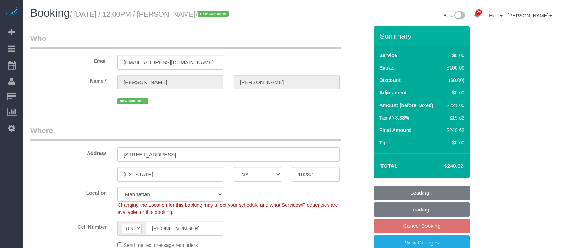
select select "NY"
select select "spot57"
select select "number:57"
select select "number:75"
select select "number:15"
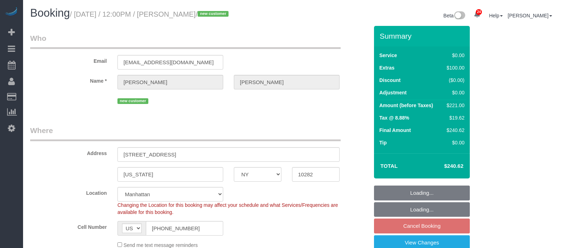
select select "number:6"
select select "object:1529"
select select "1"
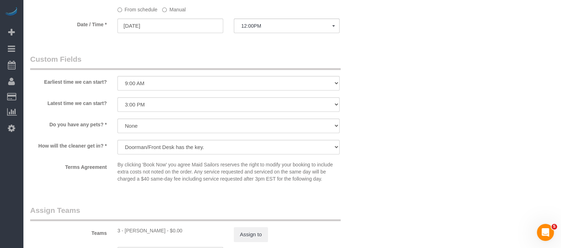
scroll to position [798, 0]
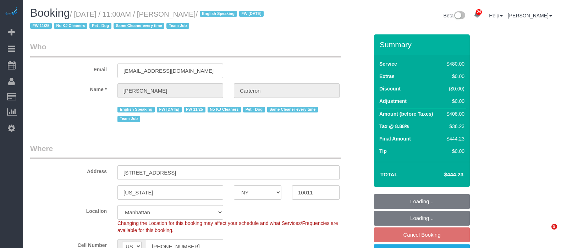
select select "NY"
select select "180"
select select "spot58"
select select "number:89"
select select "number:90"
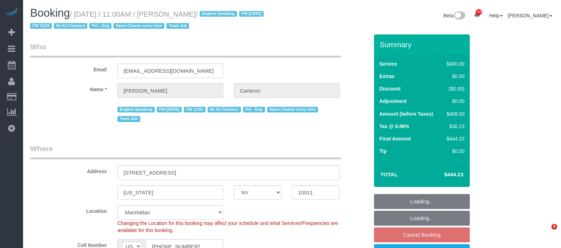
select select "number:13"
select select "number:5"
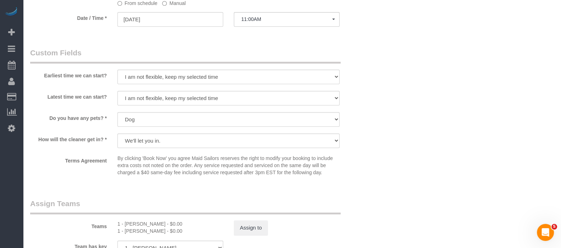
scroll to position [754, 0]
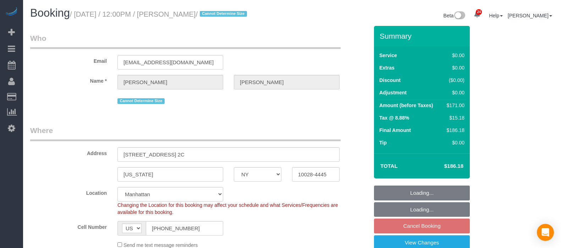
select select "NY"
select select "spot1"
select select "number:89"
select select "number:73"
select select "number:15"
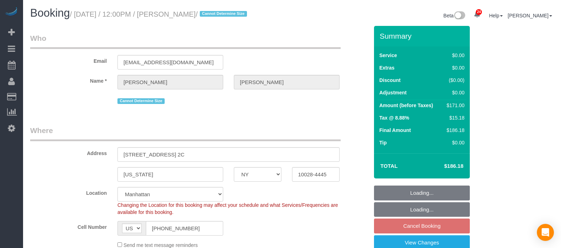
select select "number:5"
select select "object:1563"
select select "2"
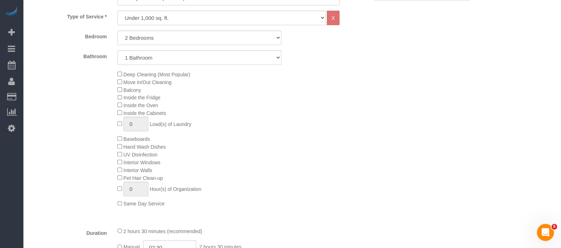
scroll to position [354, 0]
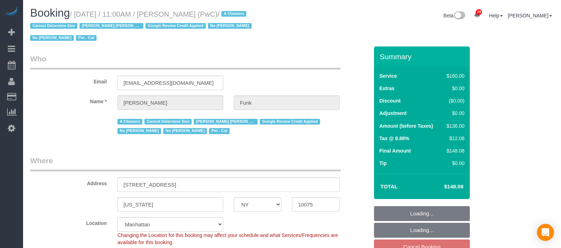
select select "NY"
select select "number:57"
select select "number:71"
select select "number:14"
select select "number:5"
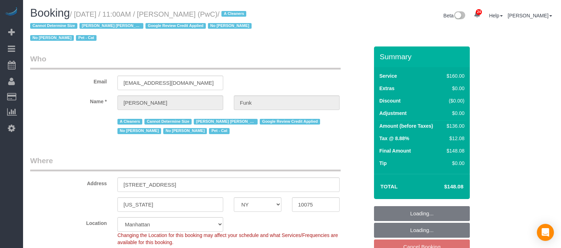
select select "spot58"
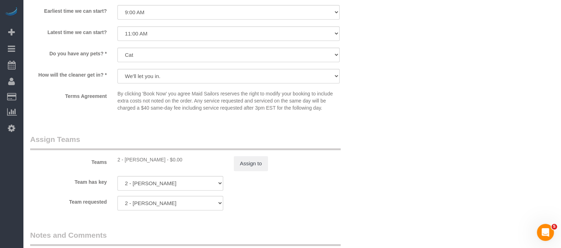
scroll to position [709, 0]
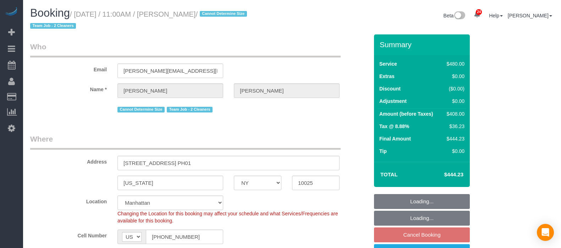
select select "NY"
select select "2"
select select "180"
select select "number:89"
select select "number:90"
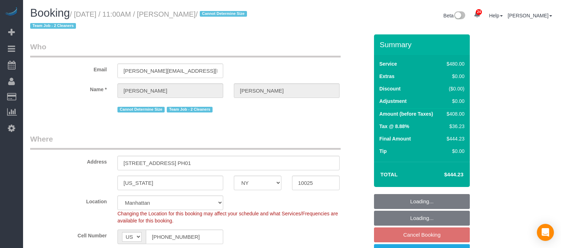
select select "number:15"
select select "number:5"
select select "spot58"
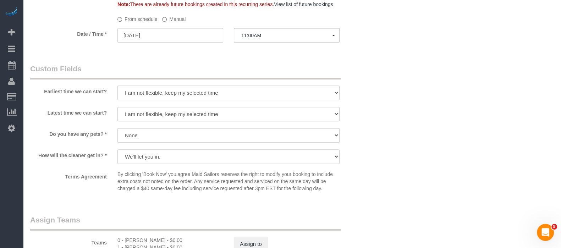
scroll to position [754, 0]
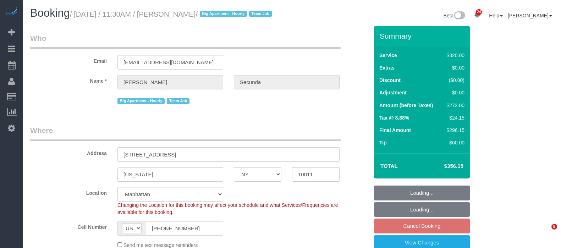
select select "NY"
select select "number:89"
select select "number:90"
select select "number:15"
select select "number:6"
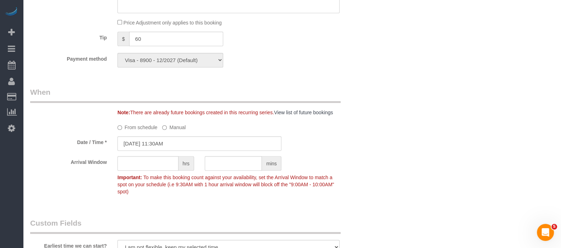
scroll to position [576, 0]
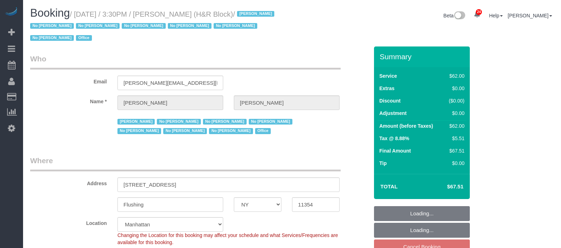
select select "NY"
select select "string:paypal"
select select "number:89"
select select "number:90"
select select "number:15"
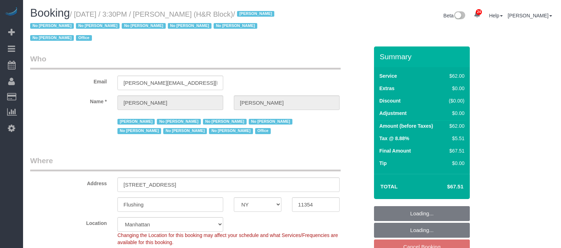
select select "number:7"
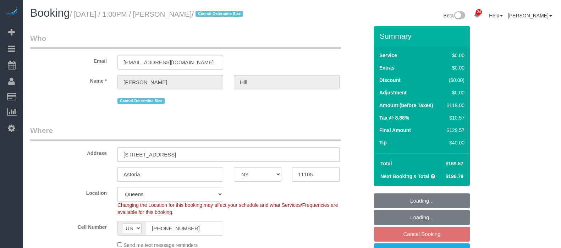
select select "NY"
select select "1"
select select "spot4"
select select "number:61"
select select "number:79"
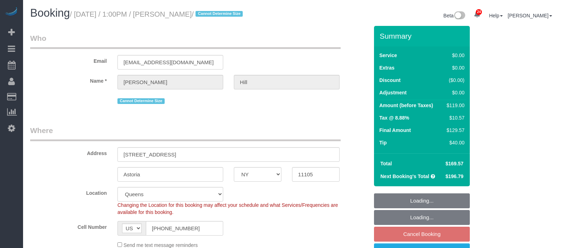
select select "number:15"
select select "number:5"
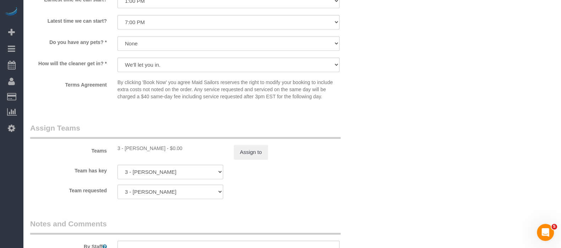
scroll to position [931, 0]
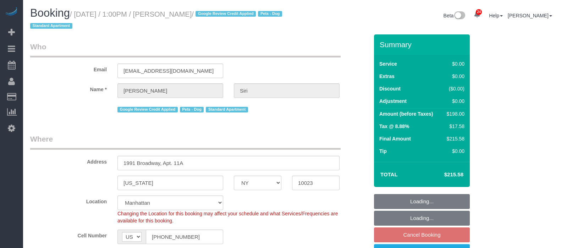
select select "NY"
select select "number:59"
select select "number:73"
select select "number:13"
select select "number:5"
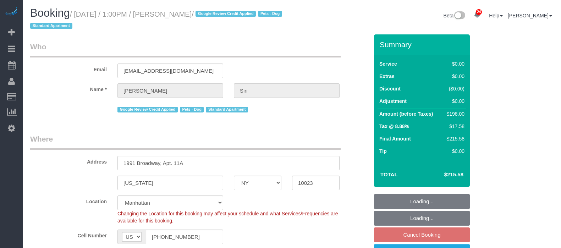
select select "spot58"
select select "2"
select select "object:1975"
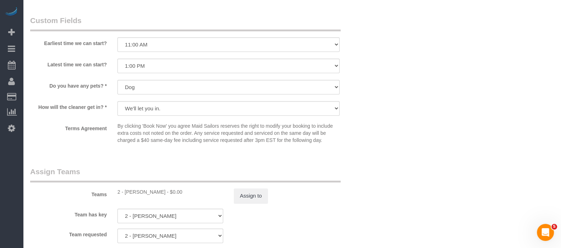
scroll to position [798, 0]
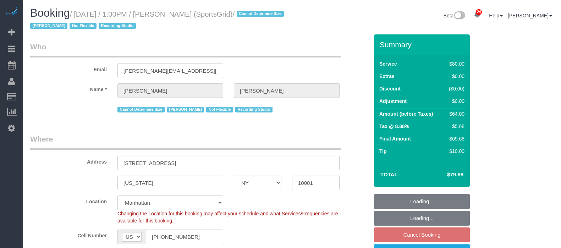
select select "NY"
select select "spot58"
select select "number:89"
select select "number:90"
select select "number:15"
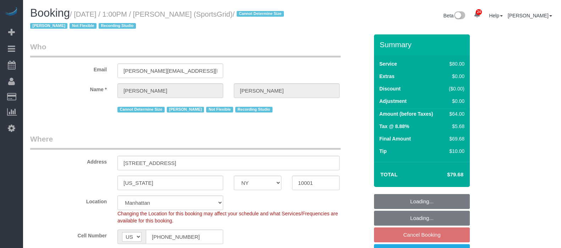
select select "number:7"
select select "number:21"
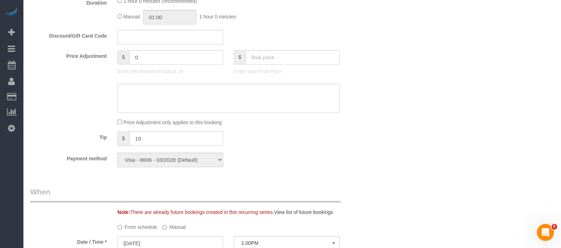
scroll to position [488, 0]
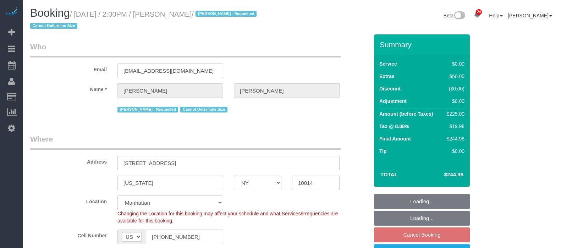
select select "NY"
select select "2"
select select "spot3"
select select "number:58"
select select "number:72"
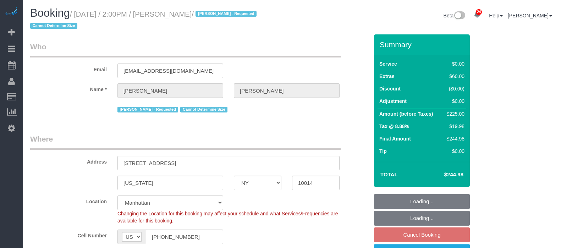
select select "number:15"
select select "number:6"
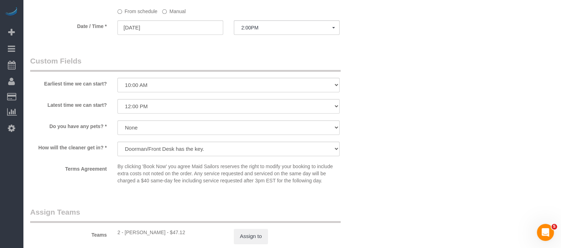
scroll to position [843, 0]
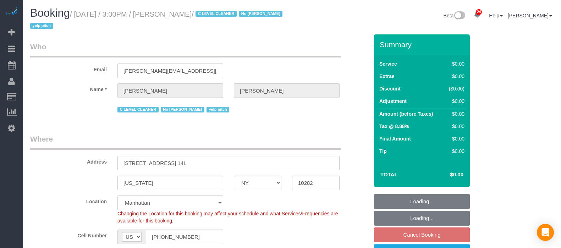
select select "NY"
select select "number:89"
select select "number:90"
select select "number:15"
select select "number:6"
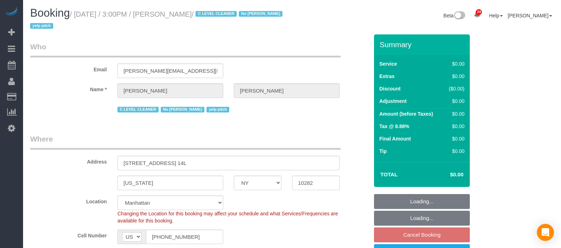
select select "spot60"
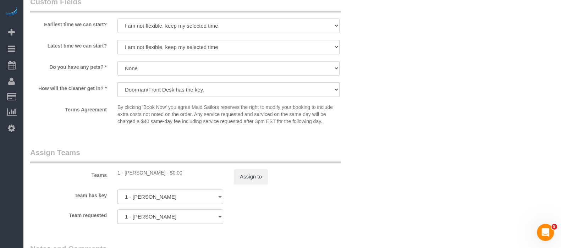
scroll to position [754, 0]
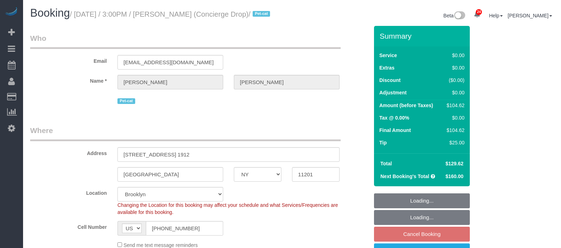
select select "NY"
select select "number:89"
select select "number:90"
select select "number:15"
select select "number:5"
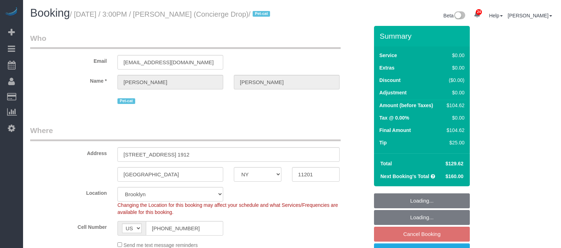
select select "spot64"
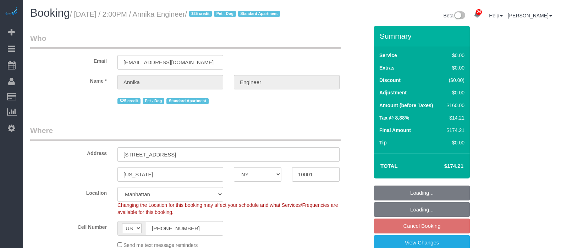
select select "NY"
select select "1"
select select "string:stripe-pm_1S9AVr4VGloSiKo7xhoanRqz"
select select "number:89"
select select "number:90"
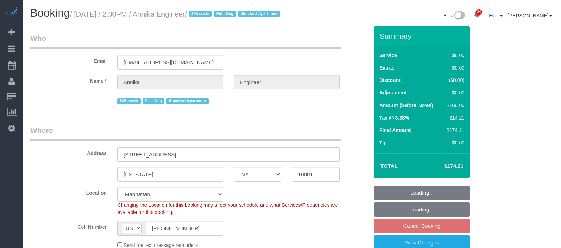
select select "number:13"
select select "number:5"
select select "spot59"
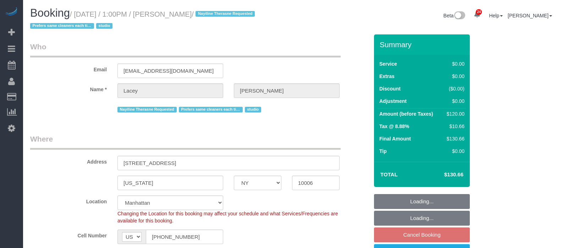
select select "NY"
select select "string:stripe-pm_1QnwjA4VGloSiKo7h3HCAQgS"
select select "number:61"
select select "number:77"
select select "number:15"
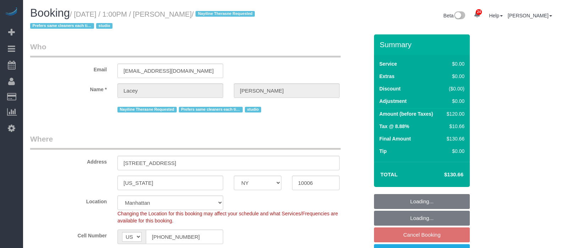
select select "number:5"
select select "spot58"
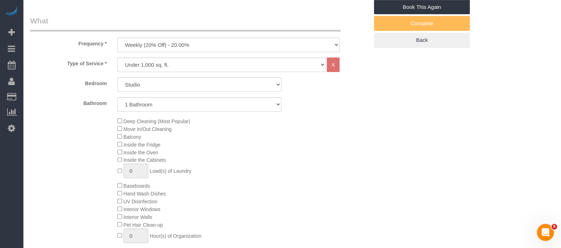
scroll to position [266, 0]
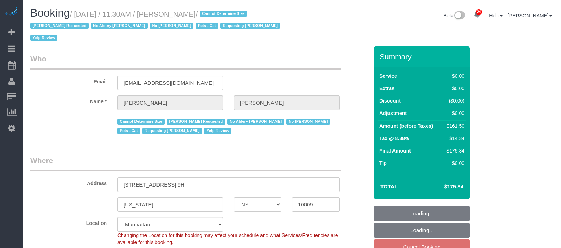
select select "NY"
select select "2"
select select "string:stripe-pm_1REukM4VGloSiKo7eNuG2me4"
select select "number:89"
select select "number:90"
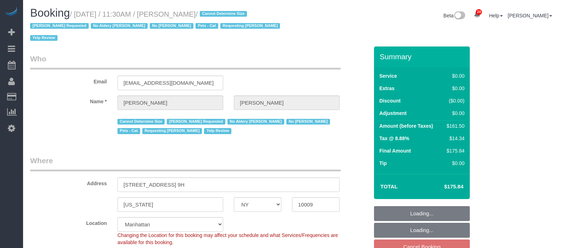
select select "number:14"
select select "number:5"
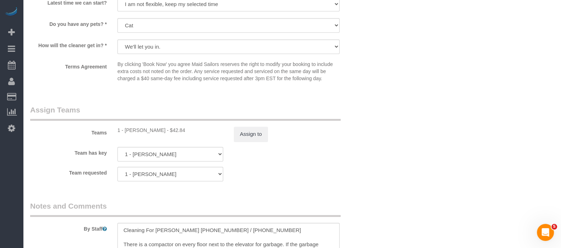
scroll to position [976, 0]
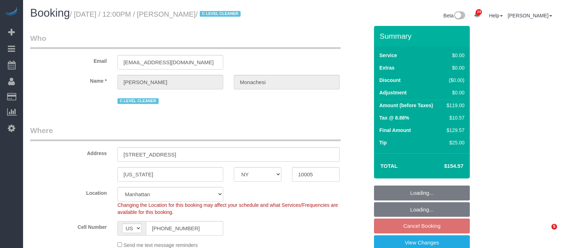
select select "NY"
select select "string:stripe-pm_1QlwZp4VGloSiKo7Aw8ONXaS"
select select "number:59"
select select "number:76"
select select "number:15"
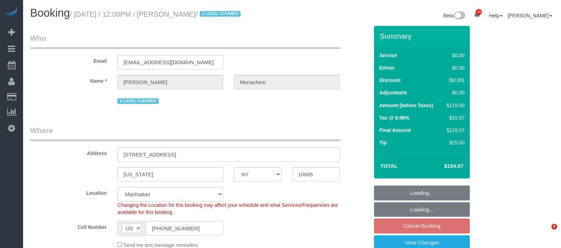
select select "number:6"
select select "number:21"
select select "object:1579"
select select "spot57"
select select "1"
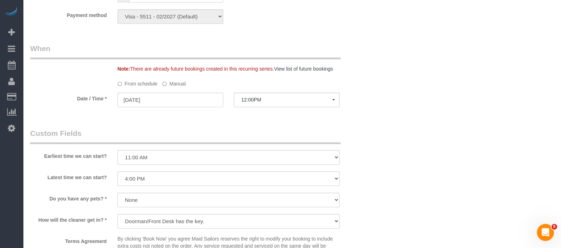
scroll to position [754, 0]
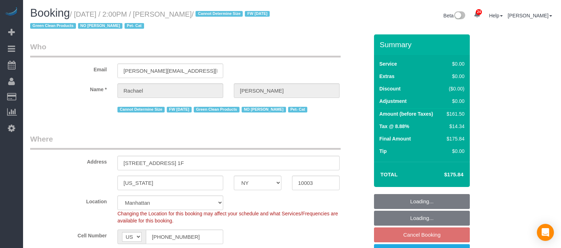
select select "NY"
select select "2"
select select "spot3"
select select "number:89"
select select "number:90"
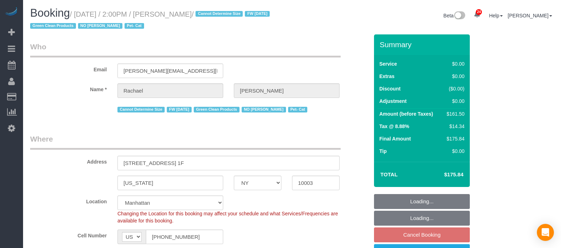
select select "number:14"
select select "number:5"
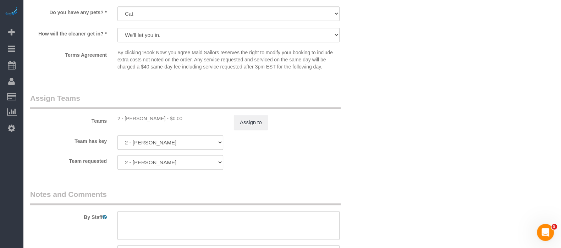
scroll to position [931, 0]
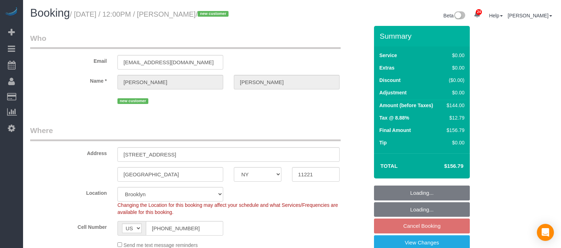
select select "NY"
select select "1"
select select "spot61"
select select "number:58"
select select "number:79"
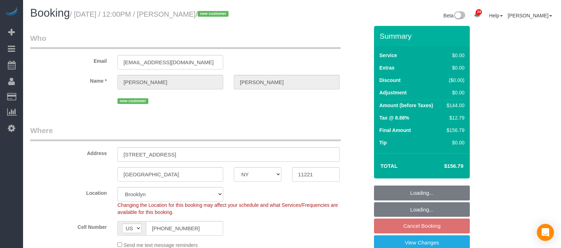
select select "number:15"
select select "number:5"
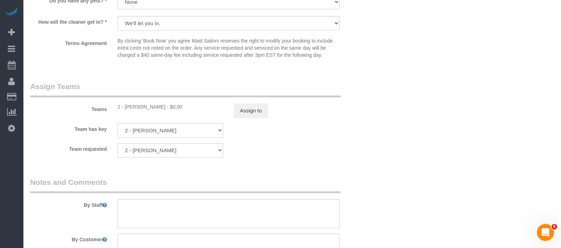
scroll to position [887, 0]
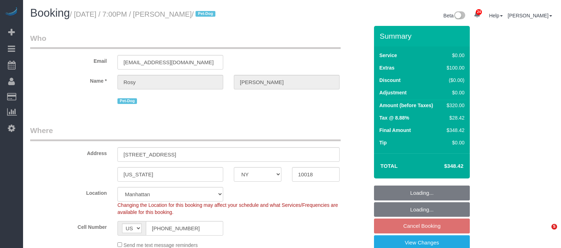
select select "NY"
select select "2"
select select "spot64"
select select "number:89"
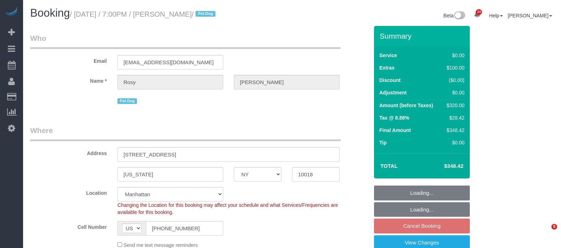
select select "number:90"
select select "number:13"
select select "number:5"
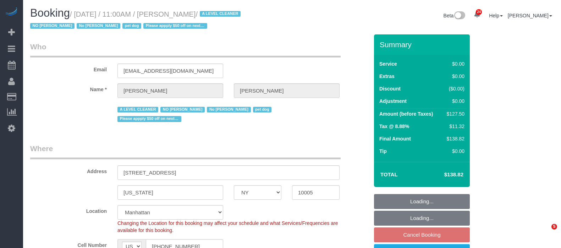
select select "NY"
select select "spot4"
select select "number:59"
select select "number:72"
select select "number:13"
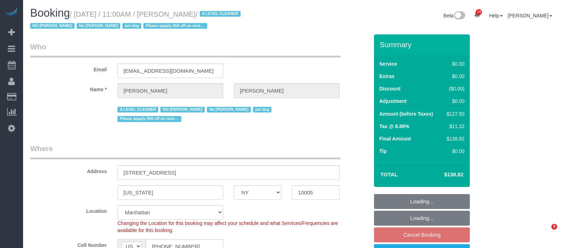
select select "number:6"
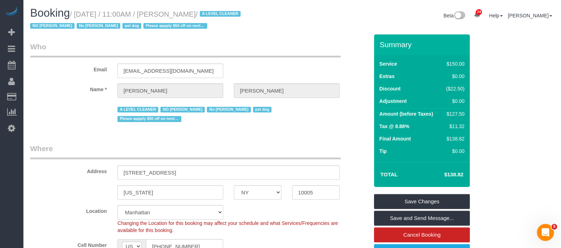
drag, startPoint x: 78, startPoint y: 14, endPoint x: 224, endPoint y: 11, distance: 145.9
click at [224, 11] on small "/ [DATE] / 11:00AM / [PERSON_NAME] / A LEVEL CLEANER NO [PERSON_NAME] No [PERSO…" at bounding box center [136, 20] width 213 height 20
copy small "[DATE] / 11:00AM / [PERSON_NAME]"
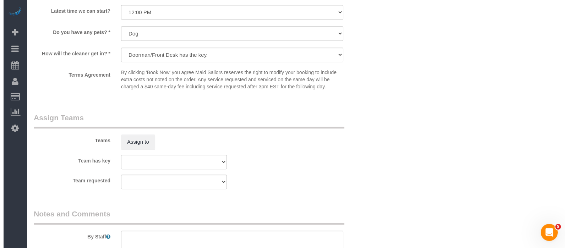
scroll to position [887, 0]
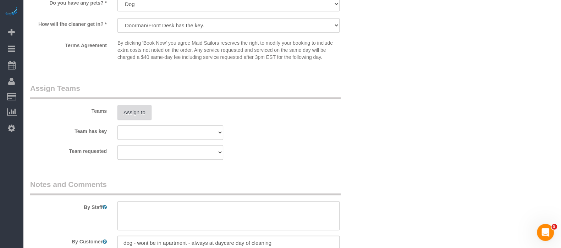
click at [138, 110] on button "Assign to" at bounding box center [134, 112] width 34 height 15
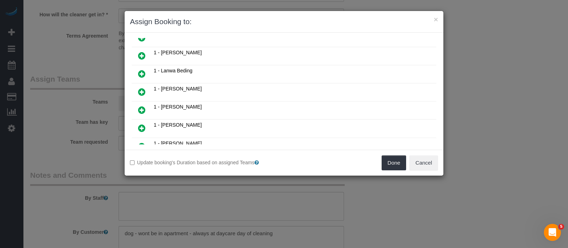
scroll to position [310, 0]
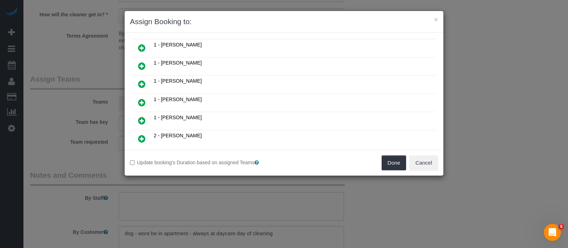
click at [137, 150] on link at bounding box center [141, 157] width 17 height 14
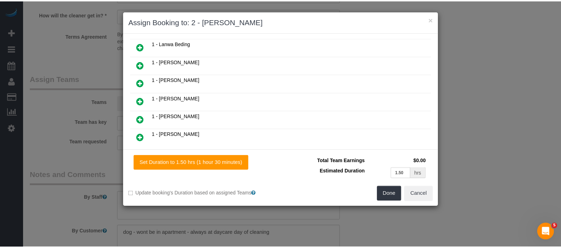
scroll to position [326, 0]
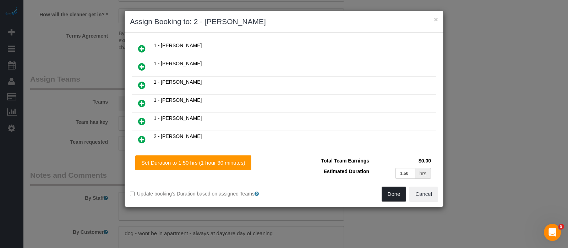
click at [396, 189] on button "Done" at bounding box center [393, 194] width 25 height 15
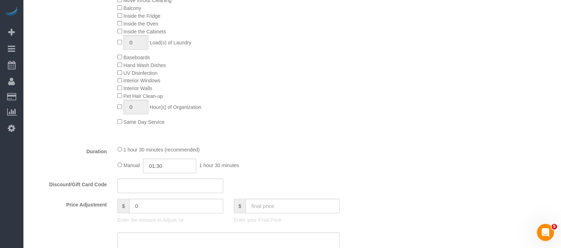
scroll to position [177, 0]
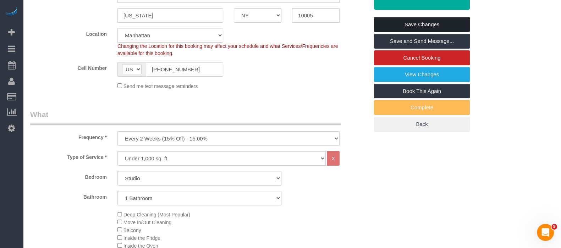
drag, startPoint x: 435, startPoint y: 22, endPoint x: 300, endPoint y: 0, distance: 136.8
click at [435, 22] on link "Save Changes" at bounding box center [422, 24] width 96 height 15
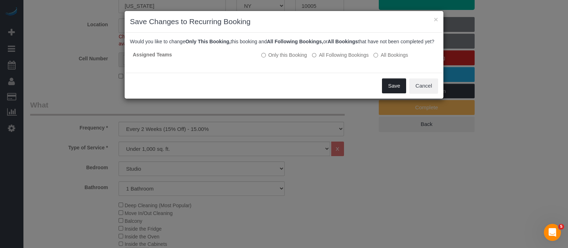
drag, startPoint x: 388, startPoint y: 90, endPoint x: 373, endPoint y: 109, distance: 23.7
click at [388, 90] on button "Save" at bounding box center [394, 85] width 24 height 15
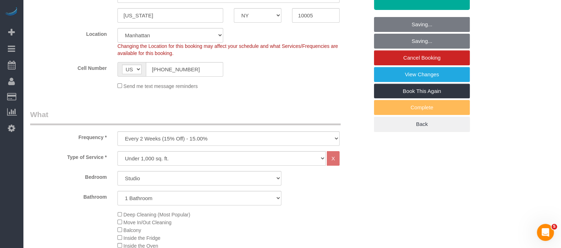
scroll to position [0, 0]
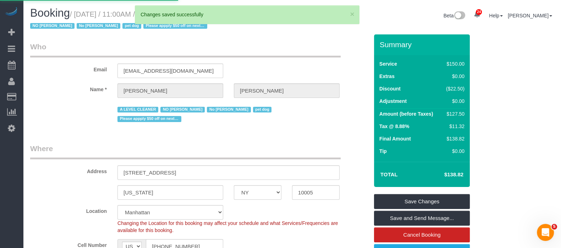
select select "**********"
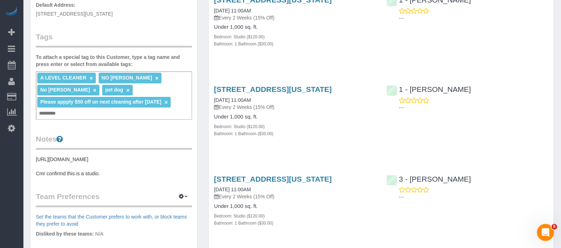
scroll to position [177, 0]
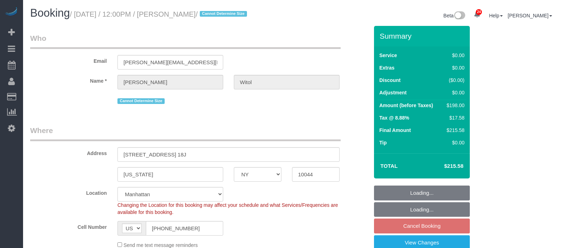
select select "NY"
select select "2"
select select "spot65"
select select "number:58"
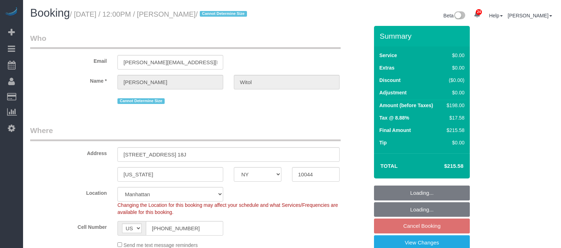
select select "number:75"
select select "number:15"
select select "number:6"
select select "NY"
select select "240"
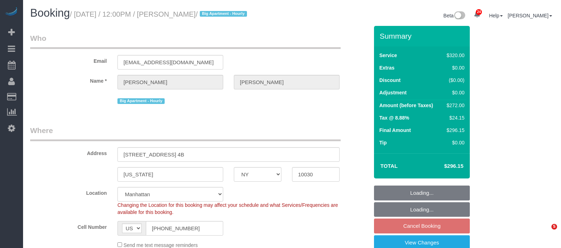
select select "string:stripe-pm_1Rf2gy4VGloSiKo7S6Ideuvg"
select select "number:89"
select select "number:90"
select select "number:15"
select select "number:5"
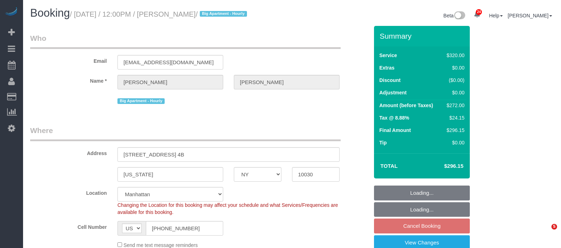
select select "spot65"
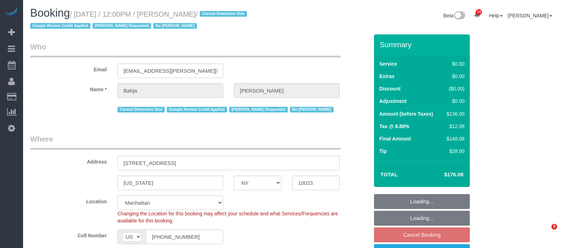
select select "NY"
select select "1"
select select "spot65"
select select "number:59"
select select "number:73"
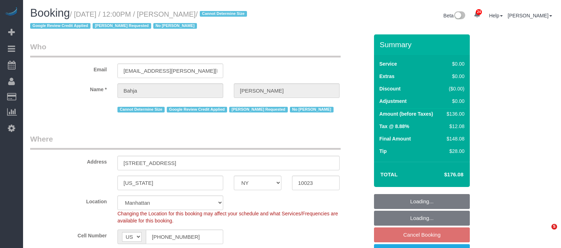
select select "number:15"
select select "number:6"
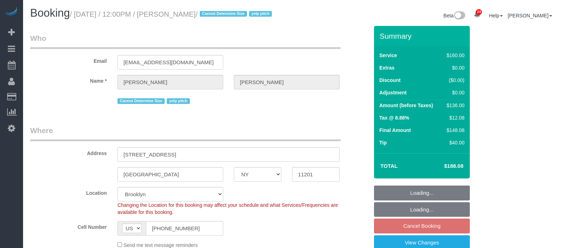
select select "NY"
select select "number:89"
select select "number:90"
select select "number:15"
select select "number:6"
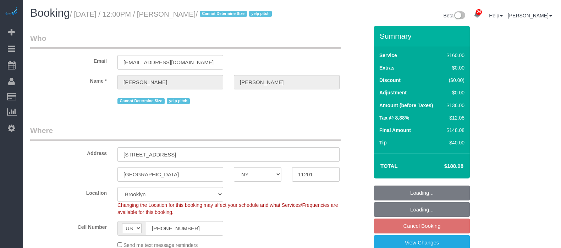
select select "spot65"
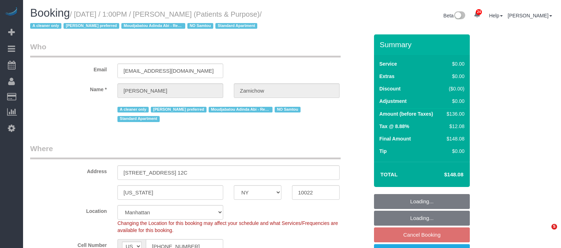
select select "NY"
select select "1"
select select "string:stripe-pm_1QChMk4VGloSiKo73YhVfFtE"
select select "spot6"
select select "number:89"
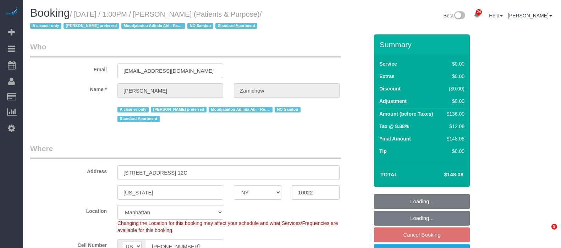
select select "number:90"
select select "number:15"
select select "number:7"
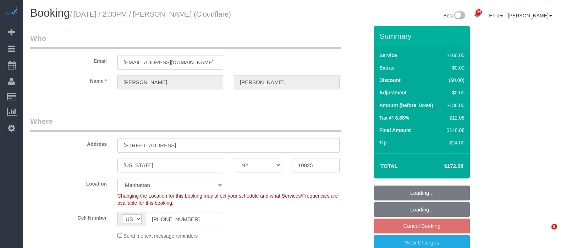
select select "NY"
select select "spot7"
select select "number:89"
select select "number:90"
select select "number:15"
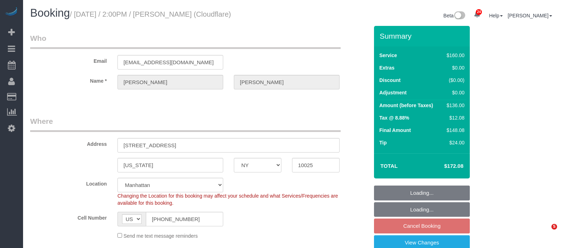
select select "number:5"
